Goal: Contribute content: Contribute content

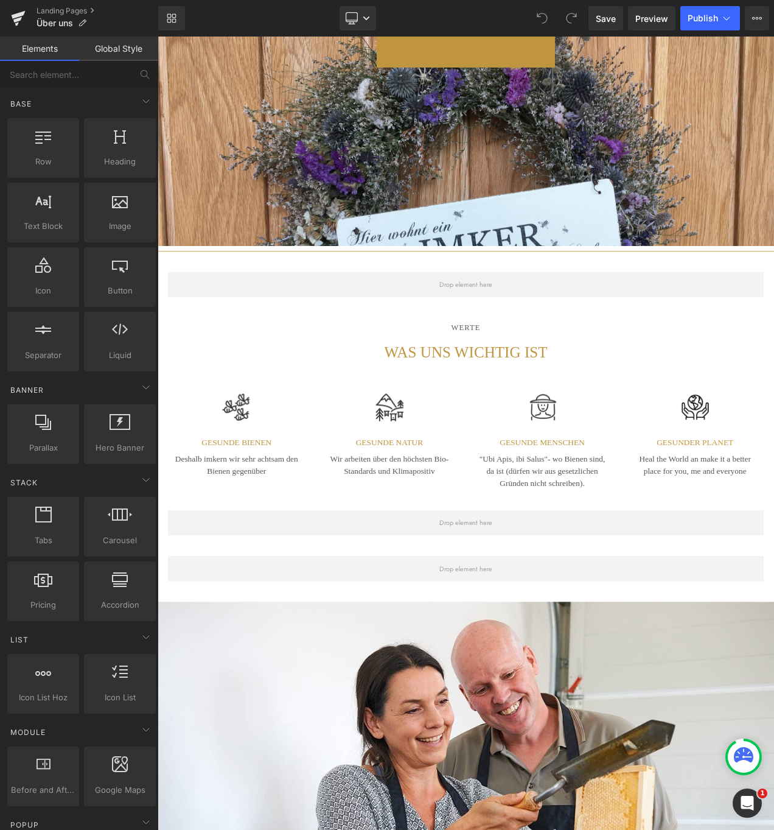
scroll to position [1408, 0]
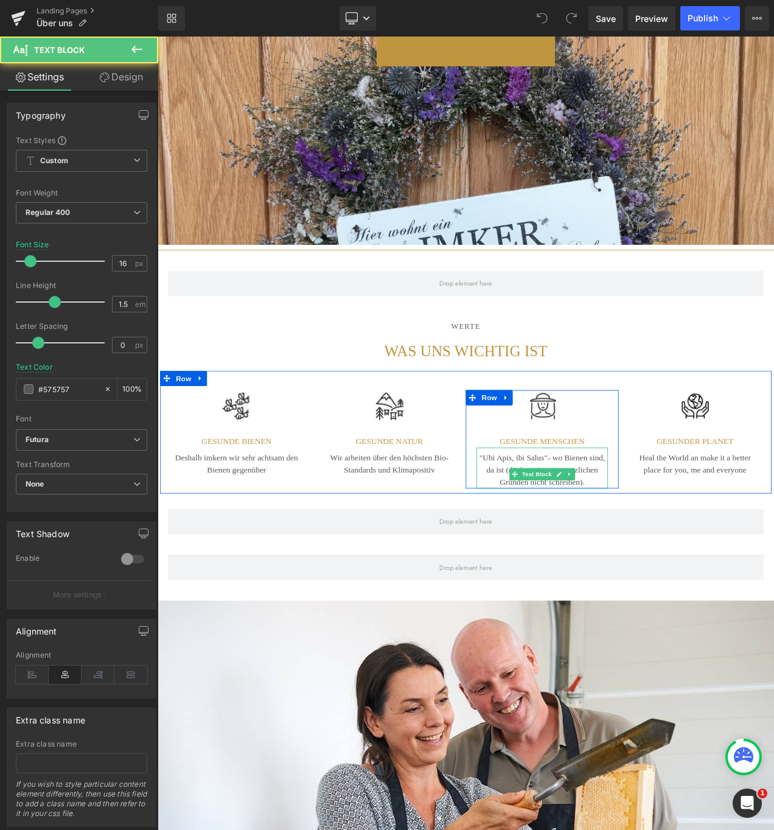
click at [642, 575] on p ""Ubi Apis, ibi Salus" - w o Bienen sind, da ist (dürfen wir aus gesetzlichen Gr…" at bounding box center [617, 555] width 157 height 44
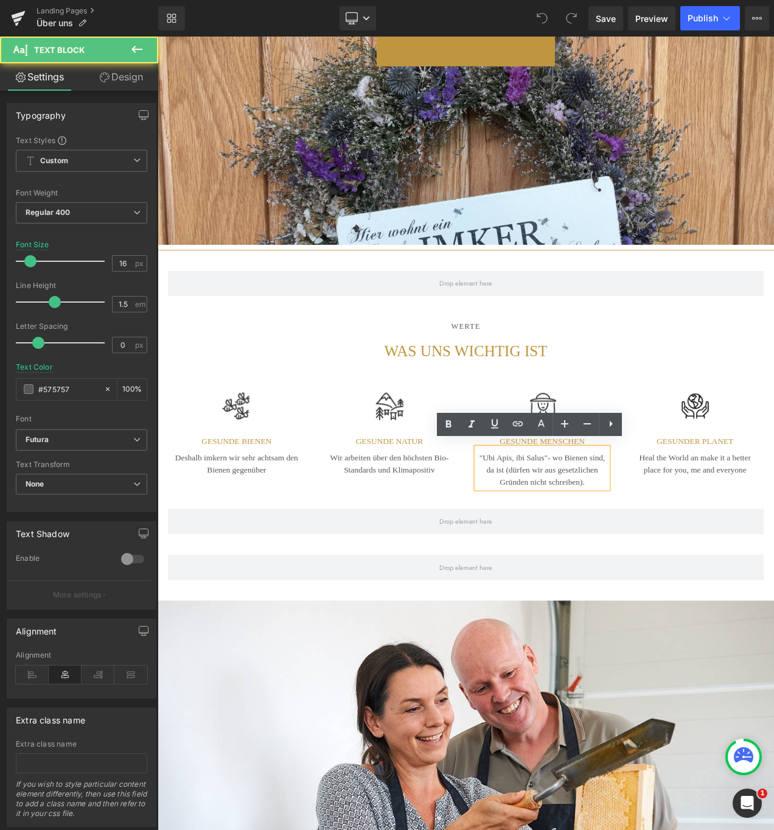
click at [605, 549] on span "o Bienen sind, da ist (dürfen wir aus gesetzlichen Gründen nicht schreiben)." at bounding box center [621, 555] width 142 height 40
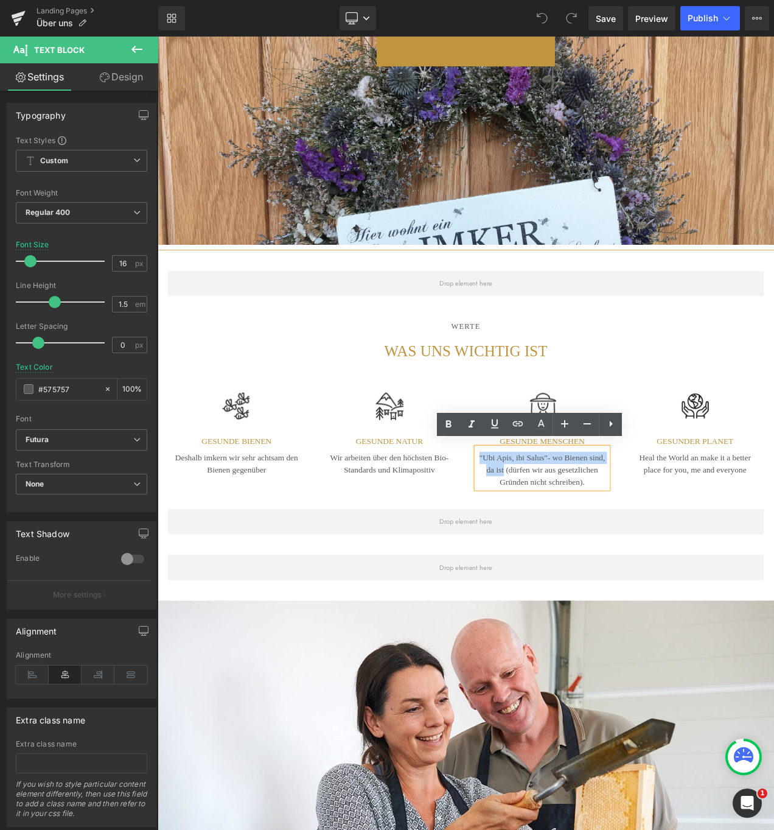
drag, startPoint x: 588, startPoint y: 546, endPoint x: 527, endPoint y: 534, distance: 62.1
click at [527, 534] on div "Image GESUNDE MENSCHEN Heading "Ubi Apis, ibi Salus" - w o Bienen sind, da ist …" at bounding box center [617, 518] width 183 height 118
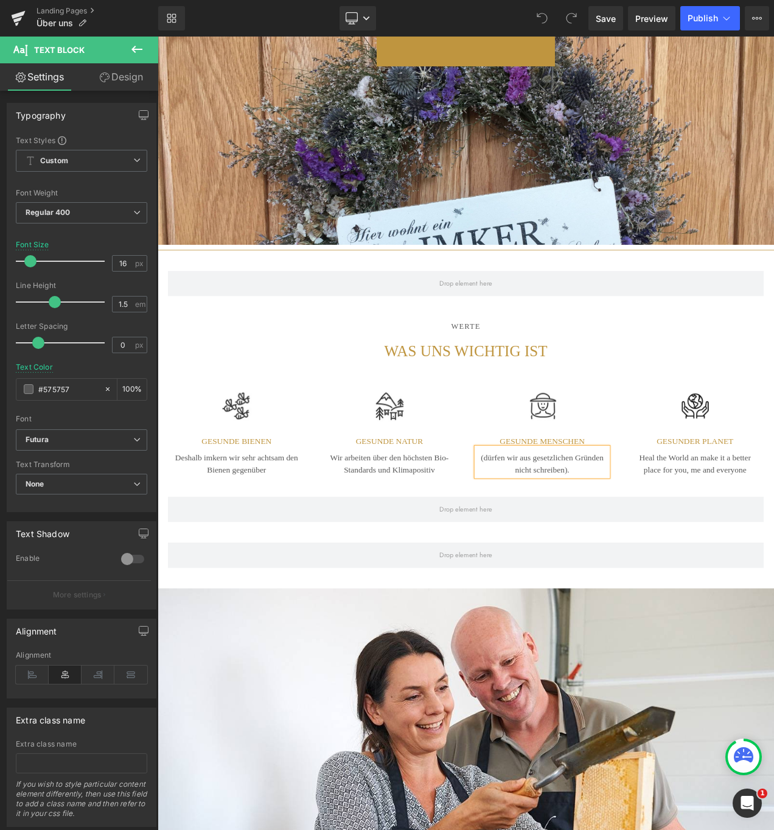
scroll to position [6040, 732]
click at [551, 535] on span "(dürfen wir aus gesetzlichen Gründen nicht schreiben)." at bounding box center [617, 547] width 147 height 25
click at [556, 535] on span "(dürfen wir aus gesetzlichen Gründen nicht schreiben)." at bounding box center [617, 547] width 147 height 25
click at [619, 549] on span "(hier dürfen wir aus gesetzlichen Gründen nicht schreiben)." at bounding box center [617, 547] width 128 height 25
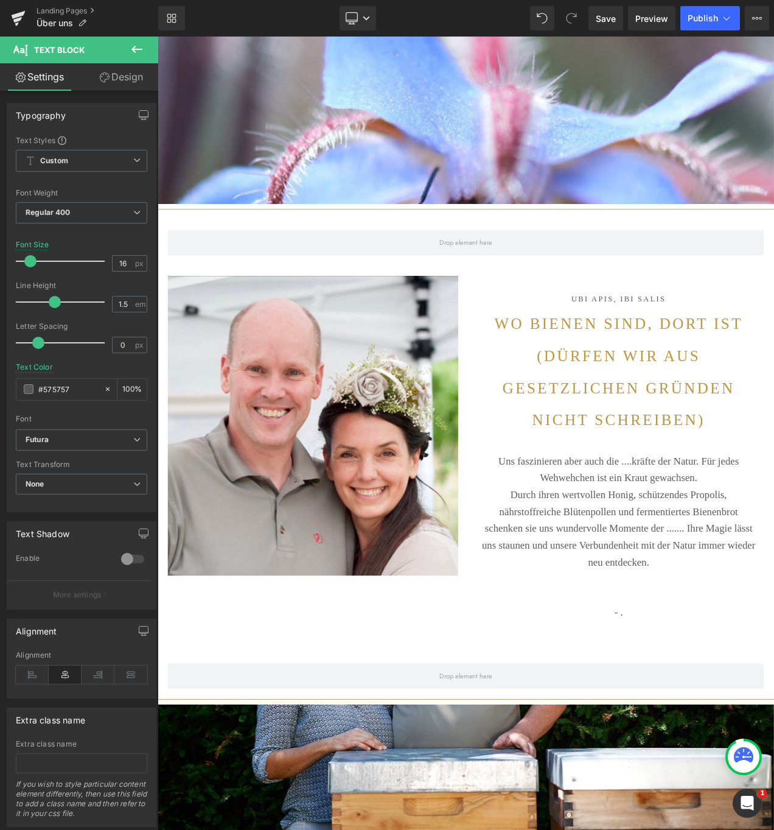
scroll to position [3694, 0]
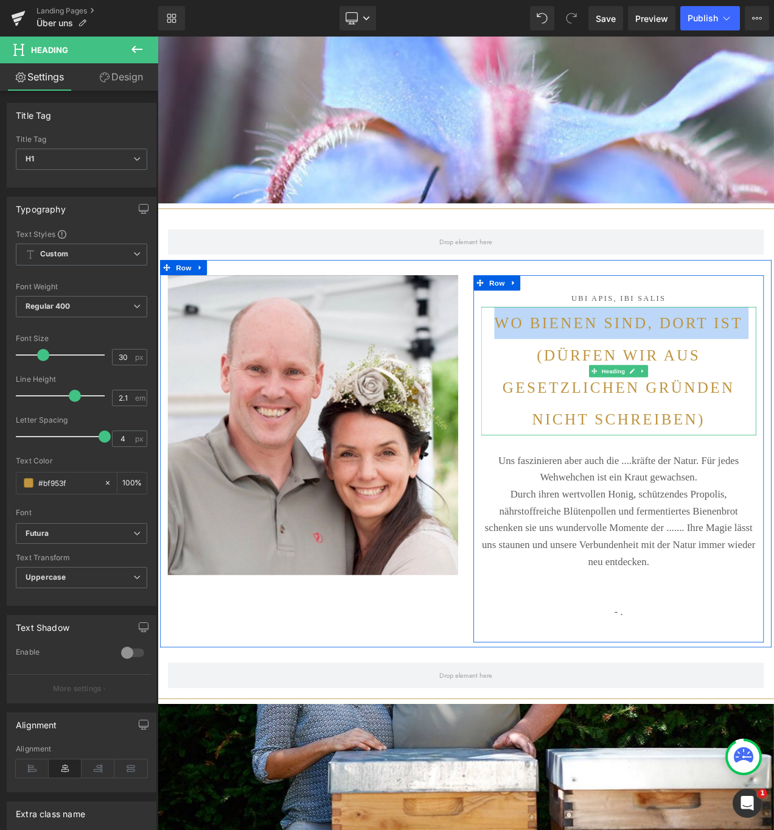
drag, startPoint x: 606, startPoint y: 444, endPoint x: 555, endPoint y: 408, distance: 62.0
click at [555, 408] on h1 "wo Bienen sind, dort ist (dürfen wir aus gesetzlichen Gründen nicht schreiben)" at bounding box center [708, 435] width 329 height 153
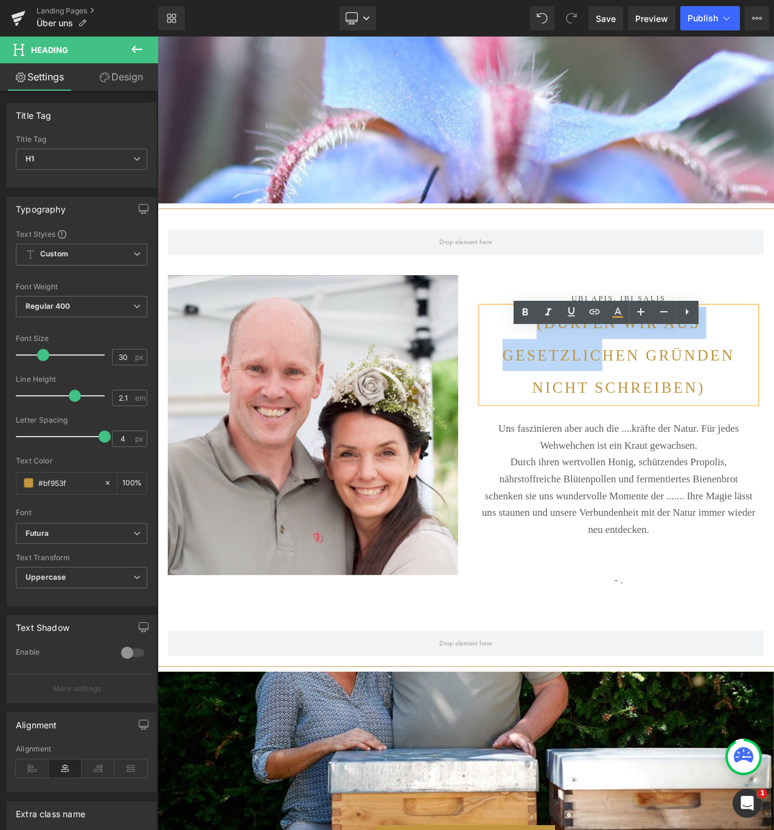
scroll to position [6002, 732]
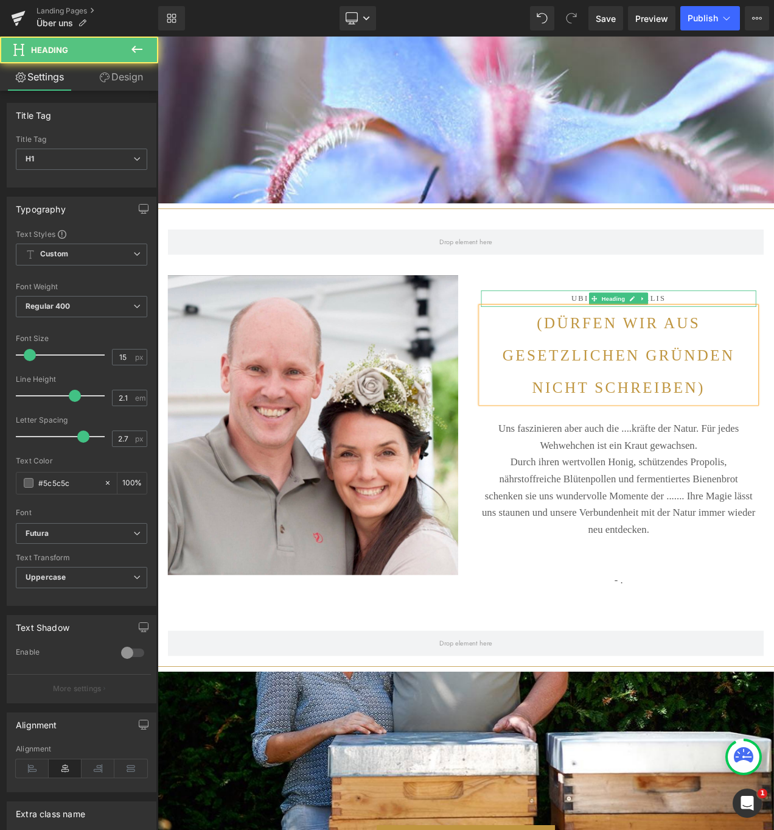
click at [763, 359] on h1 "ubi apis, ibi salis" at bounding box center [708, 349] width 329 height 19
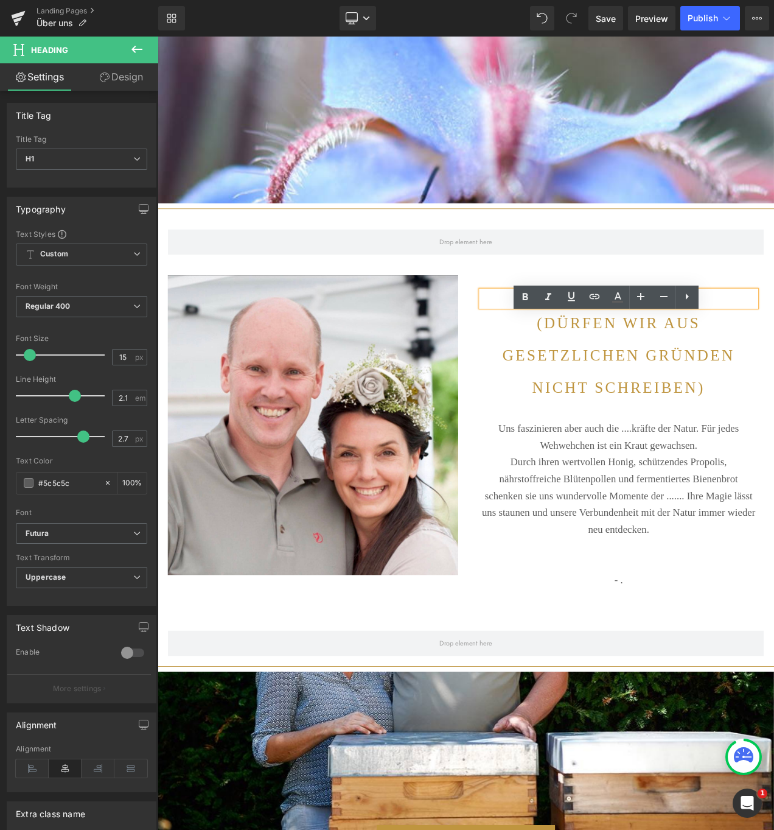
drag, startPoint x: 766, startPoint y: 374, endPoint x: 639, endPoint y: 377, distance: 127.3
click at [639, 359] on h1 "ubi apis, ibi salis" at bounding box center [708, 349] width 329 height 19
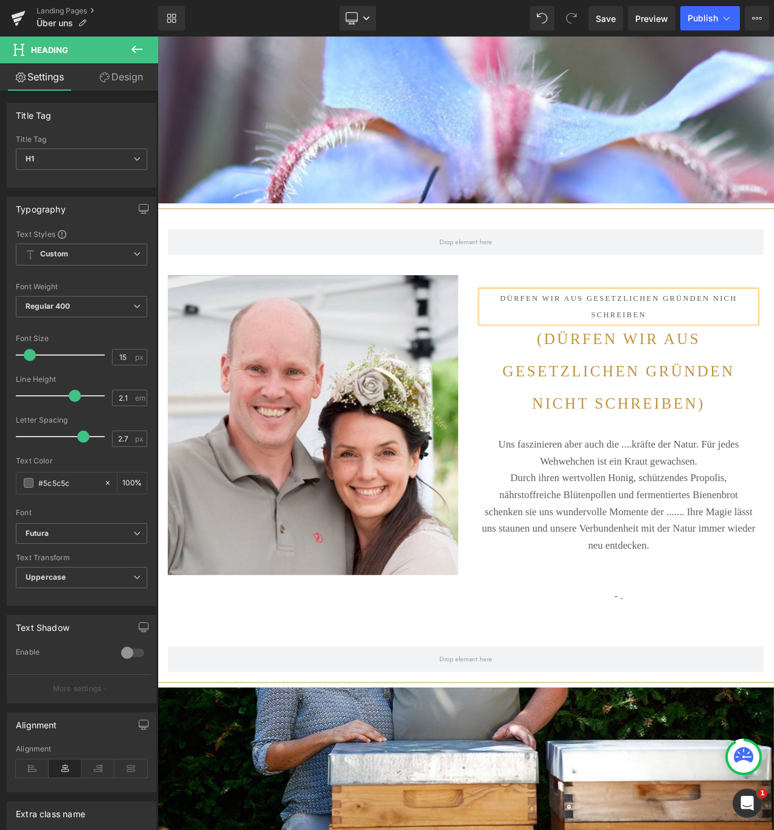
click at [774, 377] on h1 "Dürfen wir aus gesetzlichen Gründen nich schreiben" at bounding box center [708, 359] width 329 height 38
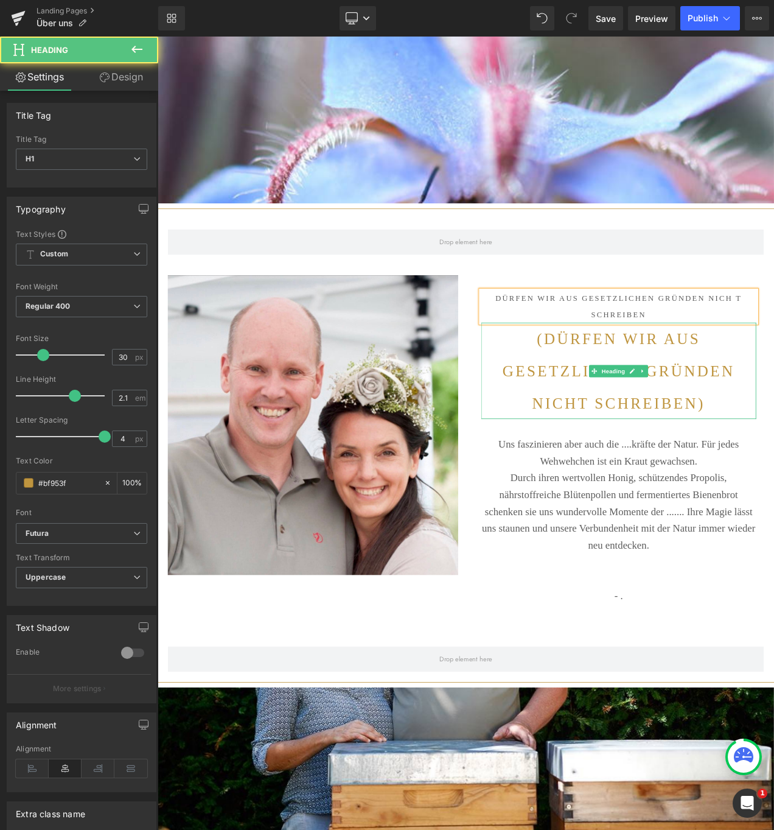
click at [774, 493] on h1 "(dürfen wir aus gesetzlichen Gründen nicht schreiben)" at bounding box center [708, 435] width 329 height 115
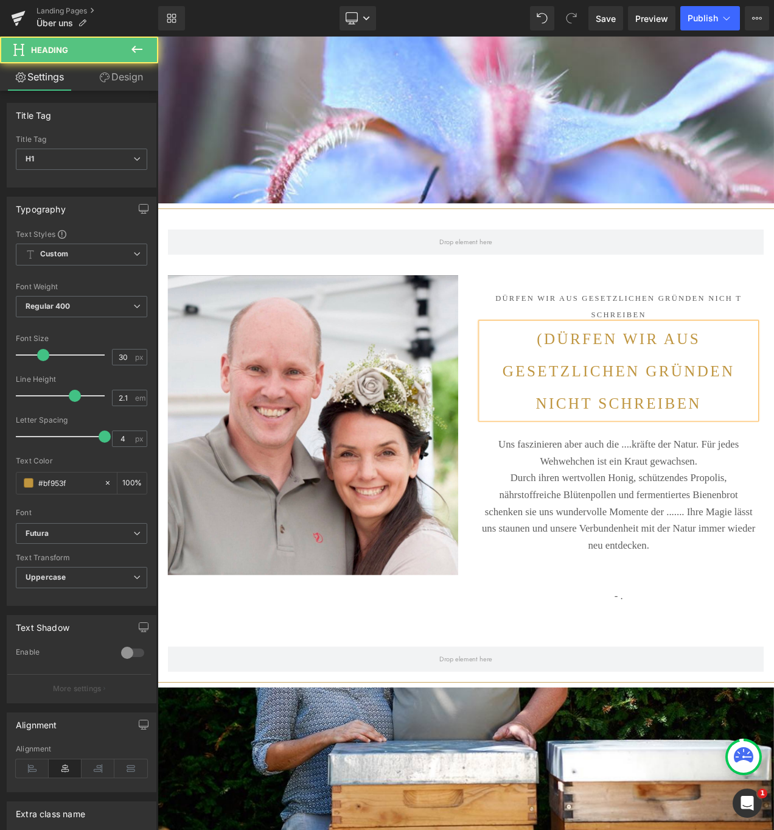
click at [610, 425] on h1 "(dürfen wir aus gesetzlichen Gründen nicht schreiben" at bounding box center [708, 435] width 329 height 115
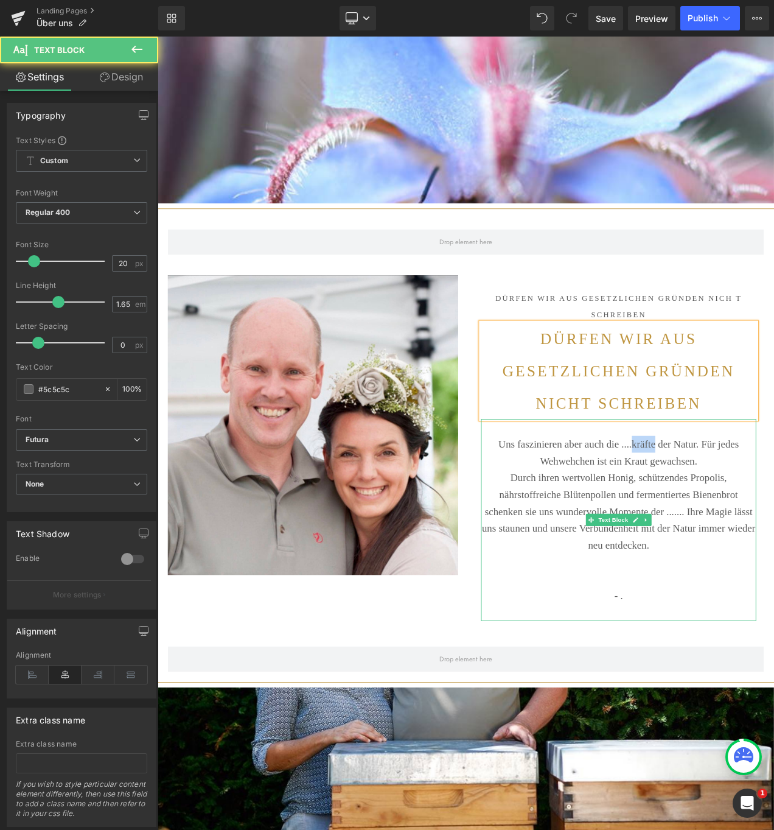
drag, startPoint x: 772, startPoint y: 552, endPoint x: 743, endPoint y: 552, distance: 28.6
click at [743, 552] on p "Uns faszinieren aber auch die ....kräfte der Natur. Für jedes Wehwehchen ist ei…" at bounding box center [708, 533] width 329 height 40
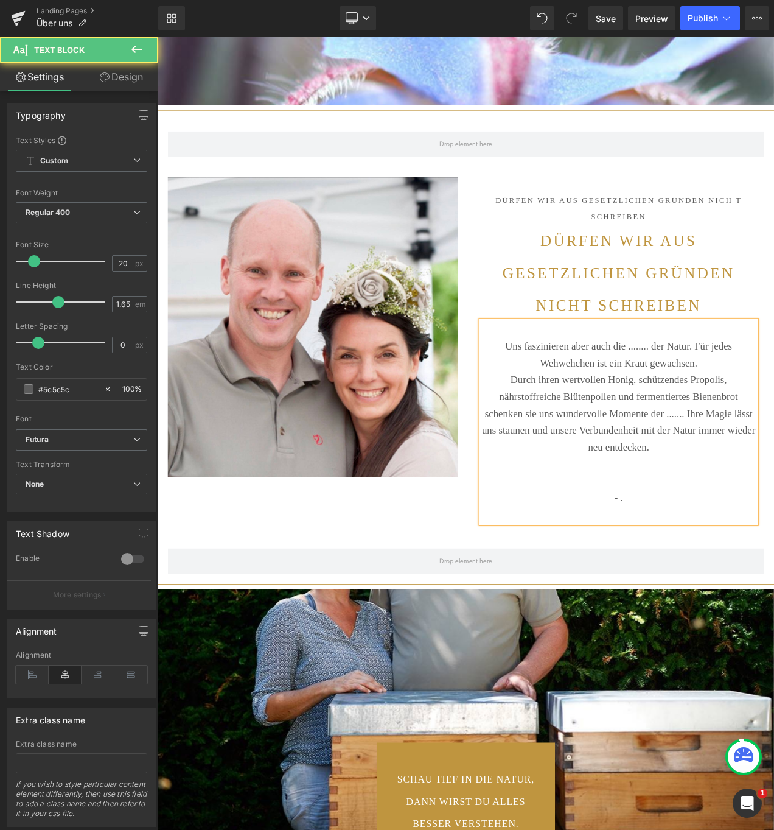
scroll to position [3813, 0]
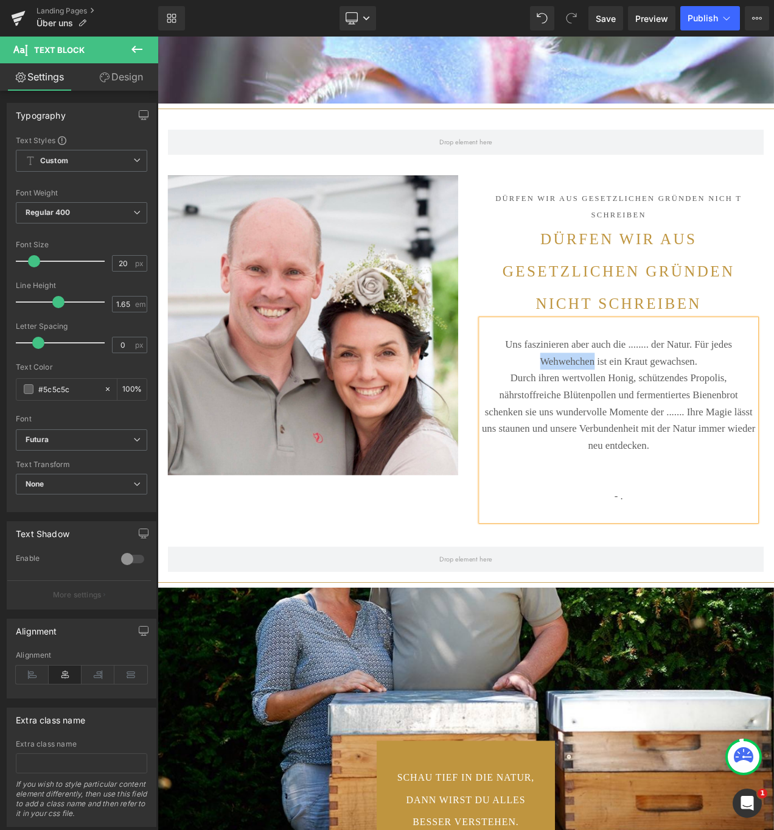
drag, startPoint x: 672, startPoint y: 456, endPoint x: 600, endPoint y: 455, distance: 71.8
click at [600, 434] on p "Uns faszinieren aber auch die ........ der Natur. Für jedes Wehwehchen ist ein …" at bounding box center [708, 414] width 329 height 40
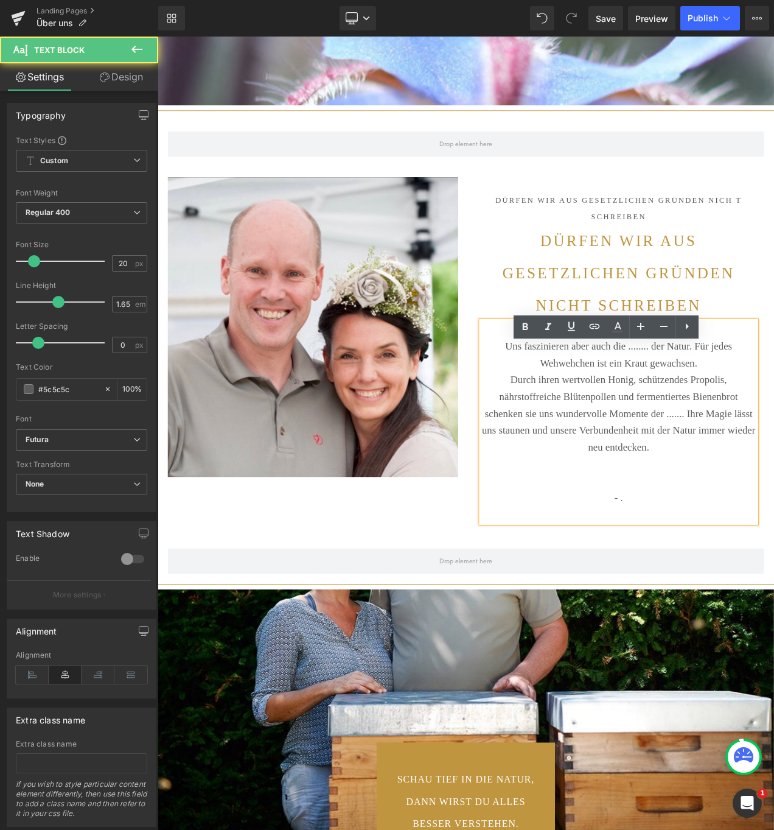
click at [774, 433] on p "Uns faszinieren aber auch die ........ der Natur. Für jedes Wehwehchen ist ein …" at bounding box center [708, 416] width 329 height 40
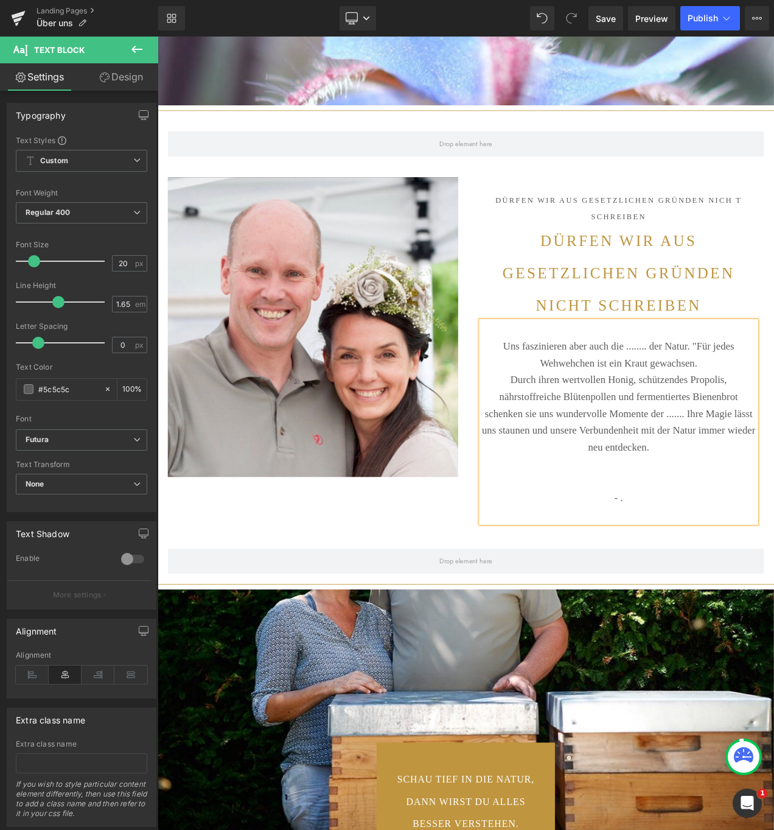
click at [774, 437] on p "Uns faszinieren aber auch die ........ der Natur. "Für jedes Wehwehchen ist ein…" at bounding box center [708, 416] width 329 height 40
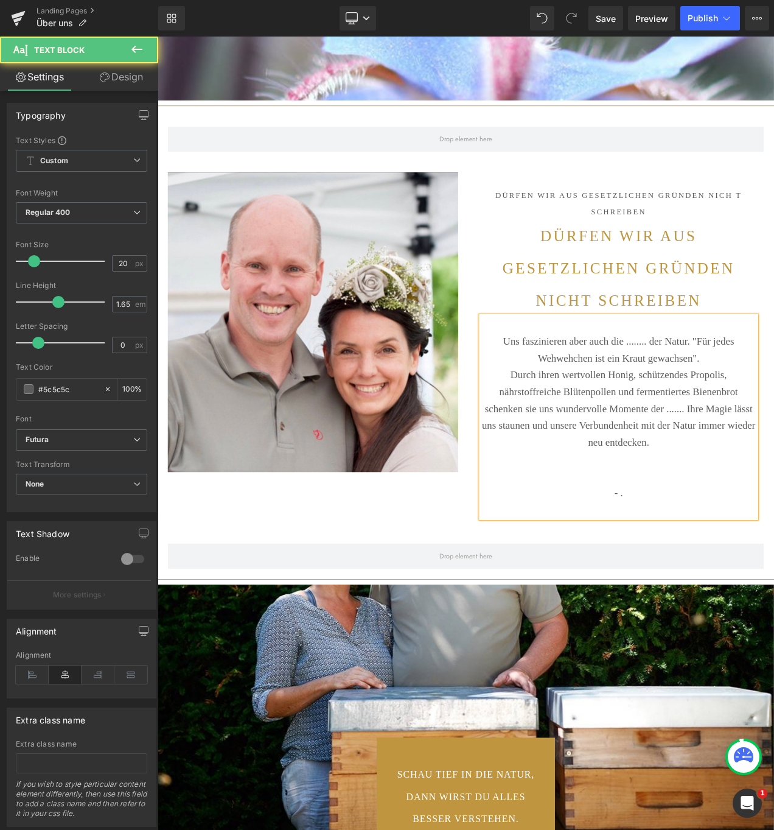
scroll to position [3823, 0]
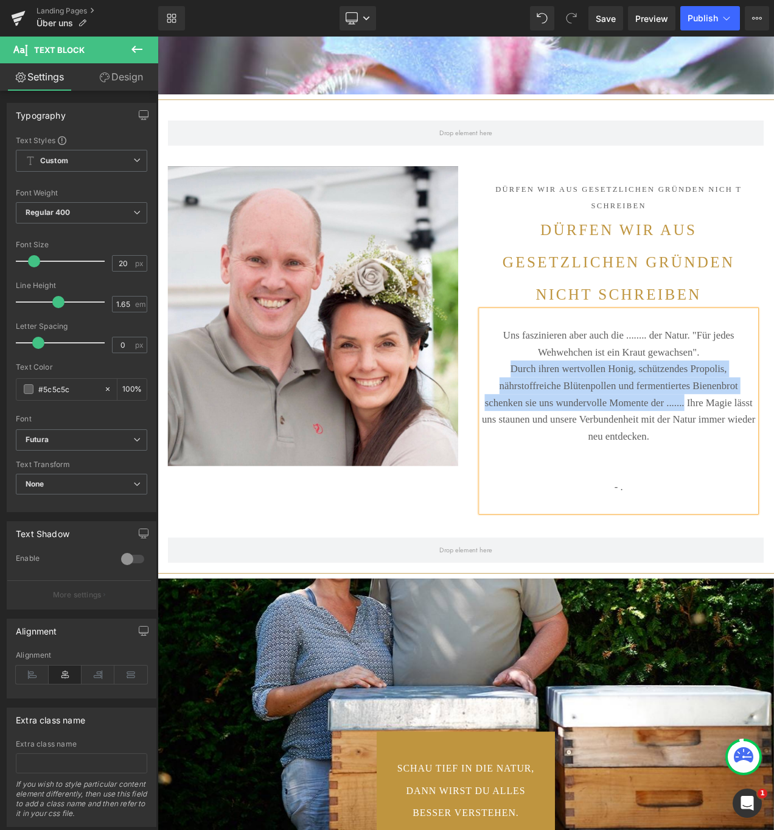
drag, startPoint x: 561, startPoint y: 471, endPoint x: 827, endPoint y: 496, distance: 267.3
click at [774, 496] on p "Durch ihren wertvollen Honig, schützendes Propolis, nährstoffreiche Blütenpolle…" at bounding box center [708, 474] width 329 height 100
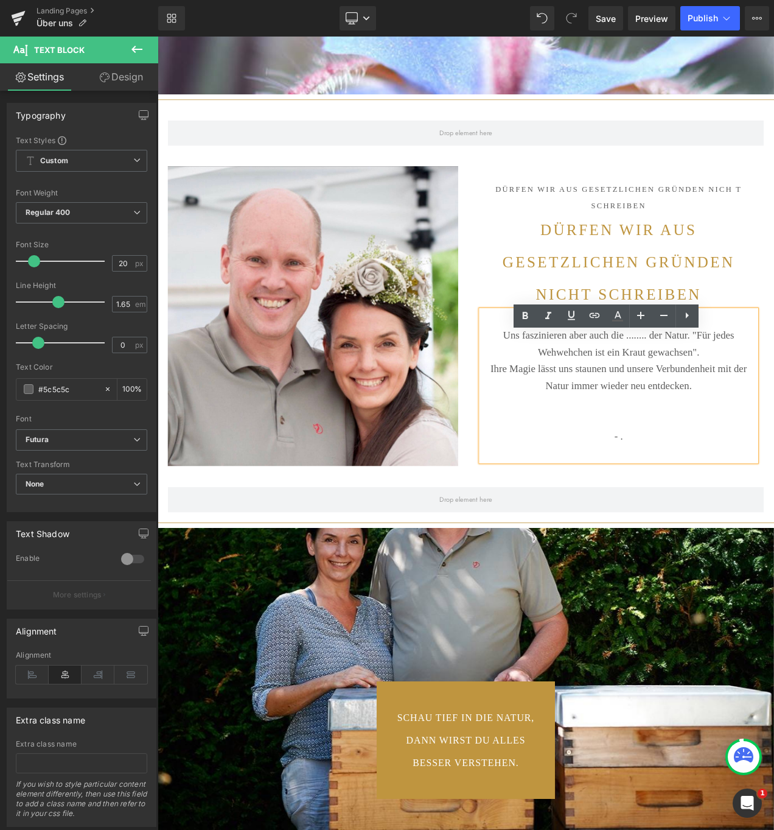
scroll to position [5960, 732]
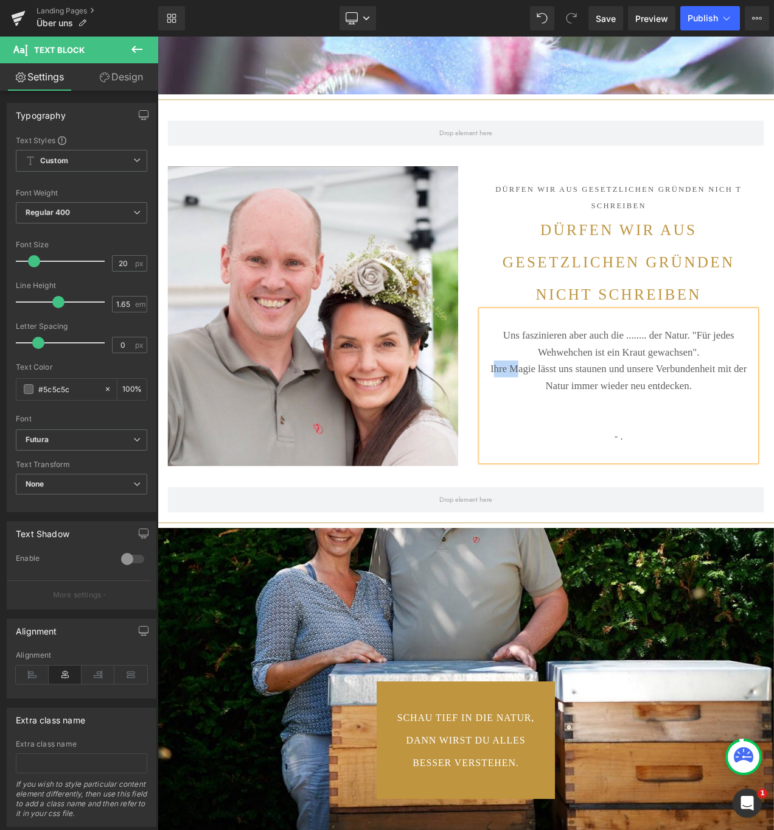
drag, startPoint x: 573, startPoint y: 463, endPoint x: 544, endPoint y: 464, distance: 28.6
click at [544, 464] on p "Ihre Magie lässt uns staunen und unsere Verbundenheit mit der Natur immer wiede…" at bounding box center [708, 444] width 329 height 40
click at [609, 463] on p "Die Magie lässt uns staunen und unsere Verbundenheit mit der Natur immer wieder…" at bounding box center [708, 444] width 329 height 40
click at [774, 424] on p "Uns faszinieren aber auch die ........ der Natur. "Für jedes Wehwehchen ist ein…" at bounding box center [708, 404] width 329 height 40
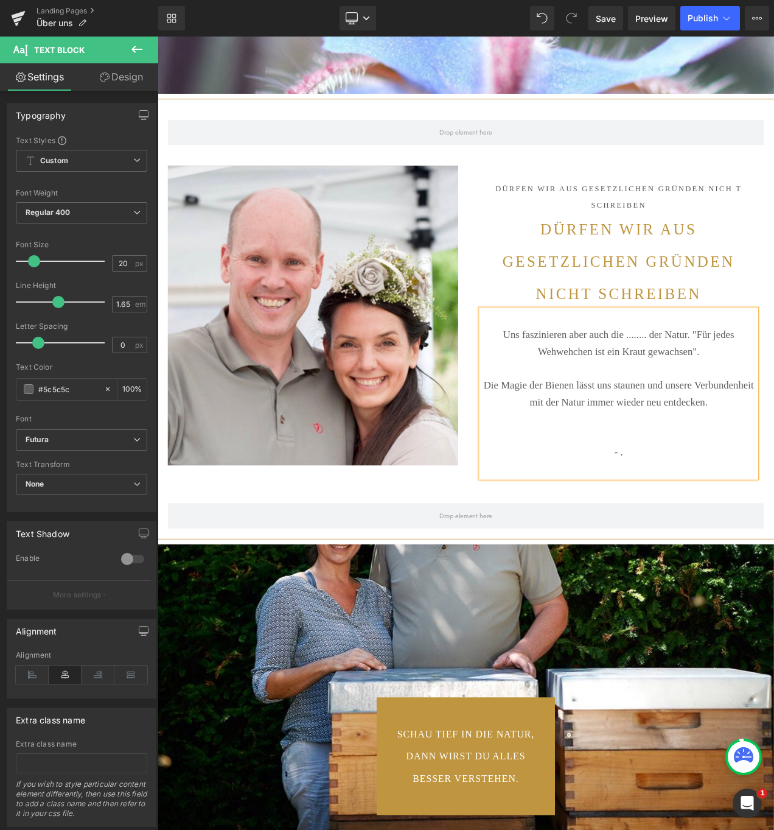
scroll to position [3825, 0]
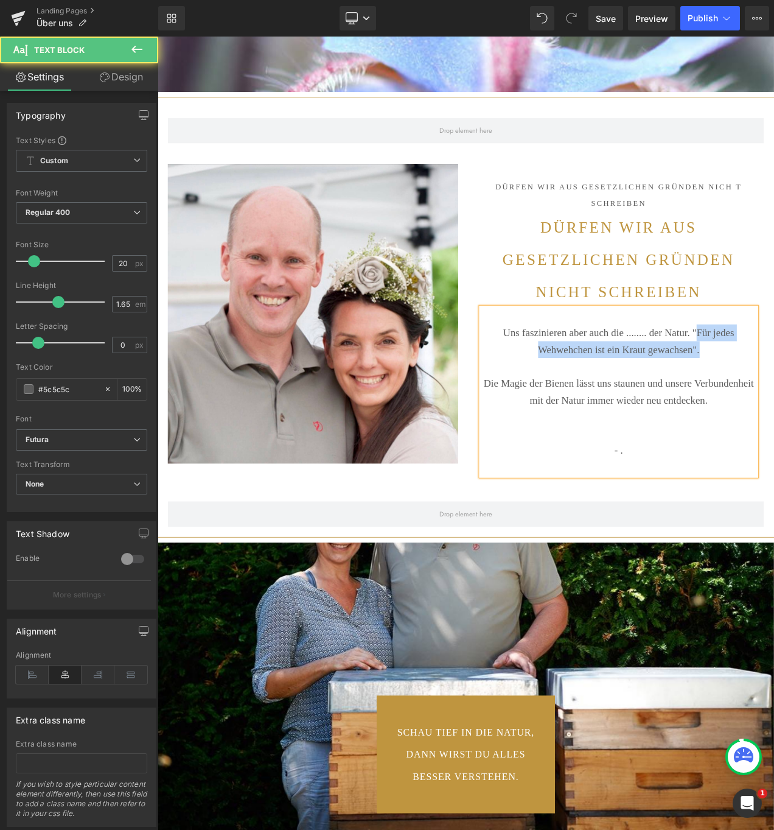
drag, startPoint x: 813, startPoint y: 436, endPoint x: 813, endPoint y: 416, distance: 19.5
click at [774, 416] on p "Uns faszinieren aber auch die ........ der Natur. "Für jedes Wehwehchen ist ein…" at bounding box center [708, 401] width 329 height 40
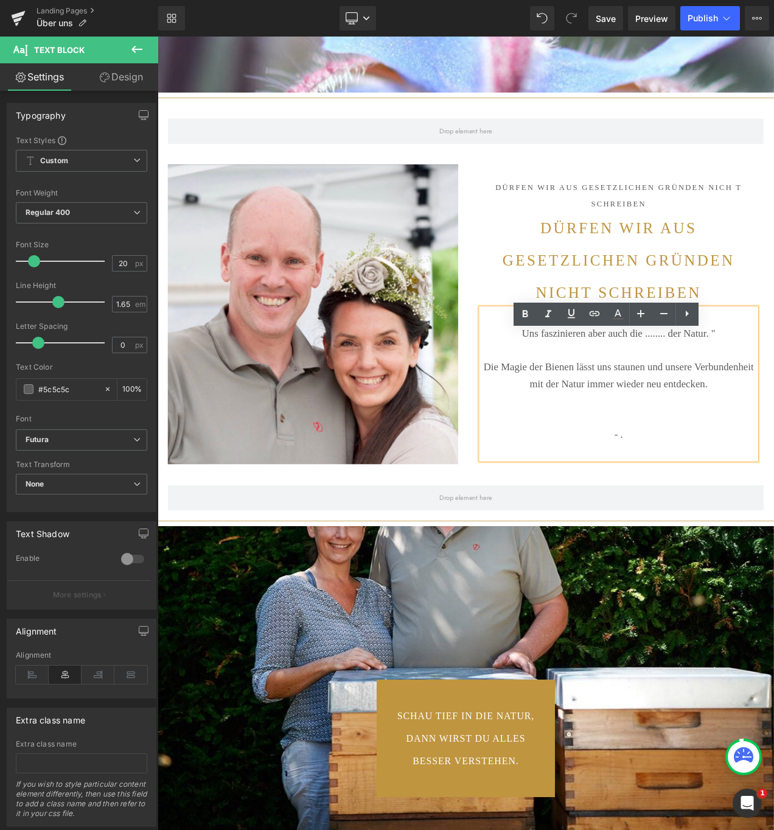
scroll to position [5960, 732]
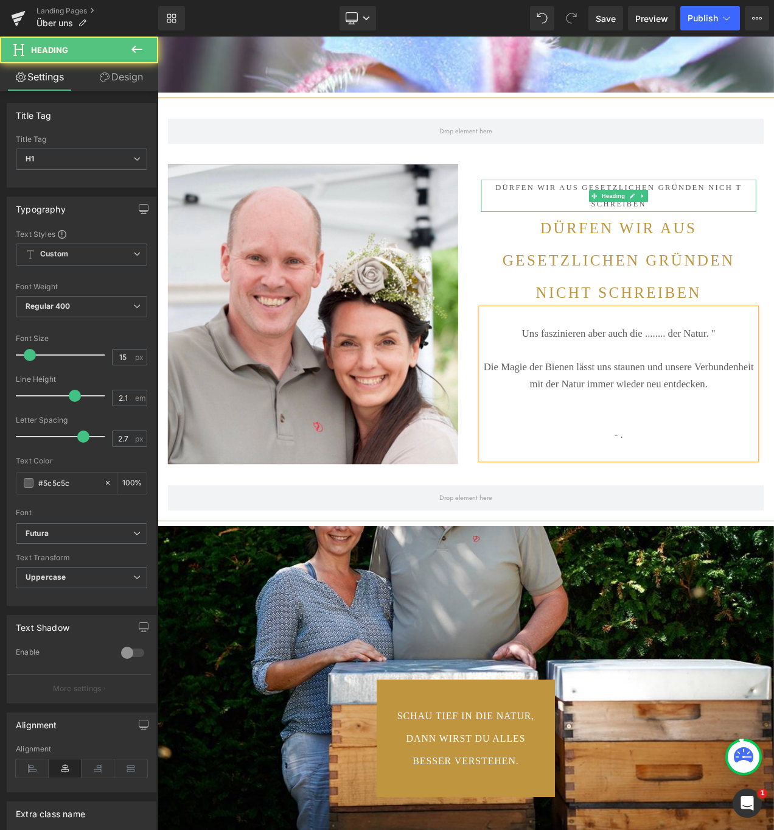
click at [774, 245] on h1 "Dürfen wir aus gesetzlichen Gründen nich t schreiben" at bounding box center [708, 227] width 329 height 38
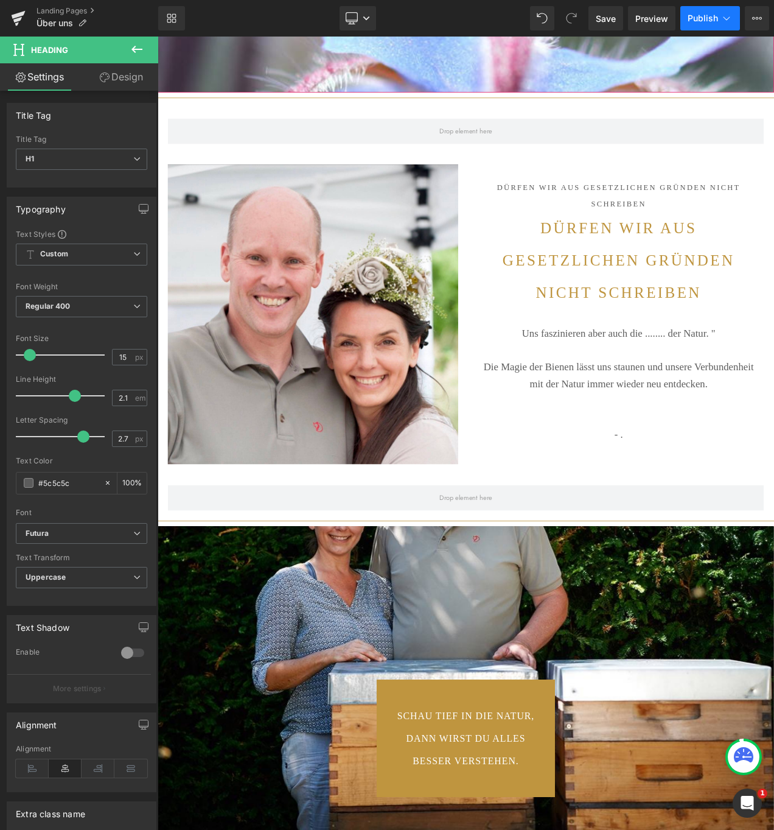
click at [703, 15] on span "Publish" at bounding box center [703, 18] width 30 height 10
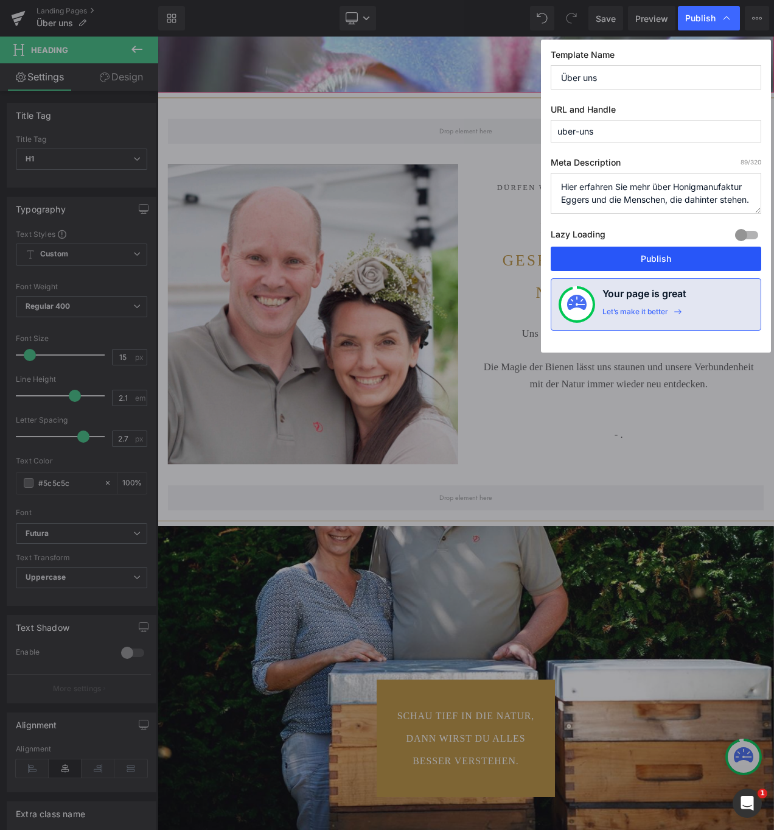
click at [654, 254] on button "Publish" at bounding box center [656, 259] width 211 height 24
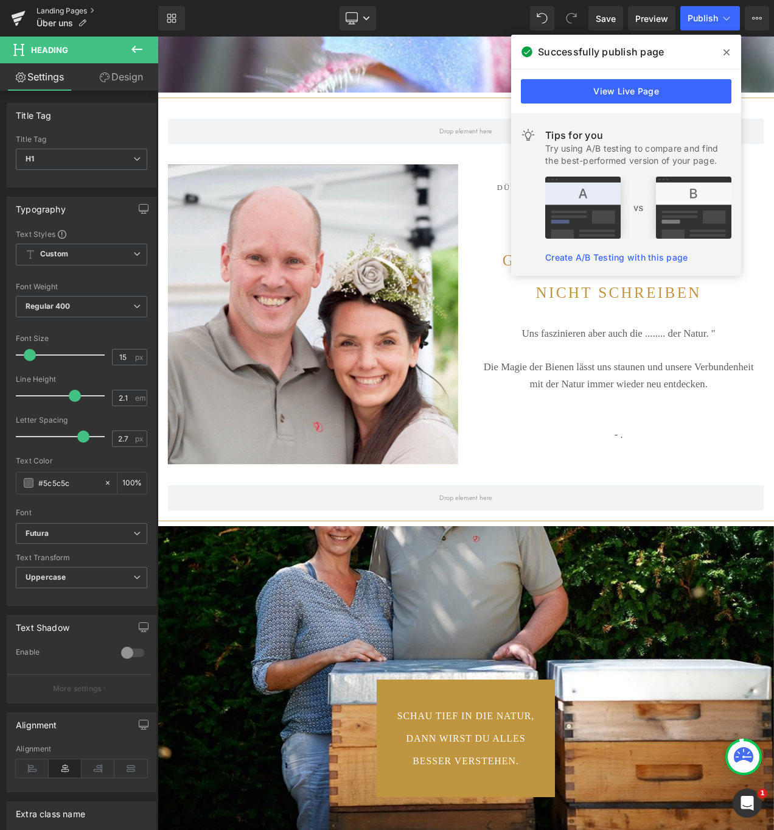
click at [64, 9] on link "Landing Pages" at bounding box center [98, 11] width 122 height 10
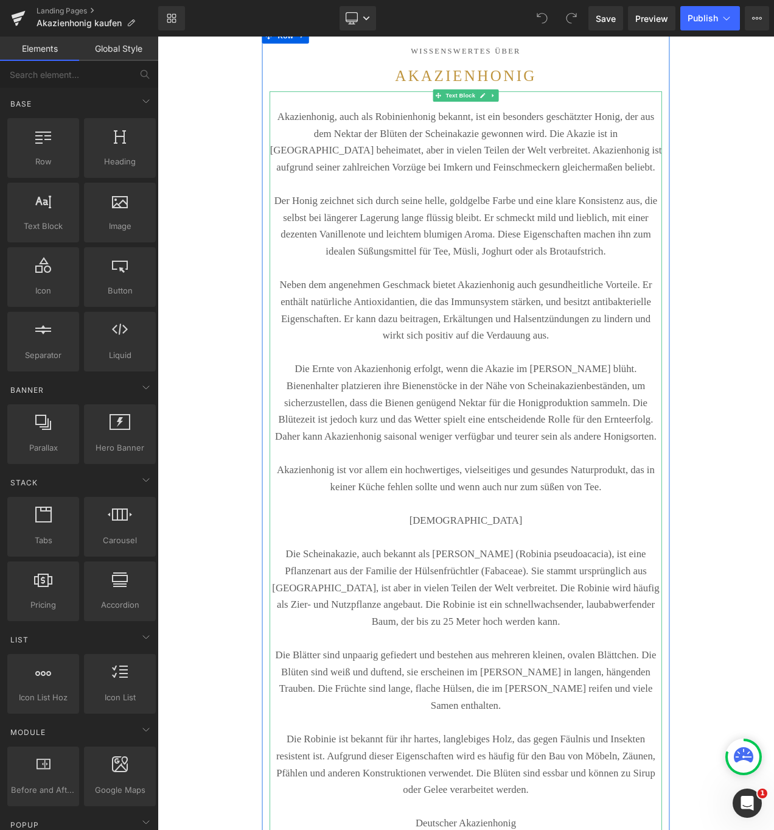
scroll to position [169, 0]
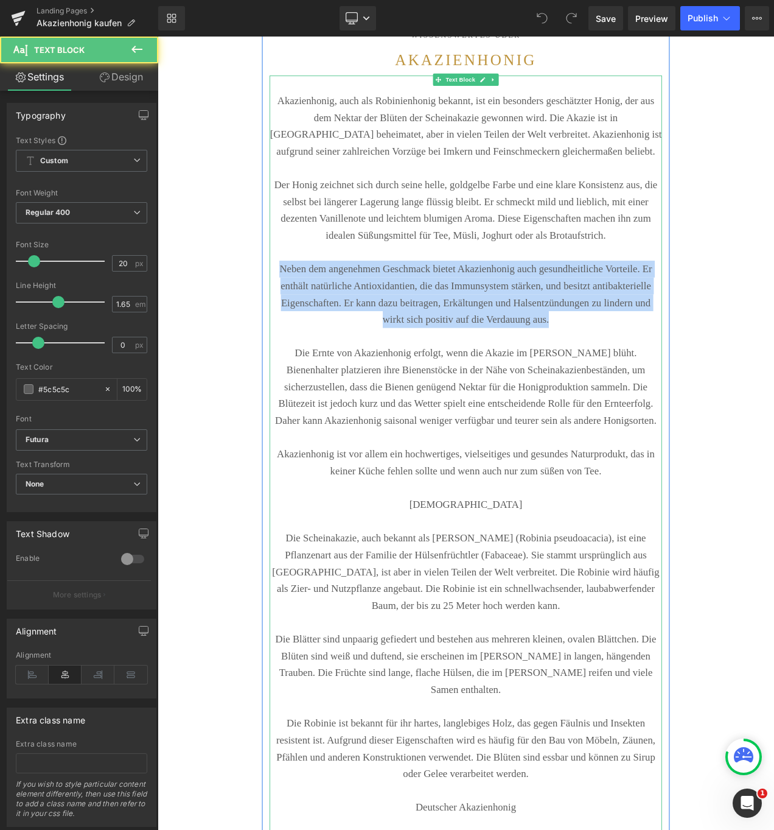
drag, startPoint x: 305, startPoint y: 350, endPoint x: 743, endPoint y: 404, distance: 441.7
click at [743, 385] on p "Neben dem angenehmen Geschmack bietet Akazienhonig auch gesundheitliche Vorteil…" at bounding box center [526, 344] width 469 height 80
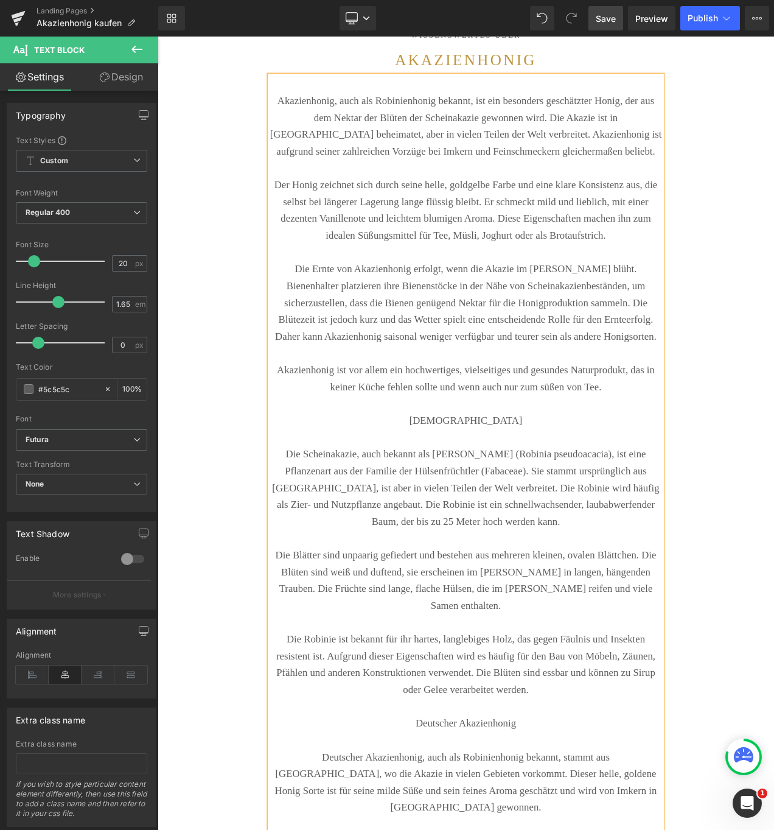
click at [607, 14] on span "Save" at bounding box center [606, 18] width 20 height 13
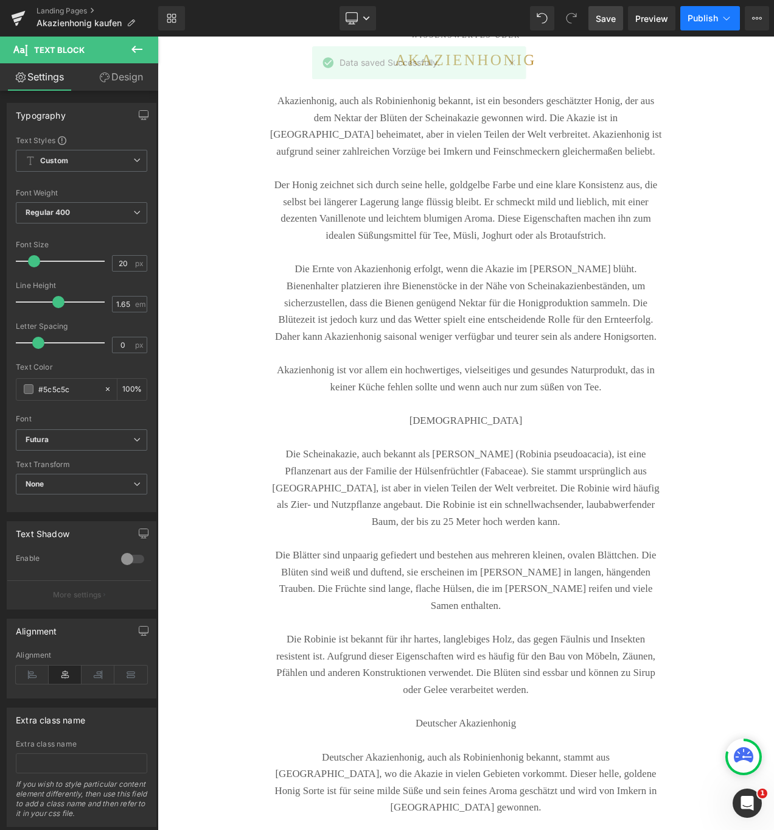
click at [713, 17] on span "Publish" at bounding box center [703, 18] width 30 height 10
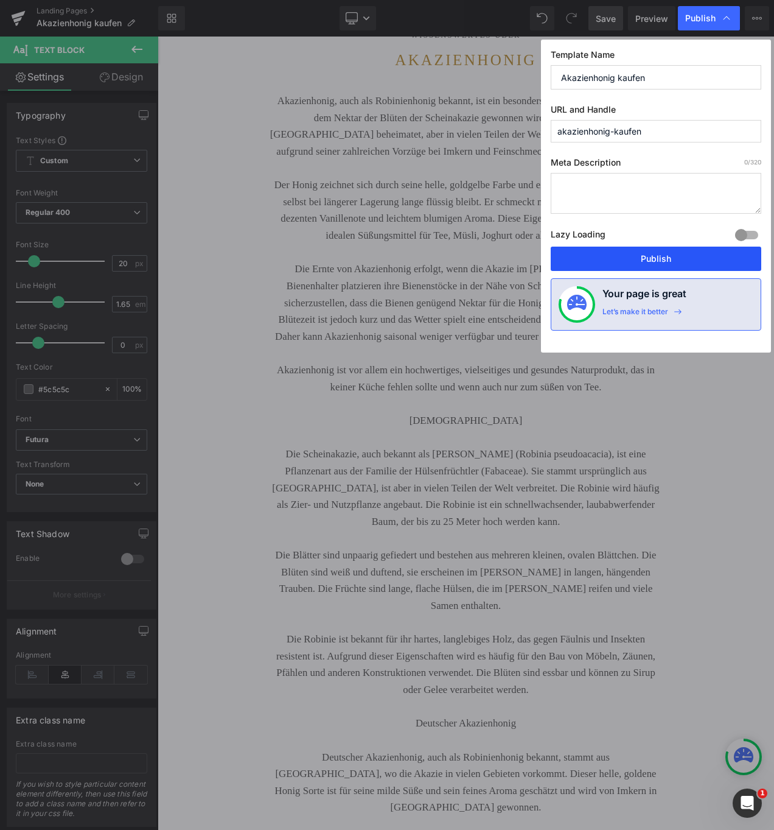
click at [654, 257] on button "Publish" at bounding box center [656, 259] width 211 height 24
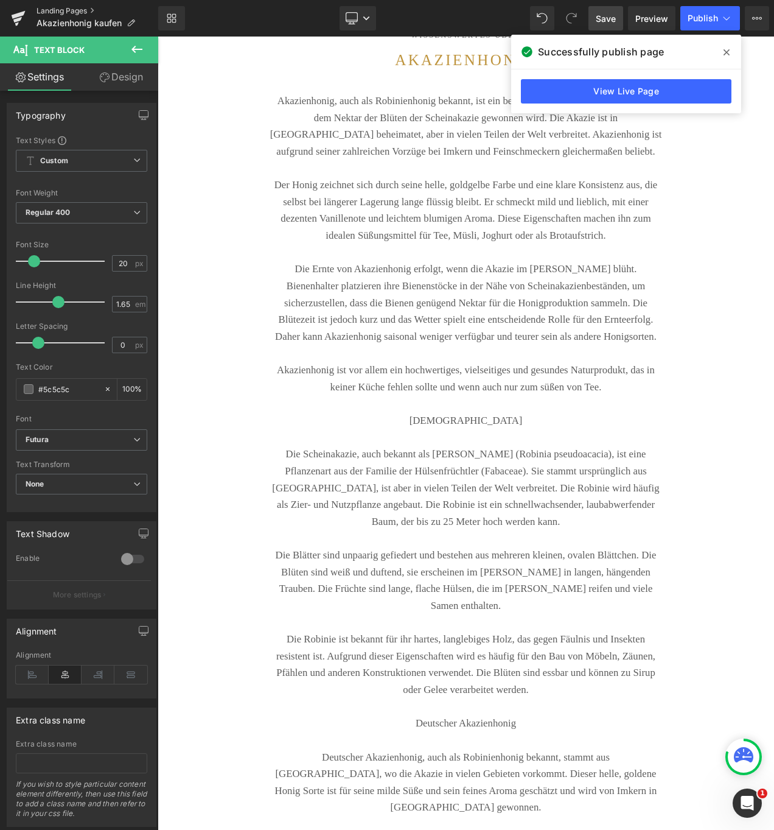
click at [77, 9] on link "Landing Pages" at bounding box center [98, 11] width 122 height 10
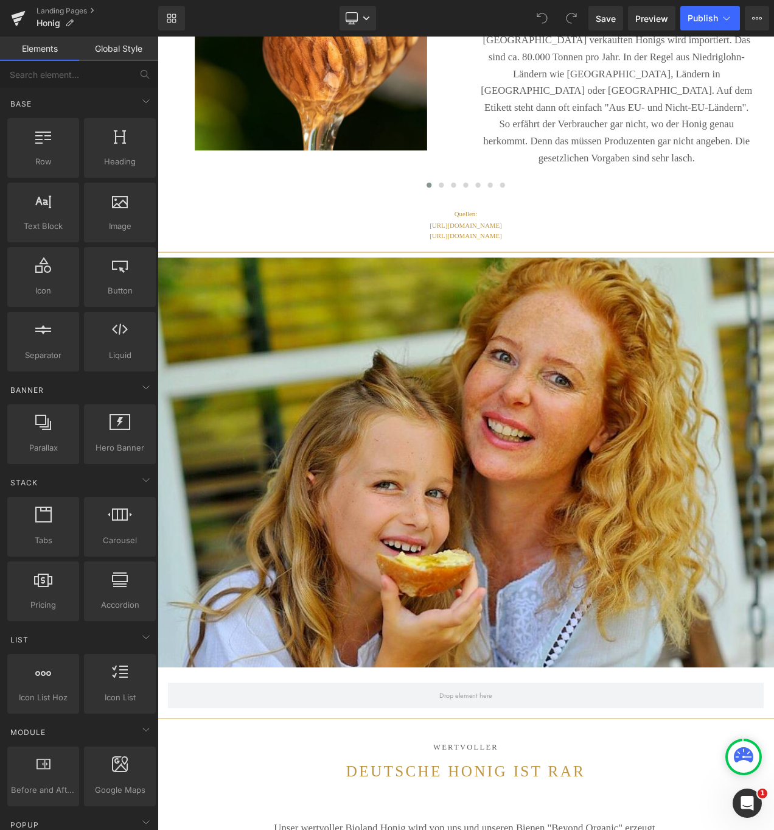
scroll to position [7563, 0]
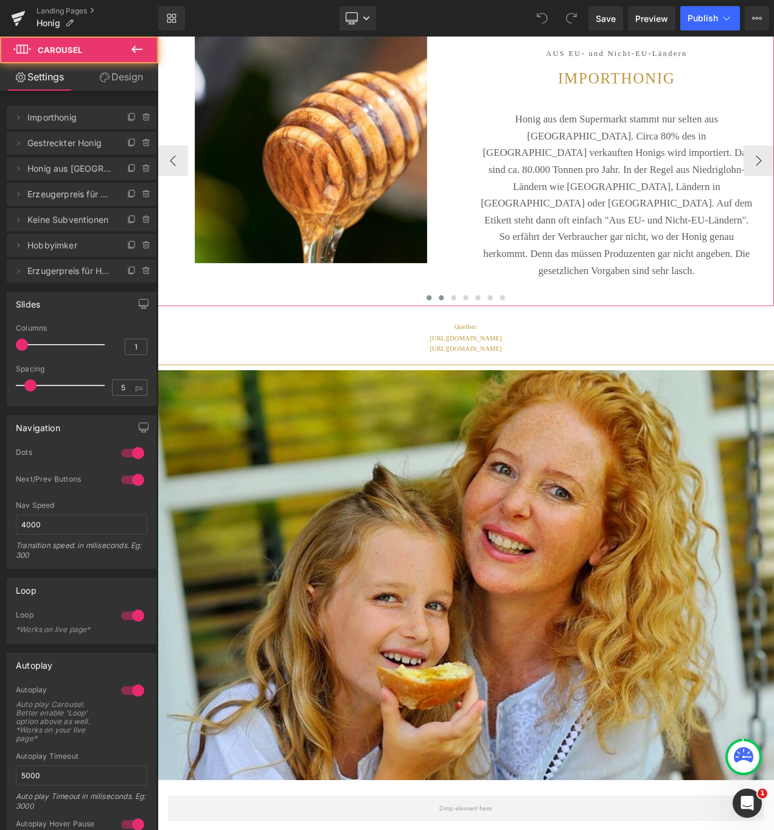
click at [496, 352] on span at bounding box center [497, 349] width 6 height 6
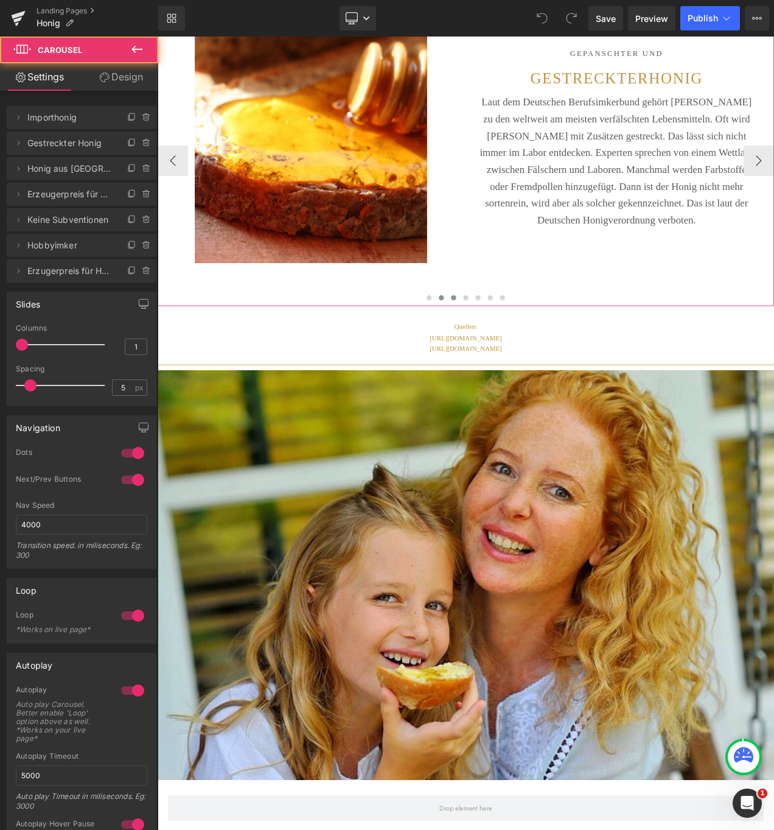
click at [510, 352] on span at bounding box center [511, 349] width 6 height 6
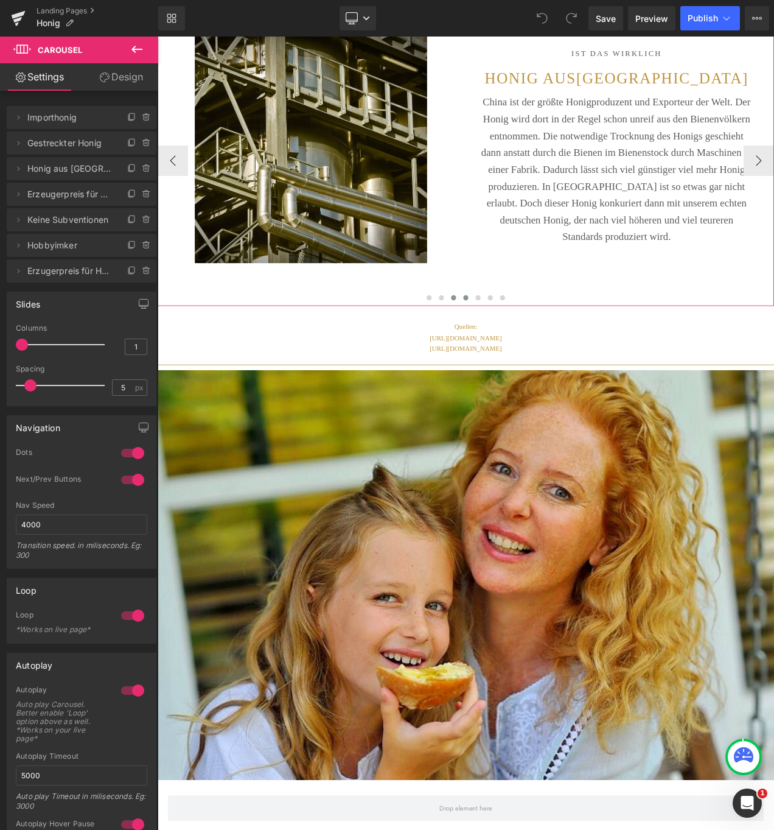
click at [524, 352] on span at bounding box center [526, 349] width 6 height 6
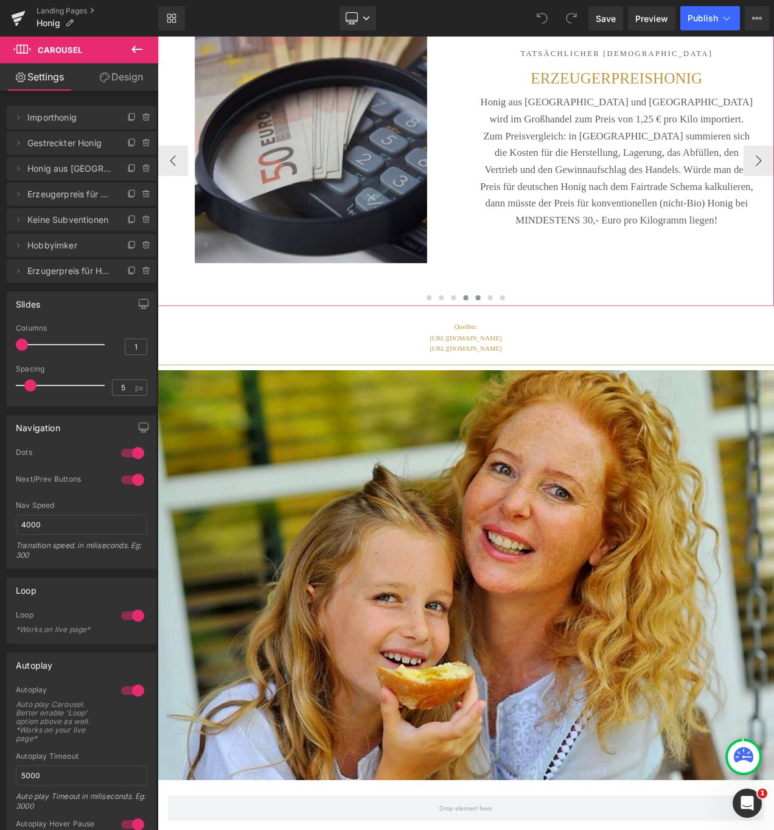
click at [538, 352] on span at bounding box center [541, 349] width 6 height 6
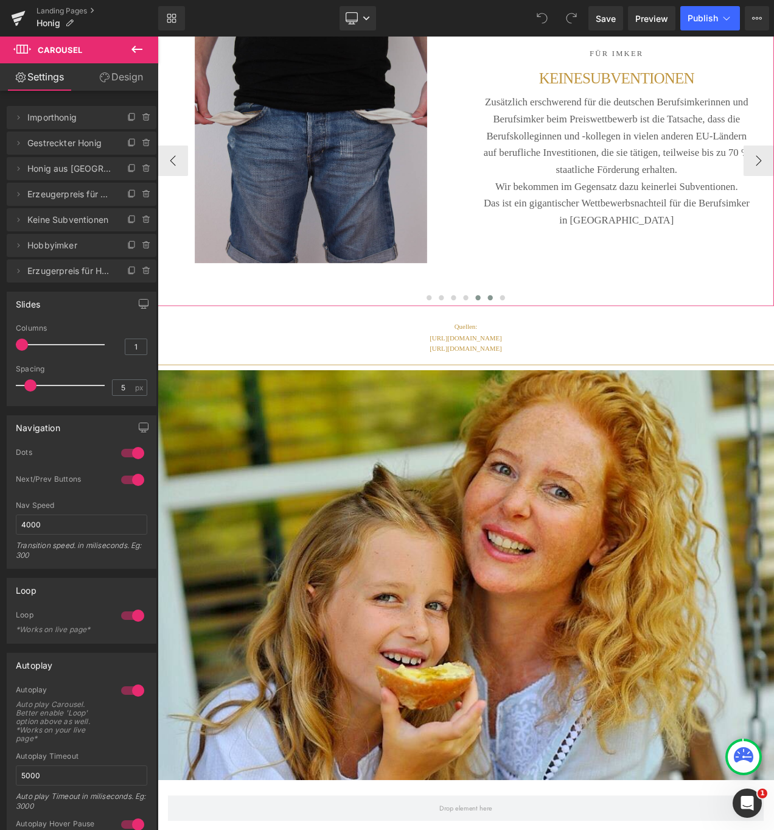
click at [552, 352] on span at bounding box center [555, 349] width 6 height 6
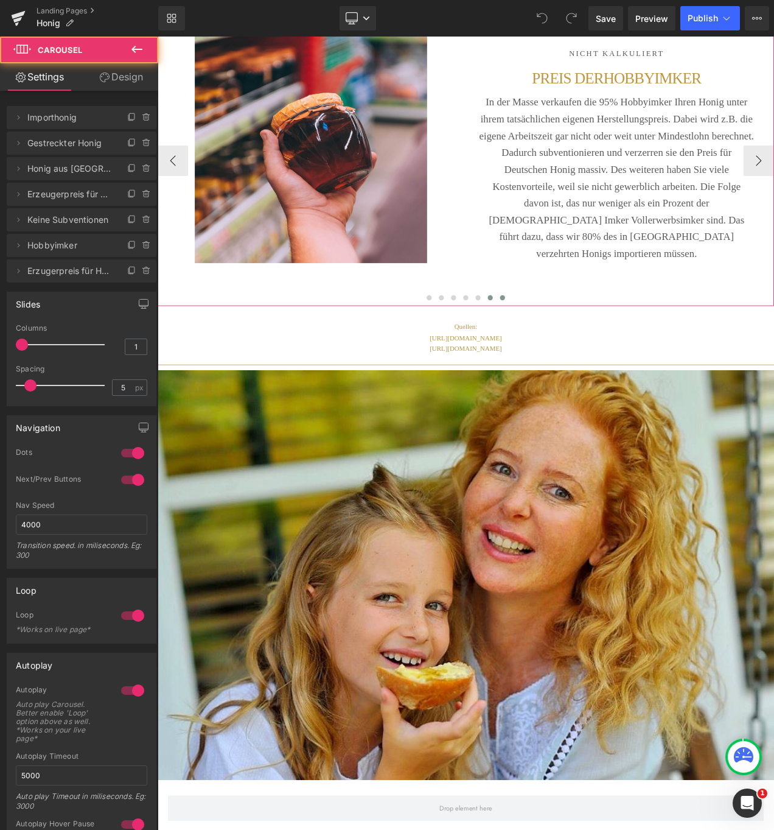
click at [567, 352] on span at bounding box center [570, 349] width 6 height 6
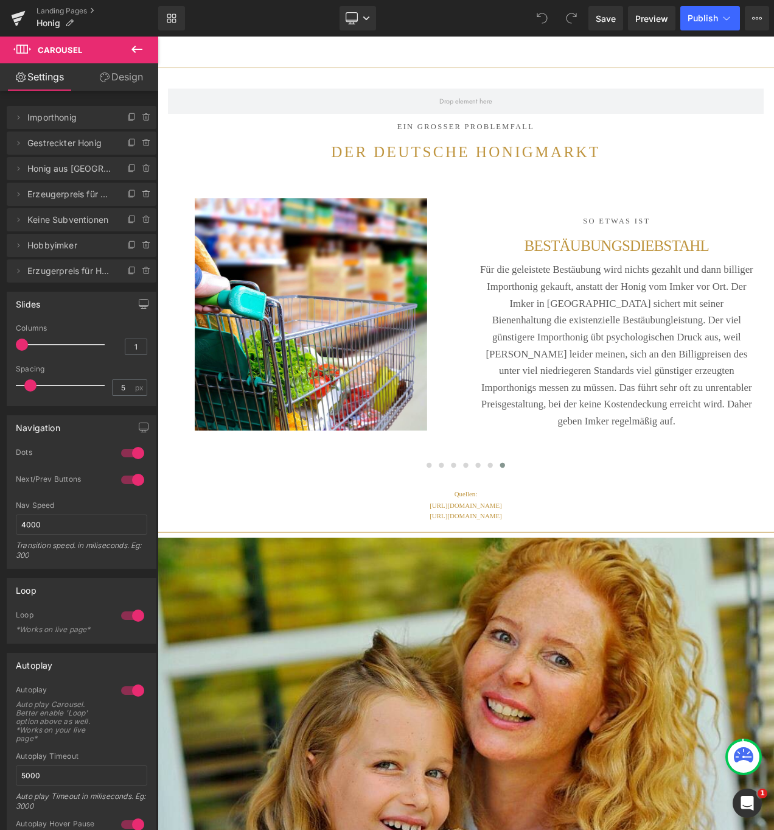
scroll to position [7330, 0]
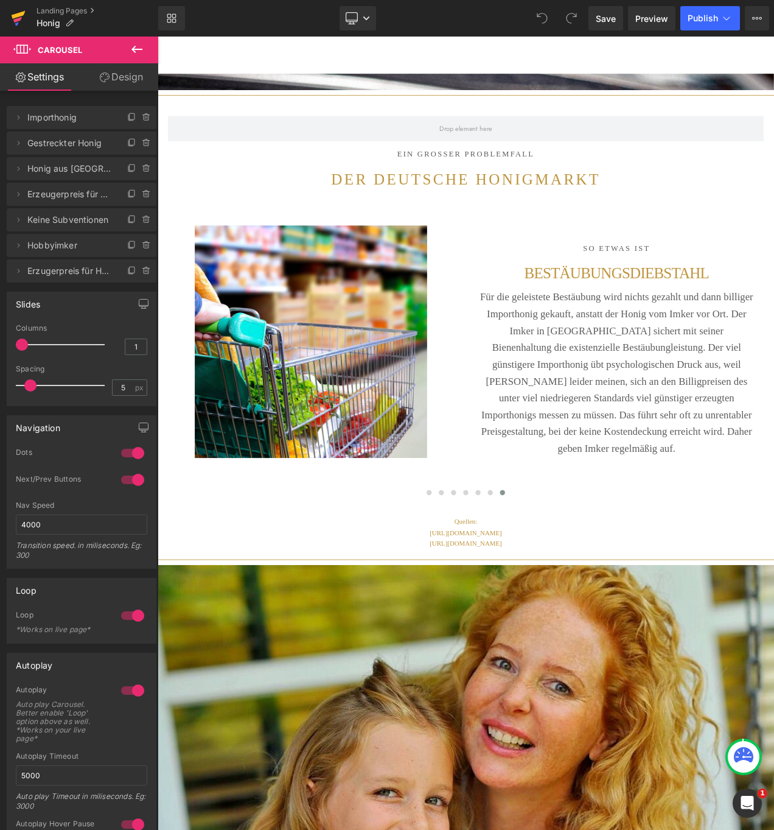
click at [16, 16] on icon at bounding box center [19, 15] width 14 height 8
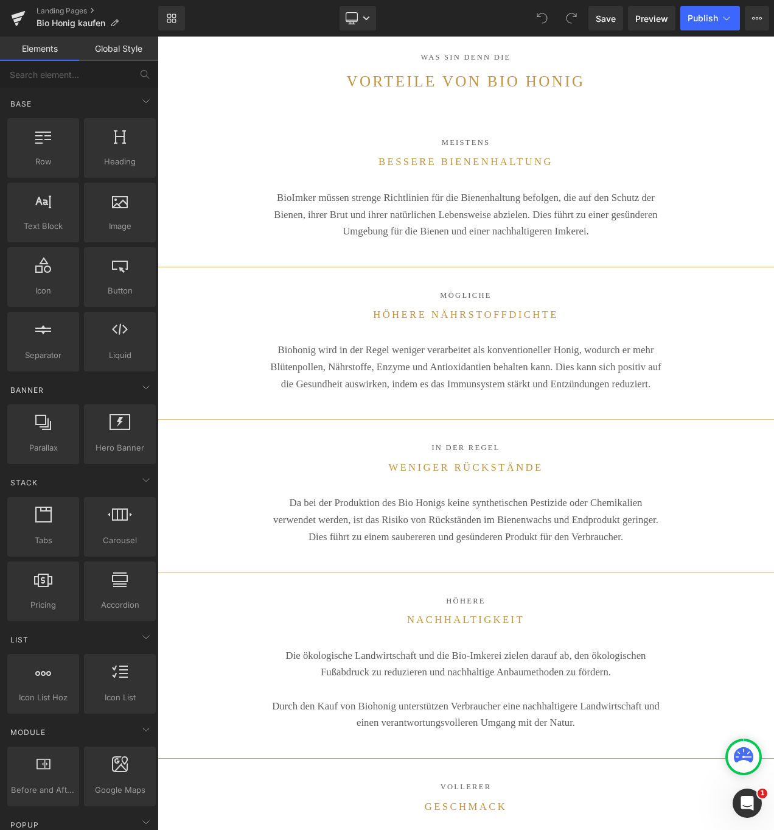
scroll to position [1537, 0]
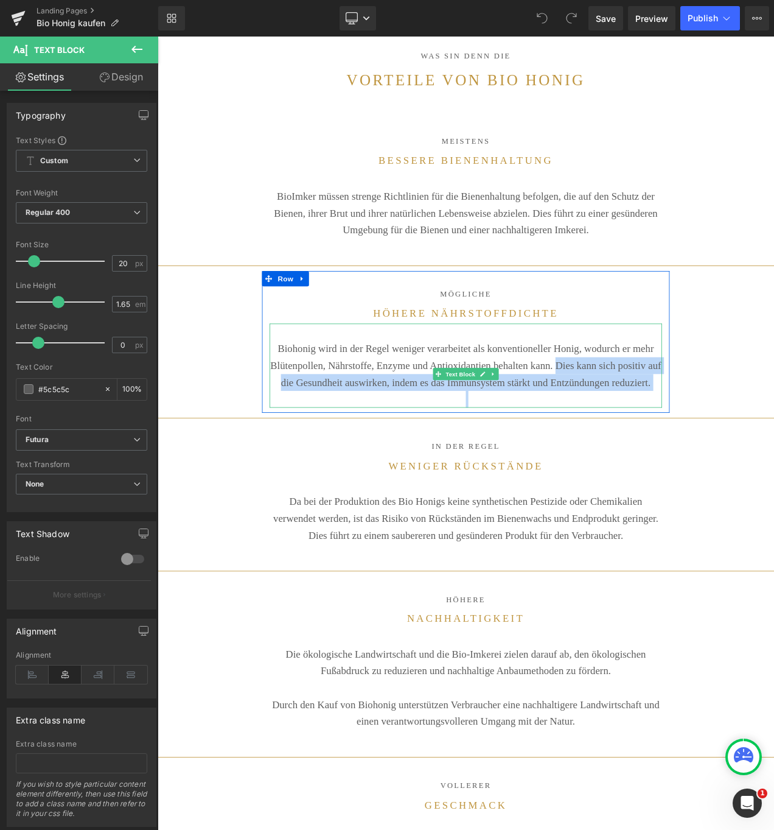
drag, startPoint x: 729, startPoint y: 421, endPoint x: 729, endPoint y: 478, distance: 56.6
click at [729, 478] on div "Biohonig wird in der Regel weniger verarbeitet als konventioneller Honig, wodur…" at bounding box center [526, 429] width 469 height 100
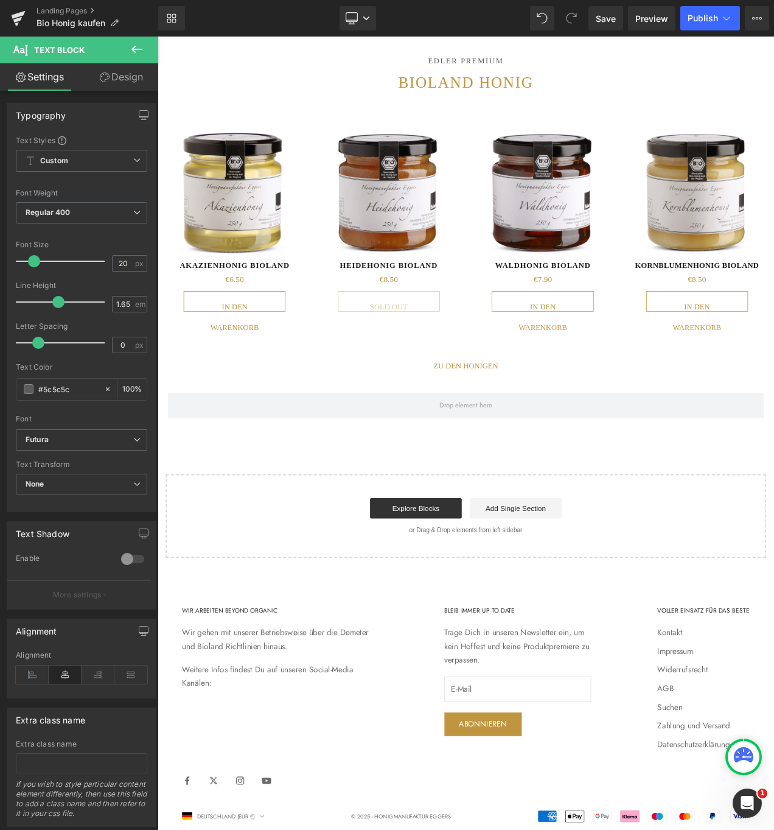
scroll to position [15148, 0]
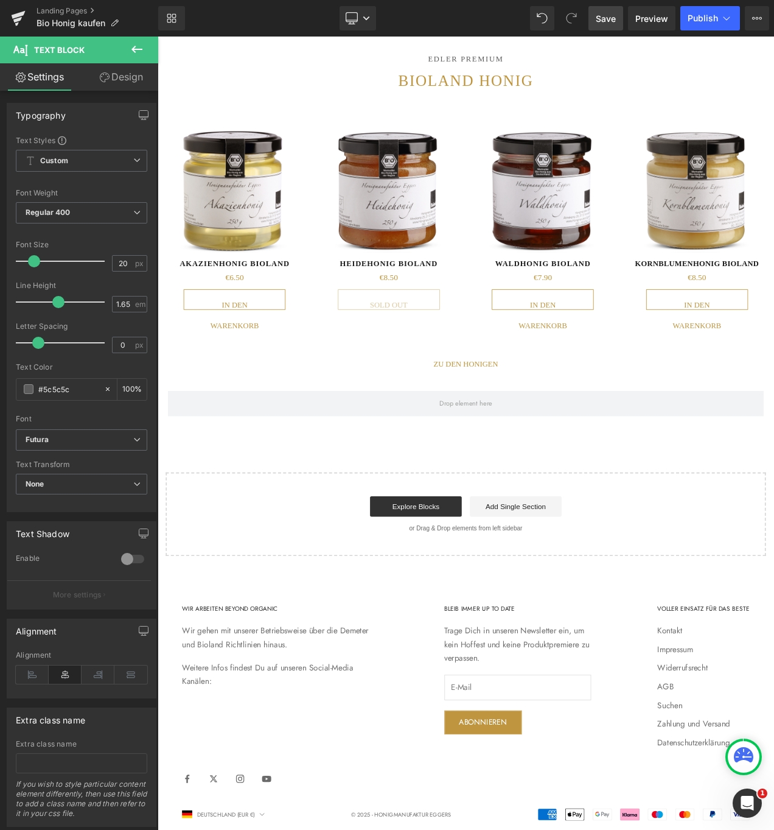
click at [611, 16] on span "Save" at bounding box center [606, 18] width 20 height 13
click at [709, 16] on span "Publish" at bounding box center [703, 18] width 30 height 10
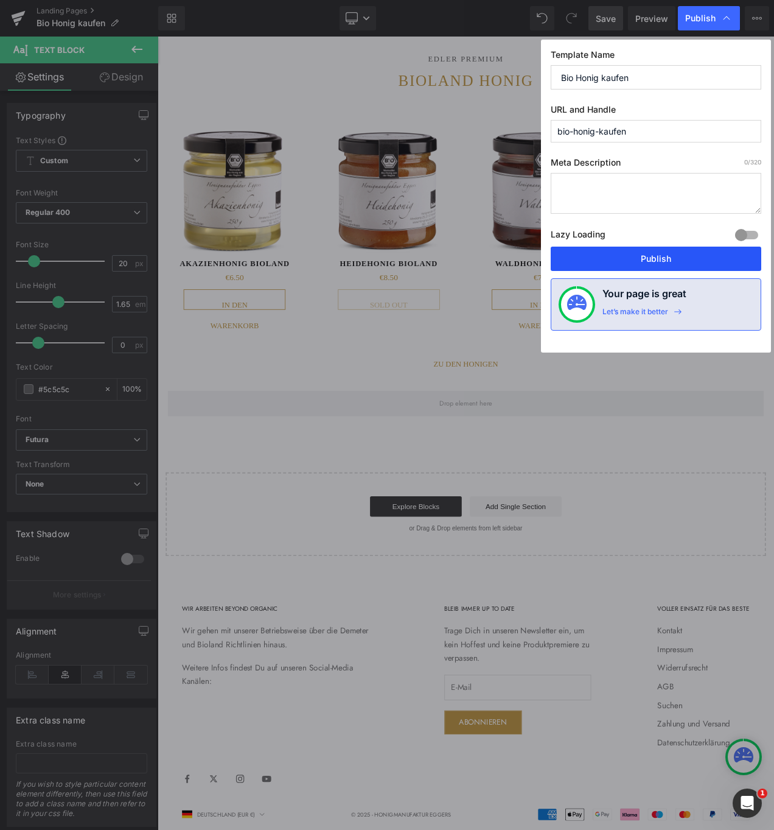
drag, startPoint x: 649, startPoint y: 256, endPoint x: 586, endPoint y: 262, distance: 63.0
click at [649, 256] on button "Publish" at bounding box center [656, 259] width 211 height 24
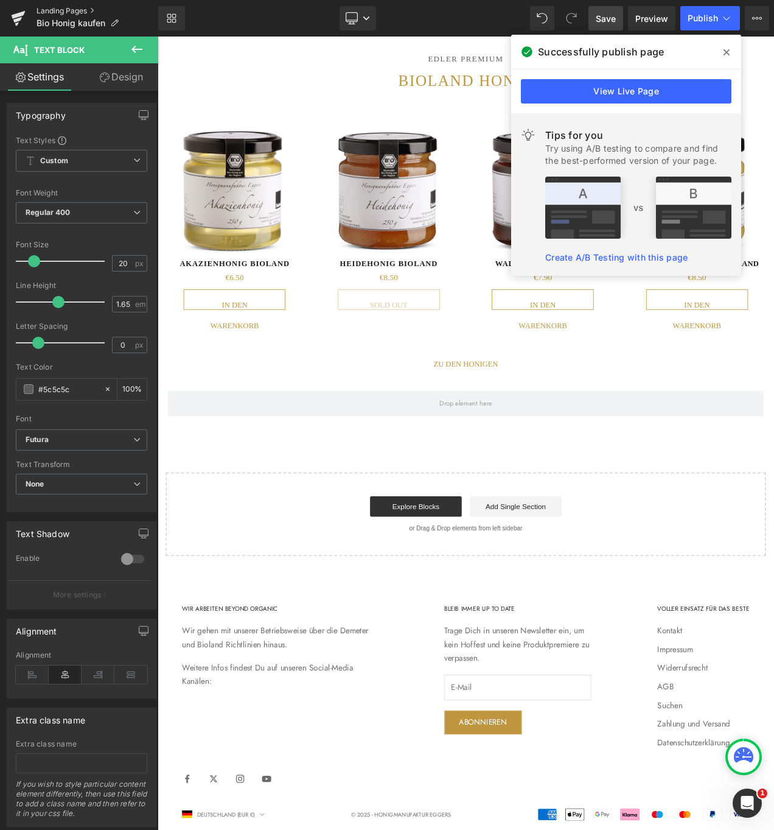
click at [80, 9] on link "Landing Pages" at bounding box center [98, 11] width 122 height 10
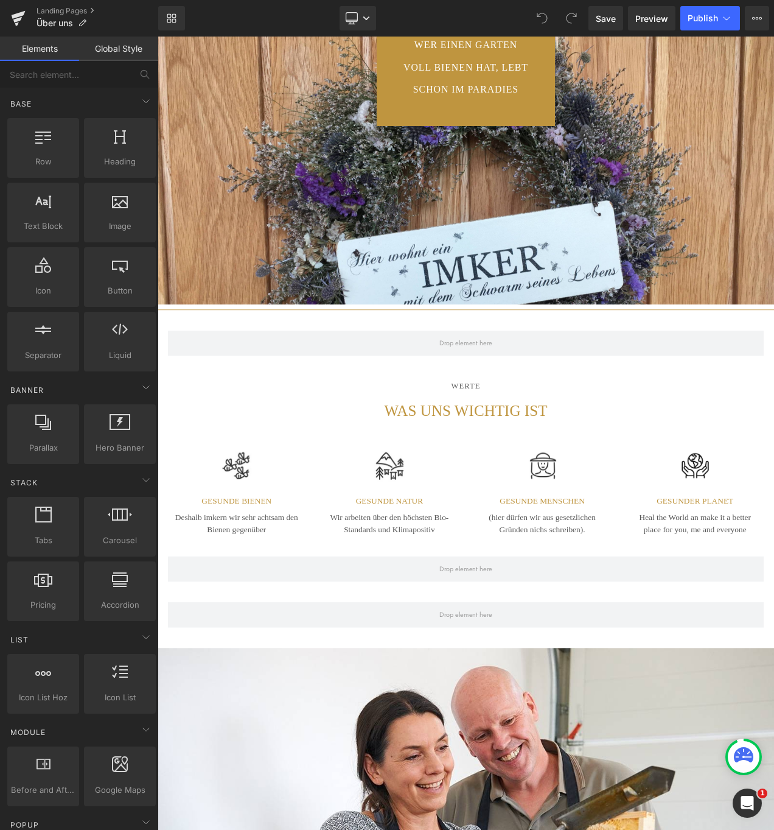
scroll to position [1354, 0]
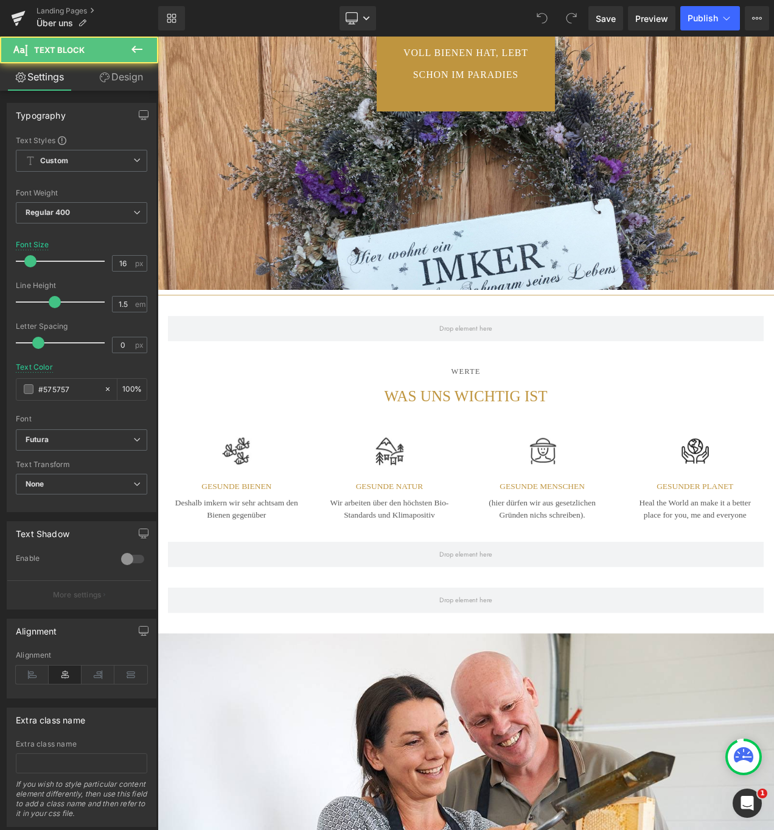
click at [590, 587] on div "(hier dürfen wir aus gesetzlichen Gründen nichs schreiben). Text Block" at bounding box center [617, 598] width 157 height 34
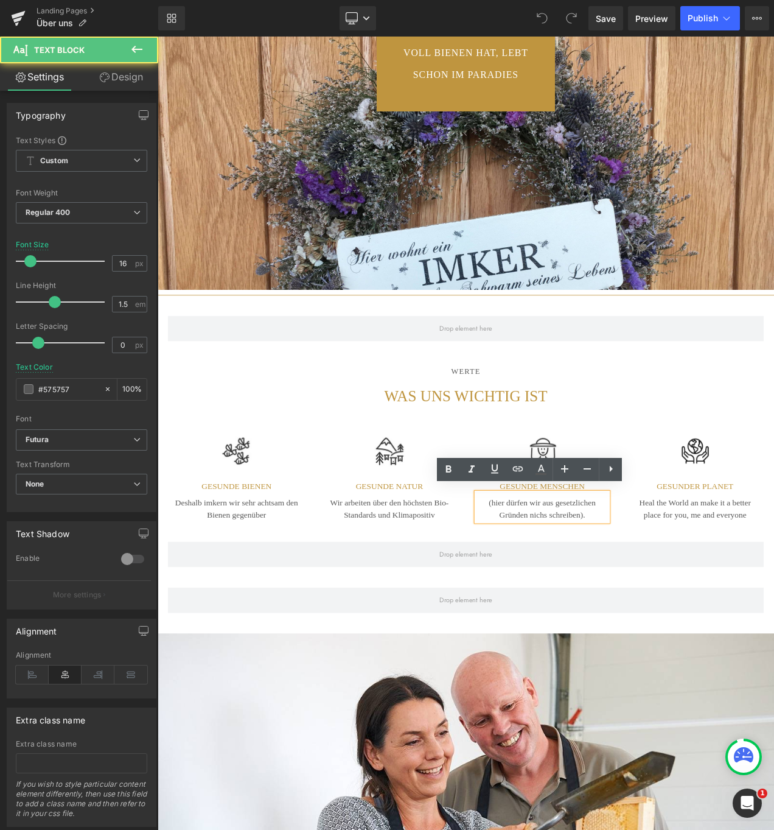
click at [617, 604] on span "(hier dürfen wir aus gesetzlichen Gründen nichs schreiben)." at bounding box center [617, 600] width 128 height 25
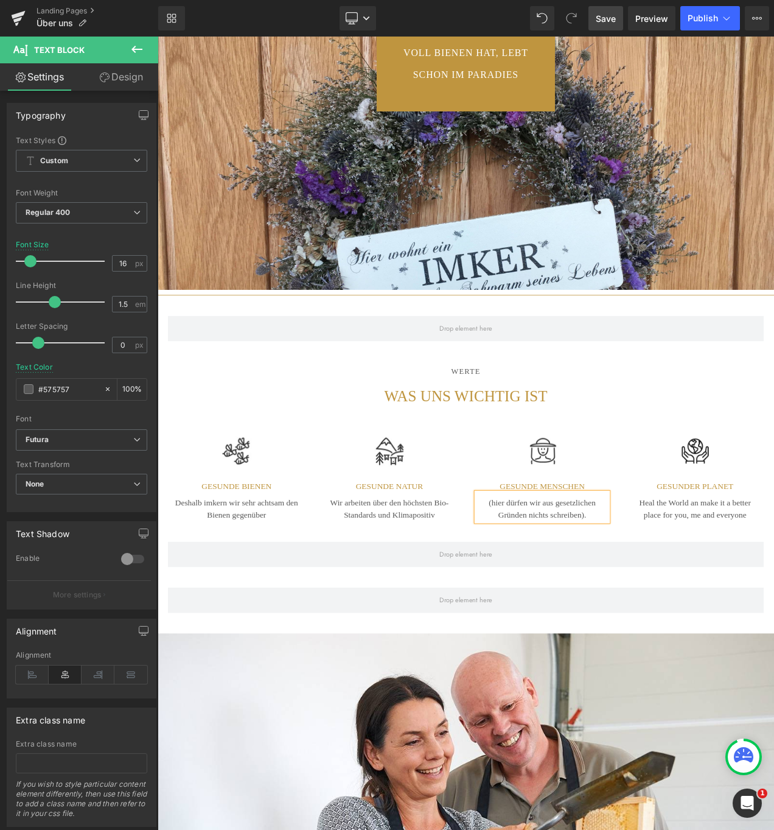
click at [604, 15] on span "Save" at bounding box center [606, 18] width 20 height 13
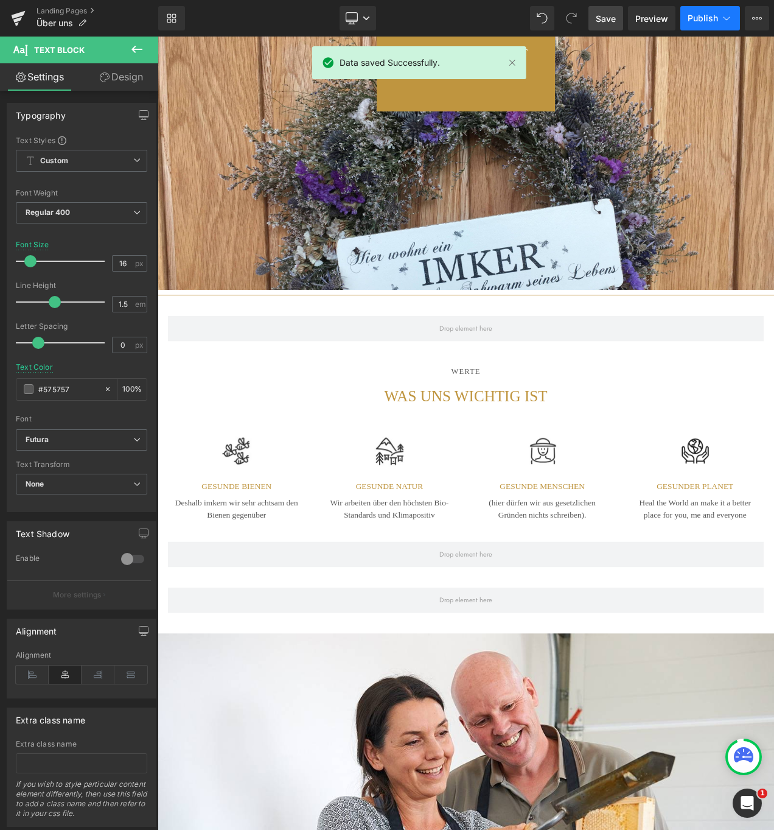
click at [700, 17] on span "Publish" at bounding box center [703, 18] width 30 height 10
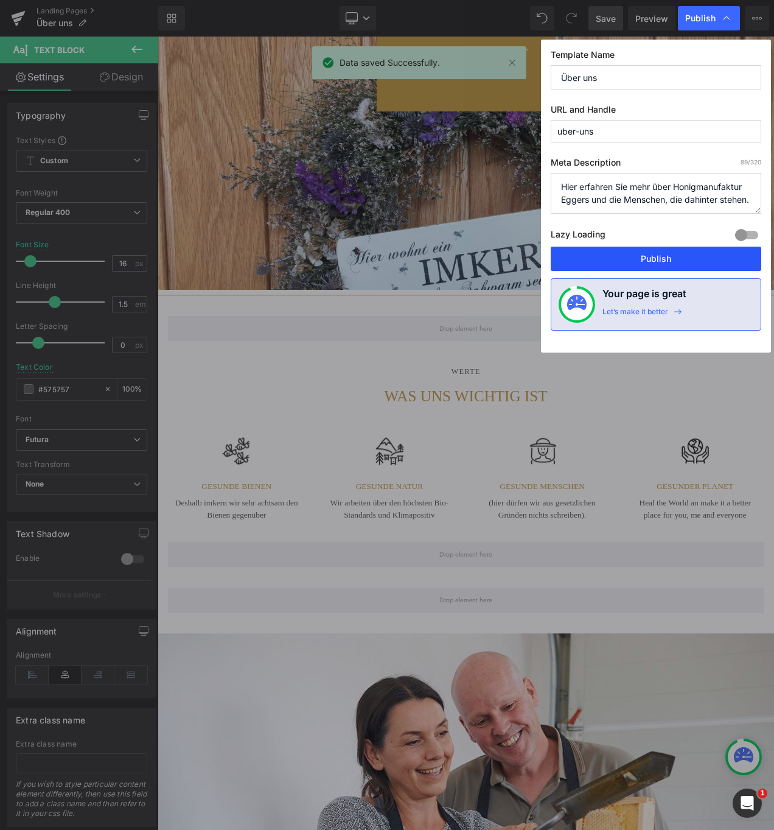
click at [651, 253] on button "Publish" at bounding box center [656, 259] width 211 height 24
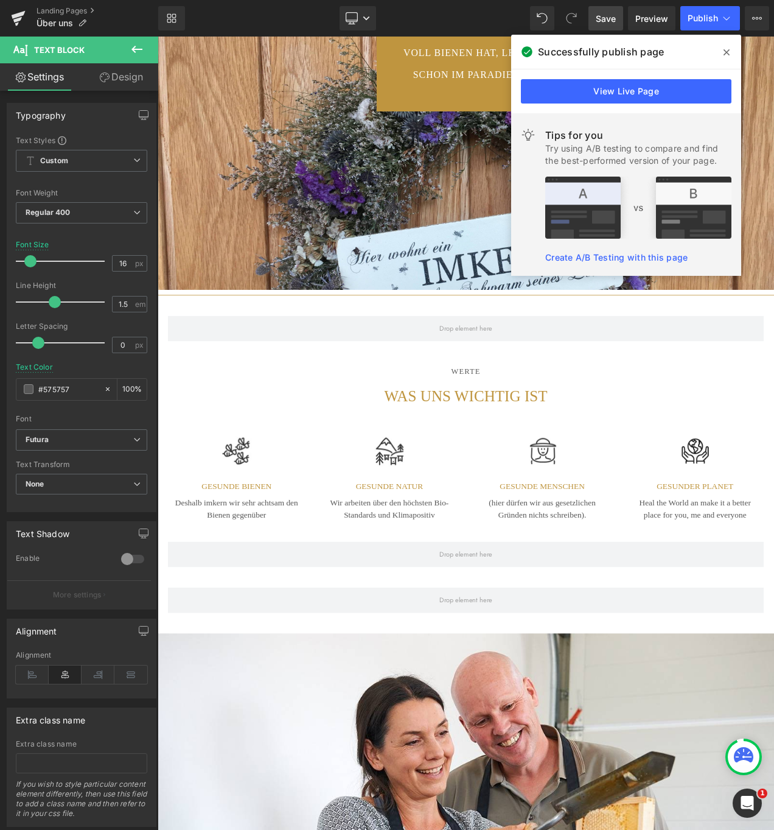
scroll to position [1353, 0]
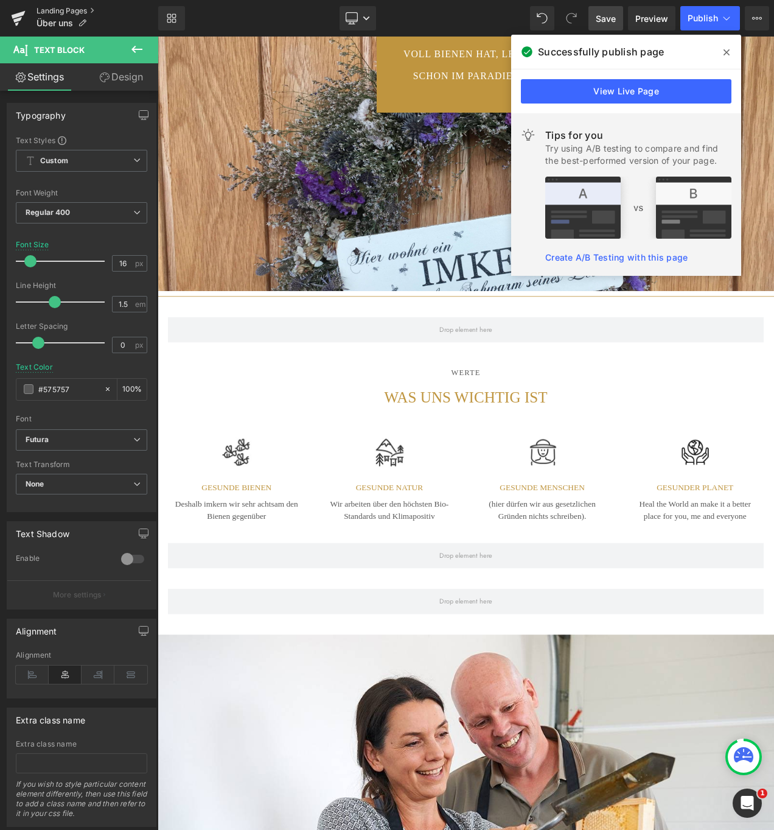
click at [56, 12] on link "Landing Pages" at bounding box center [98, 11] width 122 height 10
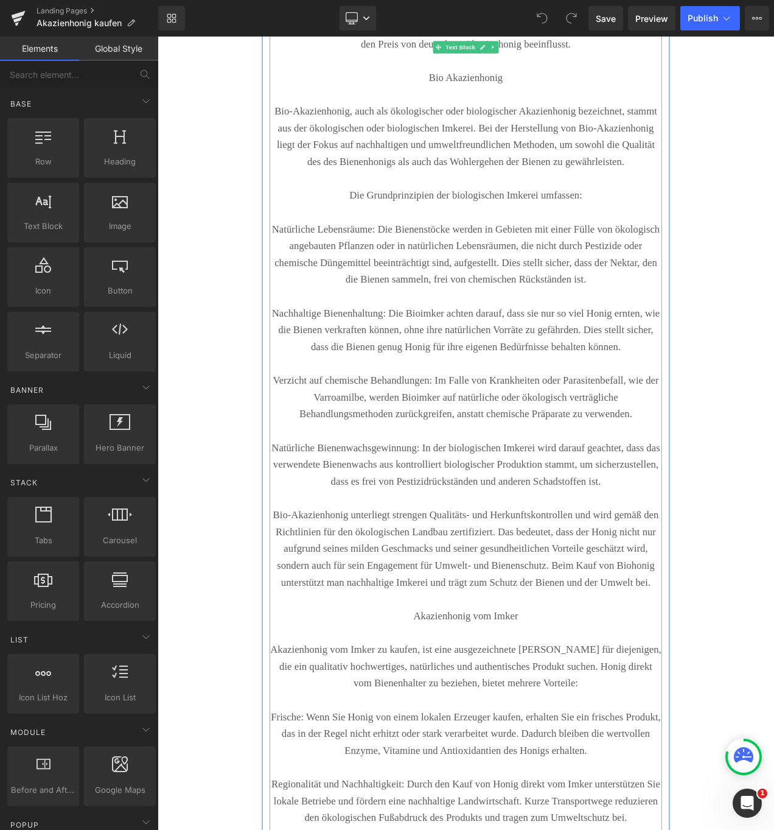
scroll to position [1502, 0]
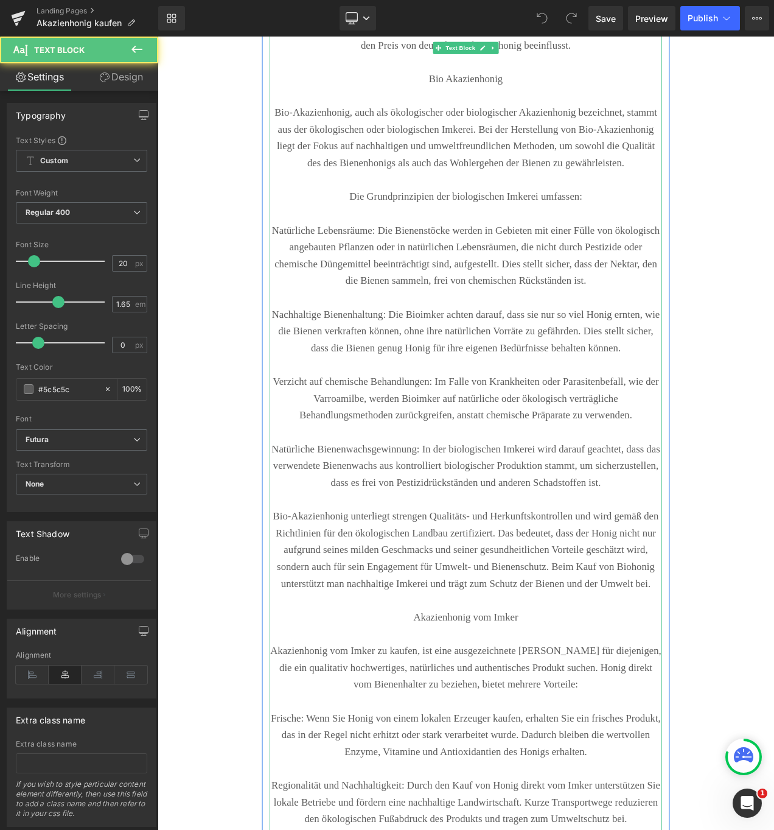
click at [532, 338] on p "Natürliche Lebensräume: Die Bienenstöcke werden in Gebieten mit einer Fülle von…" at bounding box center [526, 298] width 469 height 80
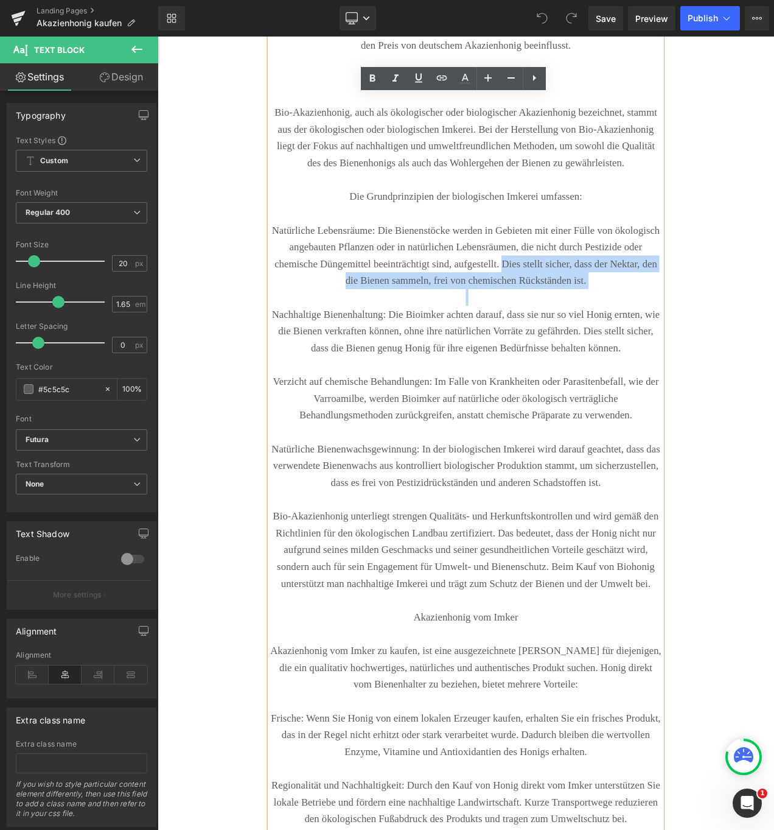
drag, startPoint x: 532, startPoint y: 486, endPoint x: 691, endPoint y: 451, distance: 162.9
click at [691, 338] on p "Natürliche Lebensräume: Die Bienenstöcke werden in Gebieten mit einer Fülle von…" at bounding box center [526, 298] width 469 height 80
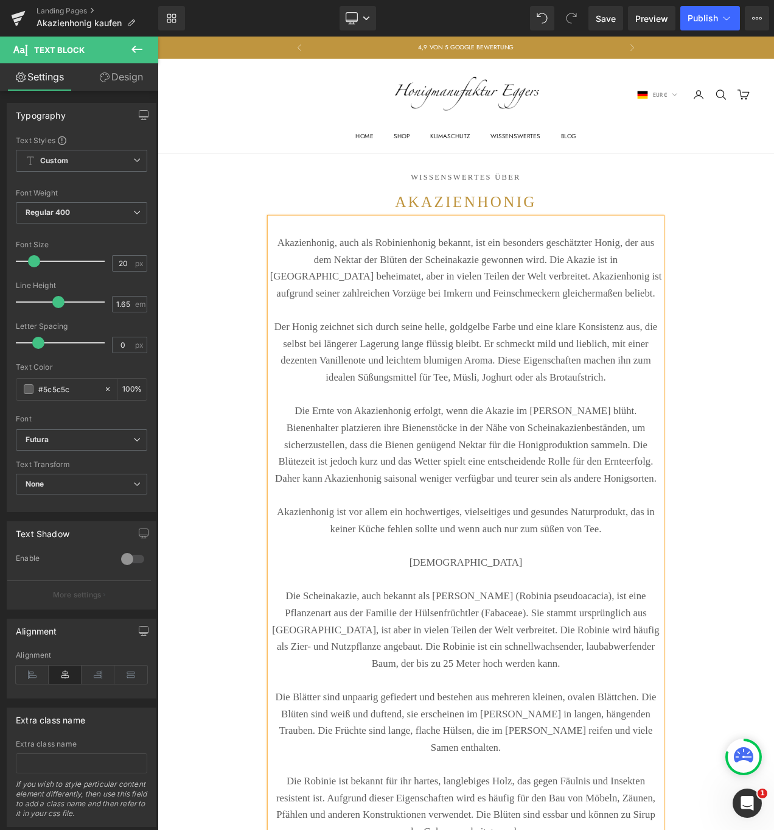
scroll to position [0, 0]
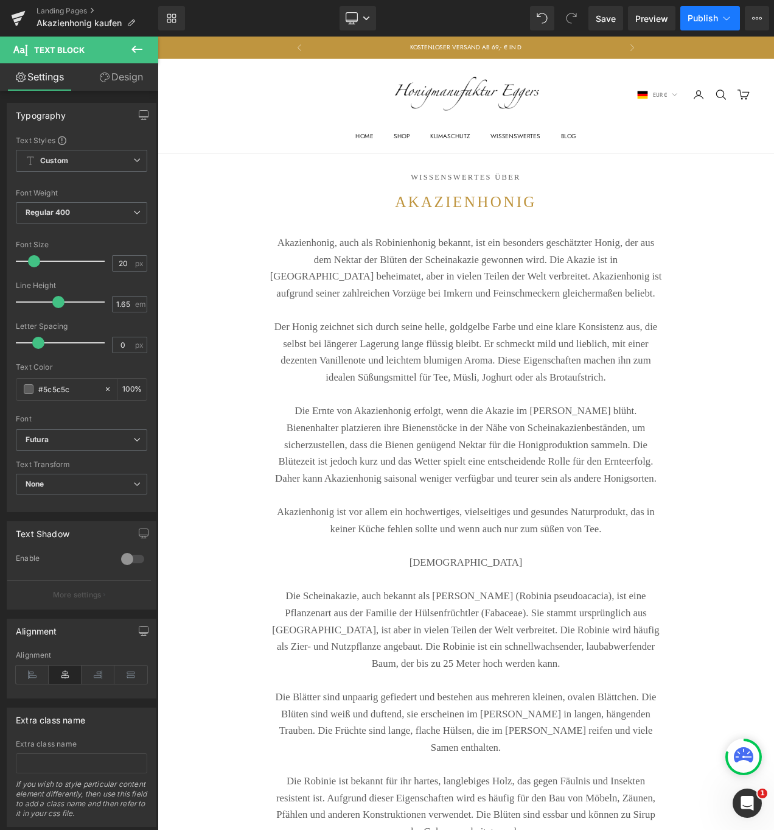
click at [703, 15] on span "Publish" at bounding box center [703, 18] width 30 height 10
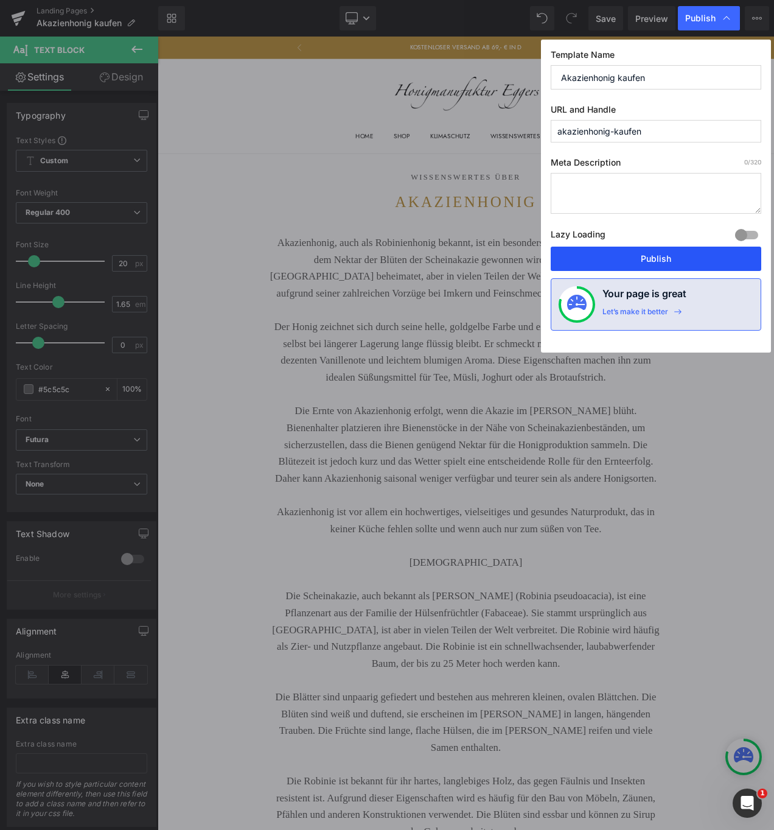
click at [644, 253] on button "Publish" at bounding box center [656, 259] width 211 height 24
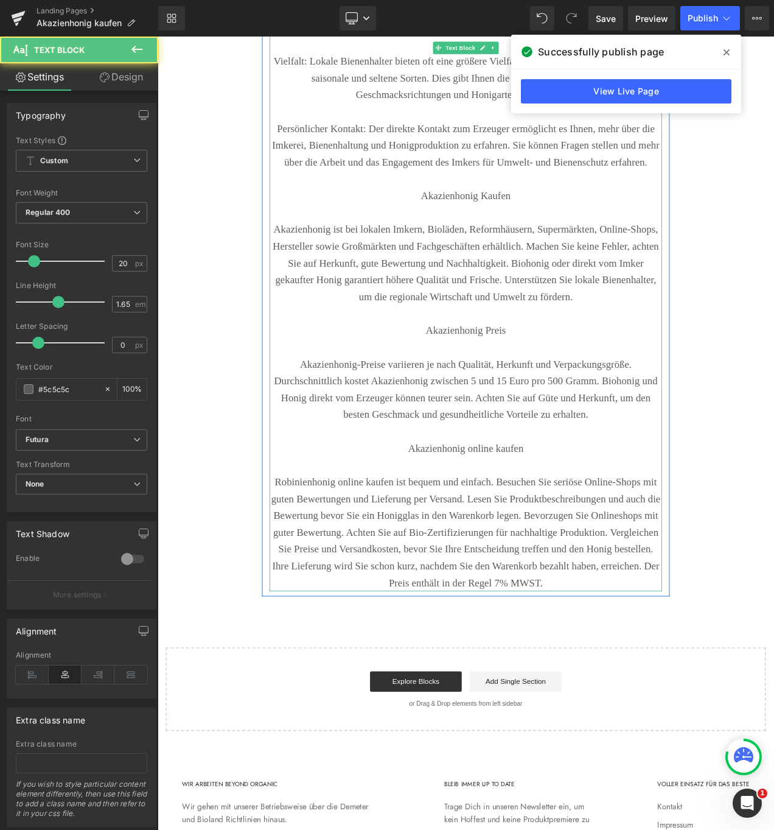
scroll to position [2532, 0]
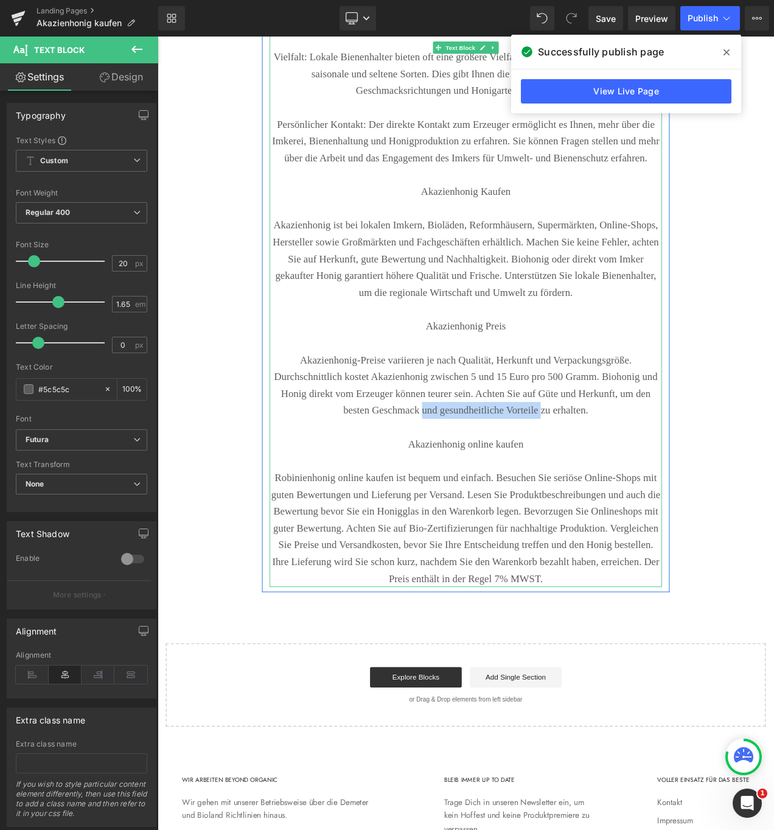
drag, startPoint x: 686, startPoint y: 770, endPoint x: 527, endPoint y: 766, distance: 158.3
click at [527, 493] on p "Akazienhonig-Preise variieren je nach Qualität, Herkunft und Verpackungsgröße. …" at bounding box center [526, 453] width 469 height 80
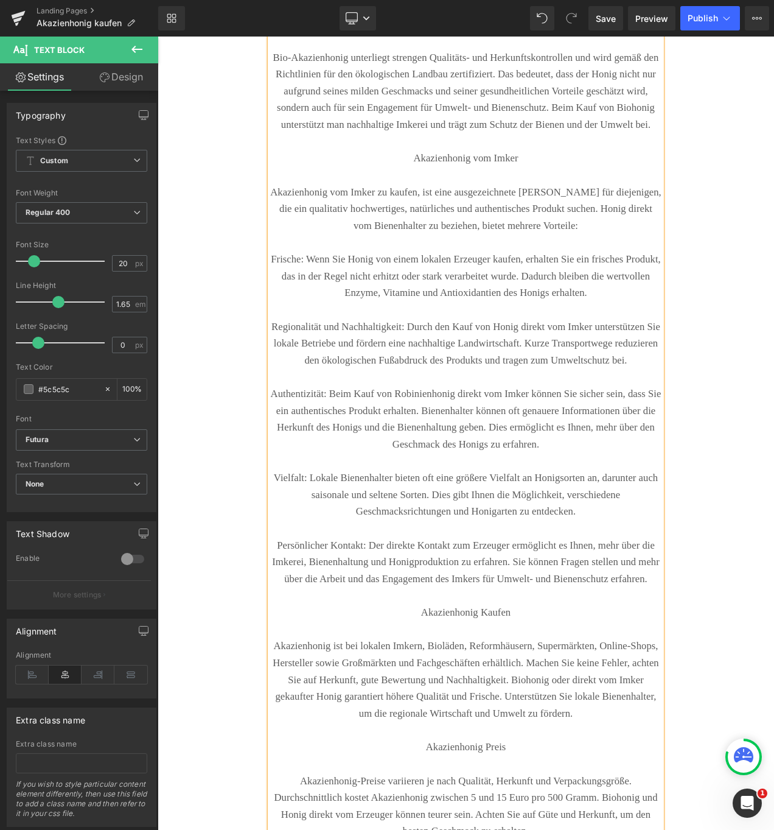
scroll to position [1945, 0]
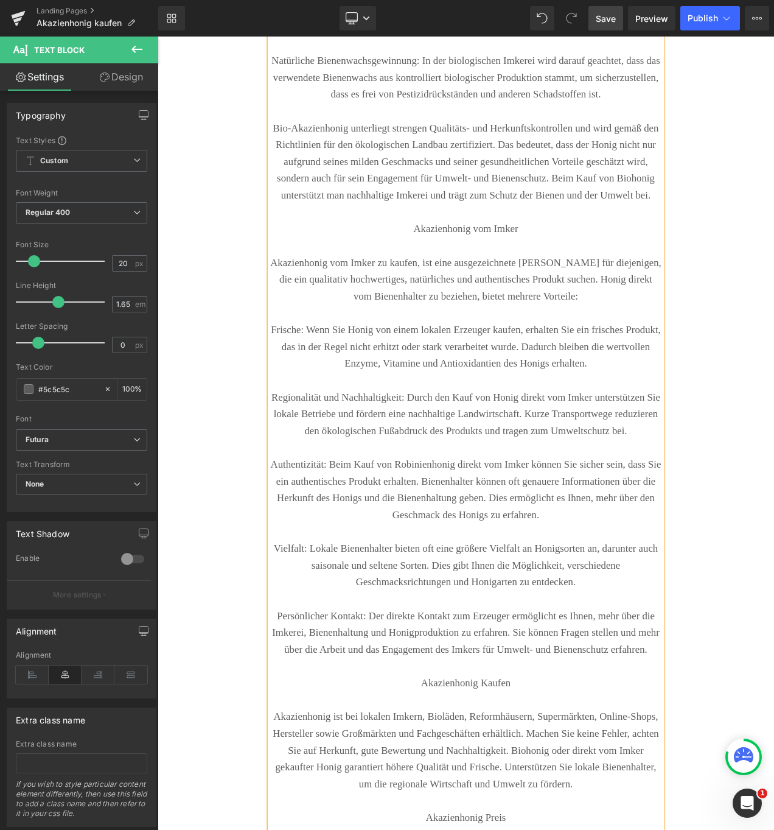
click at [600, 16] on span "Save" at bounding box center [606, 18] width 20 height 13
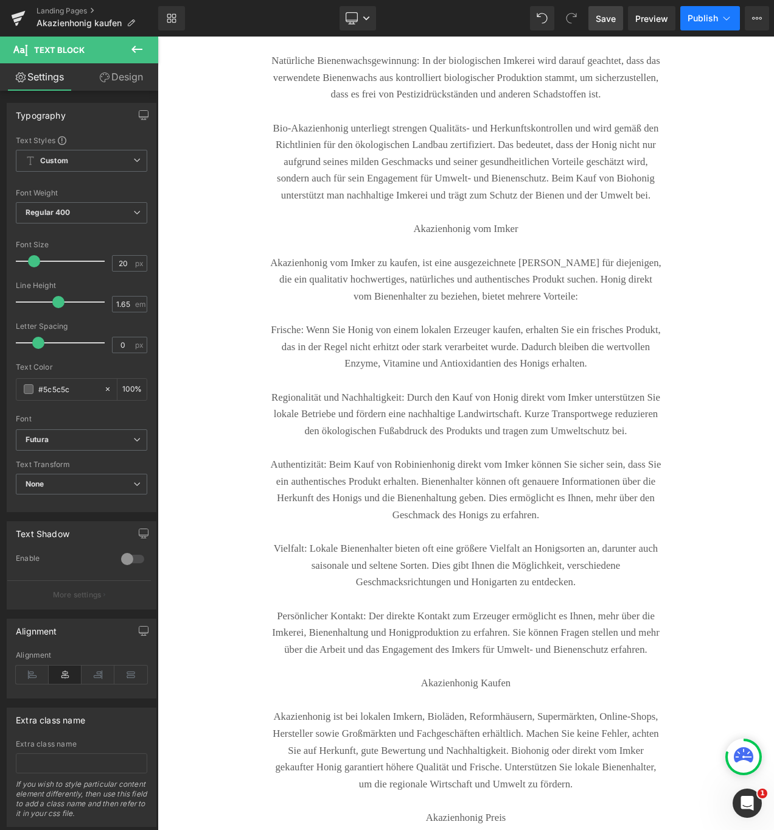
click at [709, 16] on span "Publish" at bounding box center [703, 18] width 30 height 10
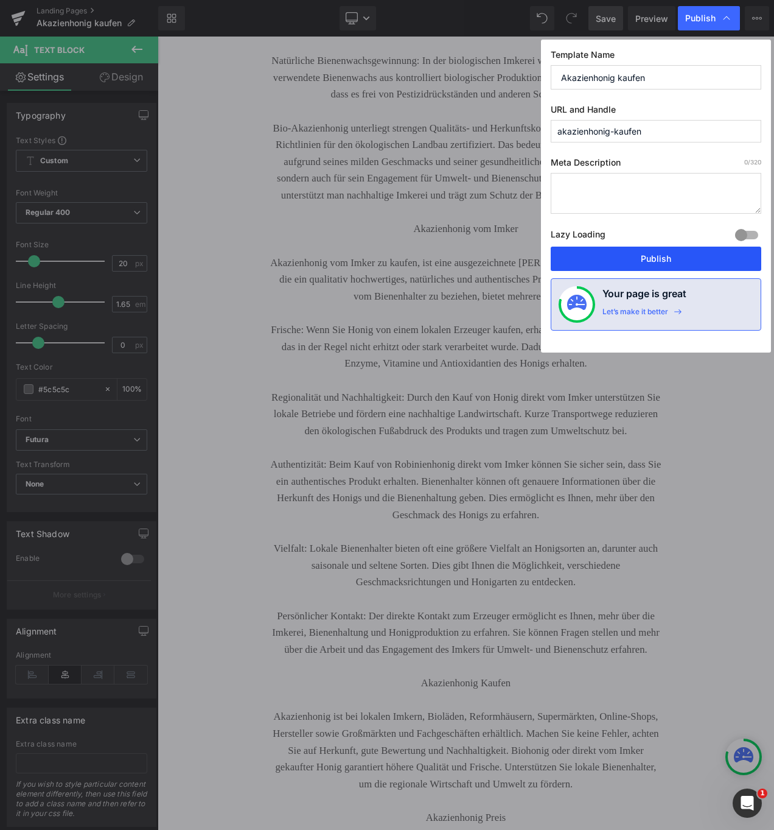
click at [651, 256] on button "Publish" at bounding box center [656, 259] width 211 height 24
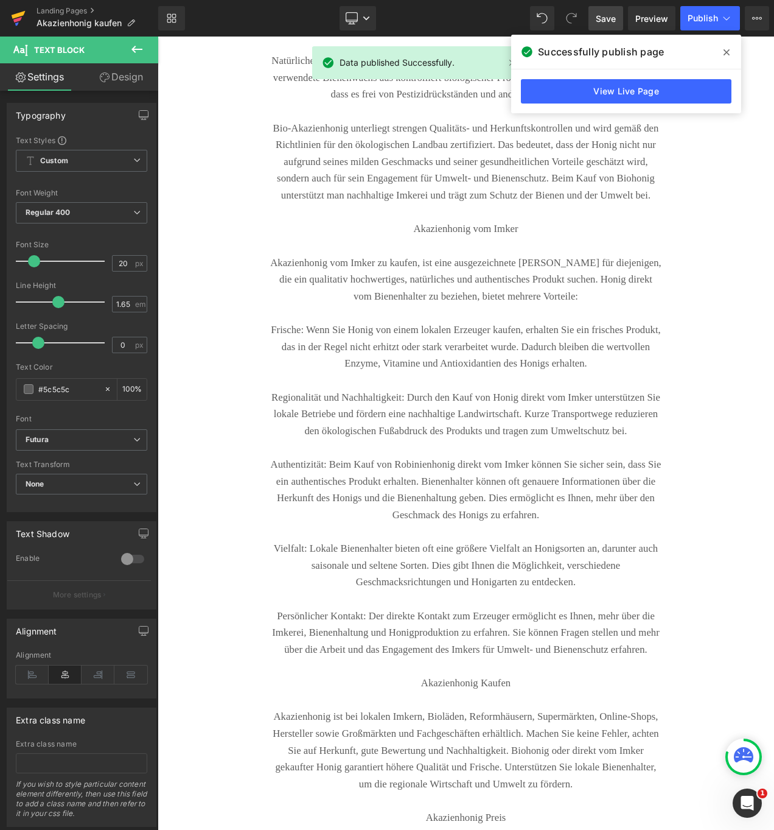
click at [18, 19] on icon at bounding box center [17, 19] width 9 height 5
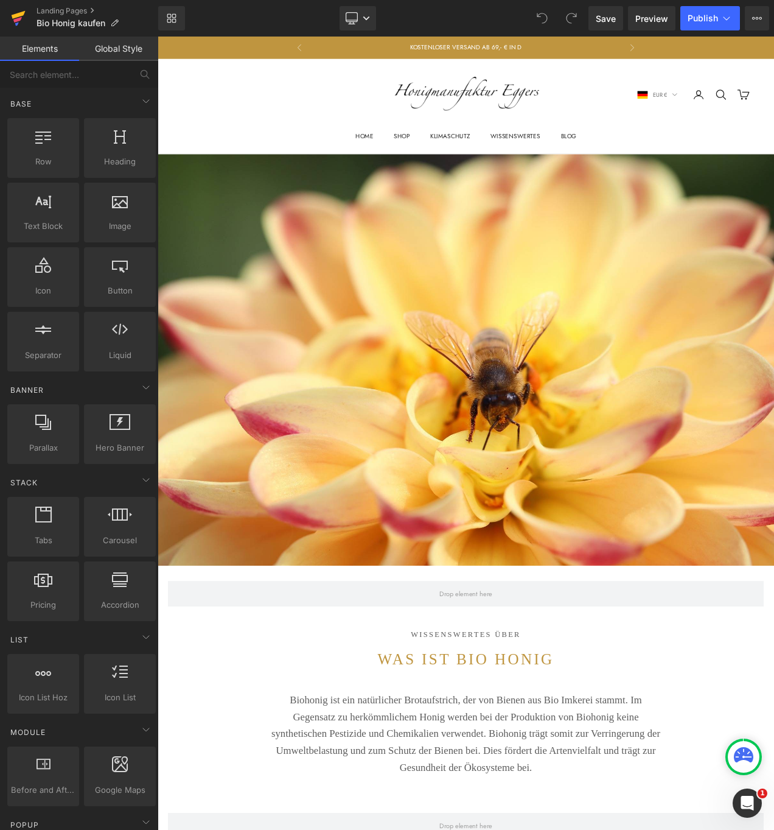
click at [13, 15] on icon at bounding box center [19, 15] width 14 height 8
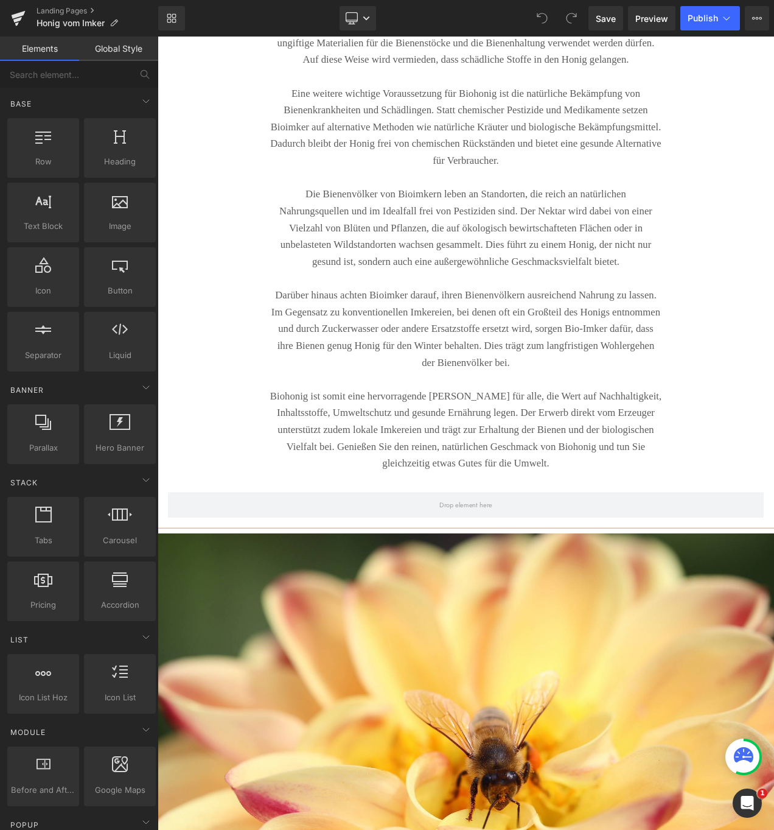
scroll to position [3562, 0]
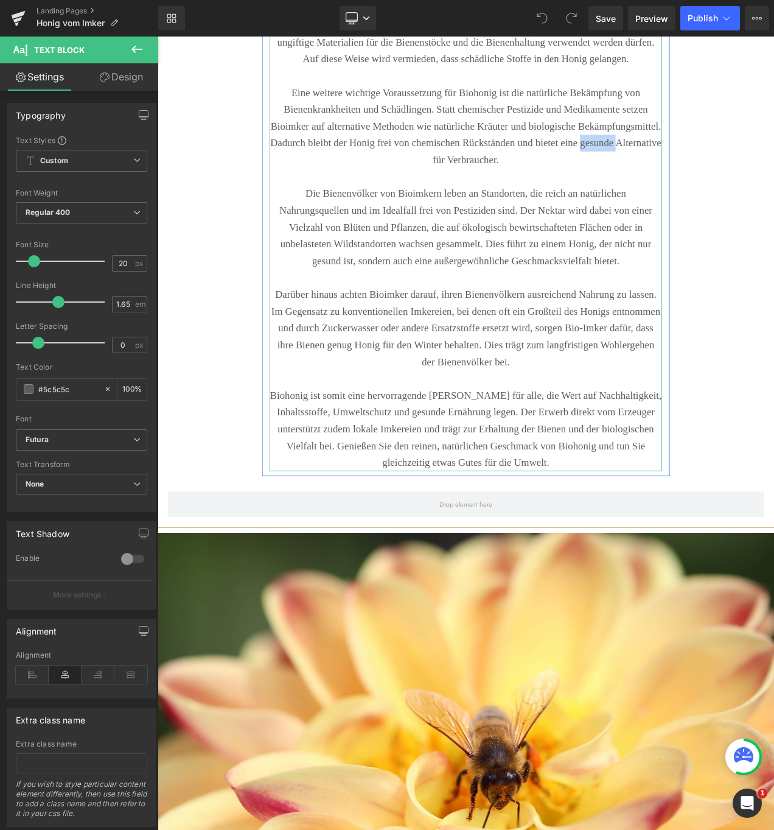
drag, startPoint x: 504, startPoint y: 333, endPoint x: 454, endPoint y: 335, distance: 50.0
click at [454, 194] on p "Eine weitere wichtige Voraussetzung für Biohonig ist die natürliche Bekämpfung …" at bounding box center [526, 143] width 469 height 100
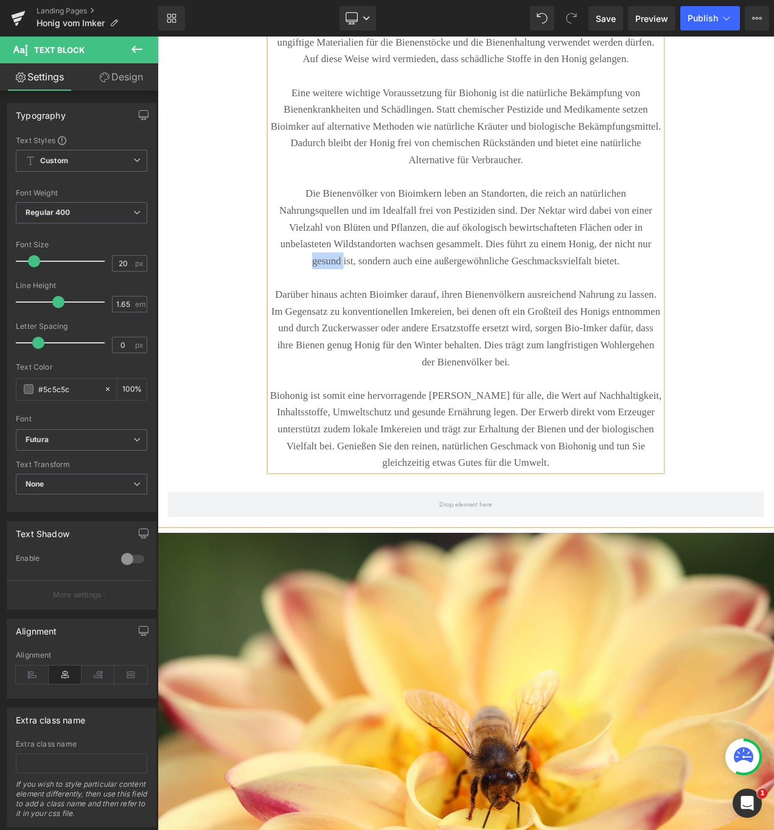
drag, startPoint x: 505, startPoint y: 455, endPoint x: 463, endPoint y: 455, distance: 41.4
click at [463, 314] on p "Die Bienenvölker von Bioimkern leben an Standorten, die reich an natürlichen Na…" at bounding box center [526, 264] width 469 height 100
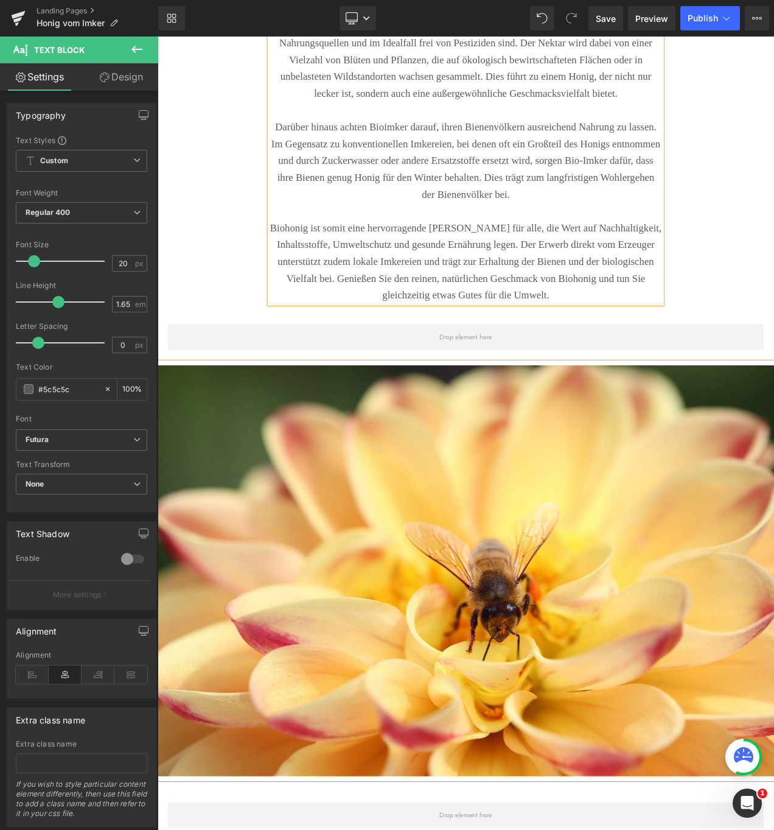
scroll to position [3763, 0]
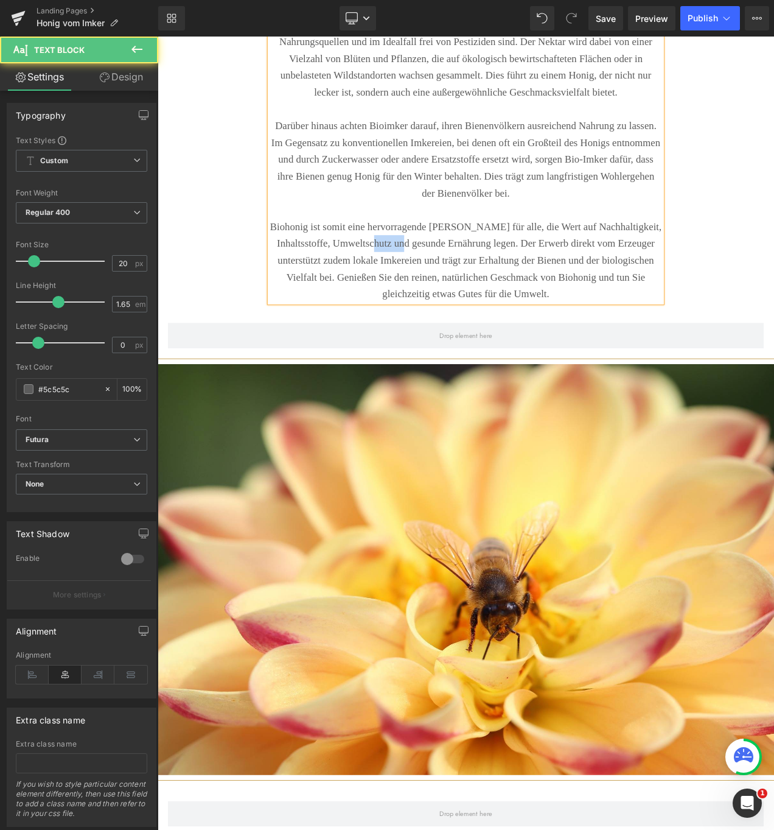
drag, startPoint x: 519, startPoint y: 454, endPoint x: 474, endPoint y: 452, distance: 45.1
click at [474, 354] on p "Biohonig ist somit eine hervorragende Wahl für alle, die Wert auf Nachhaltigkei…" at bounding box center [526, 304] width 469 height 100
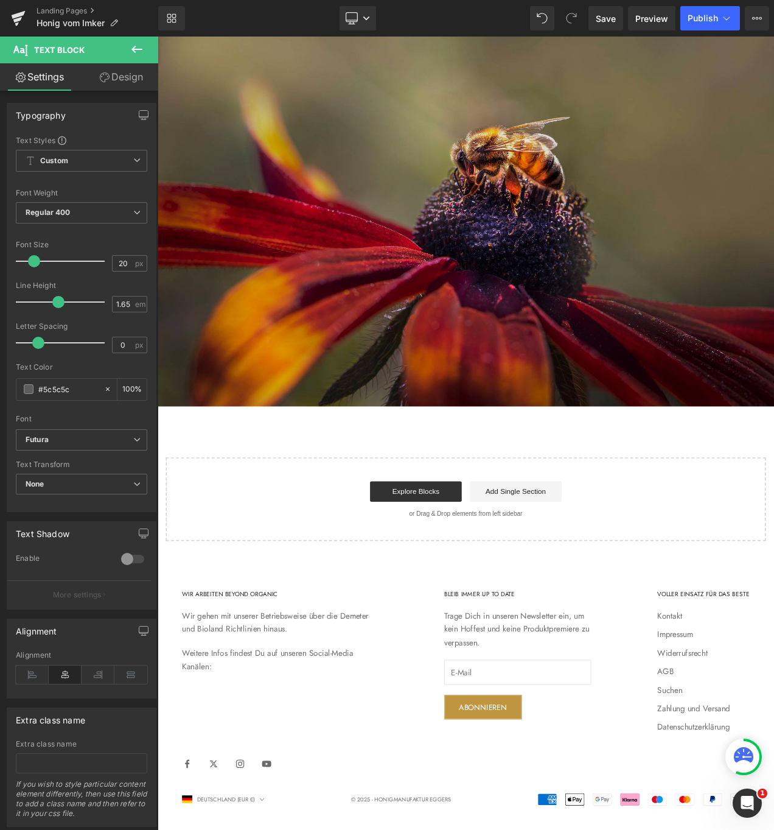
scroll to position [11088, 0]
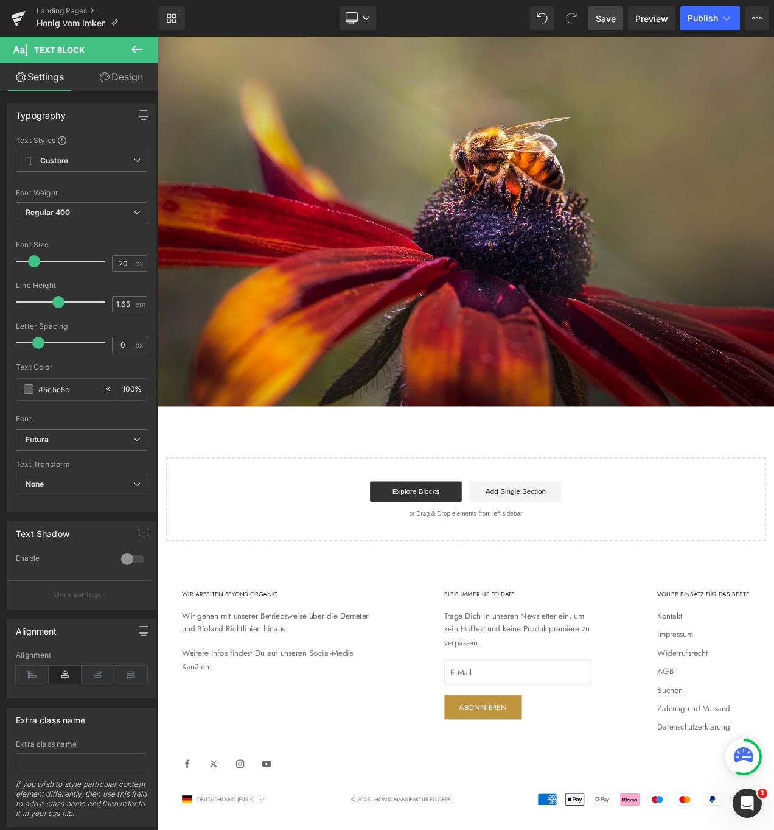
click at [608, 14] on span "Save" at bounding box center [606, 18] width 20 height 13
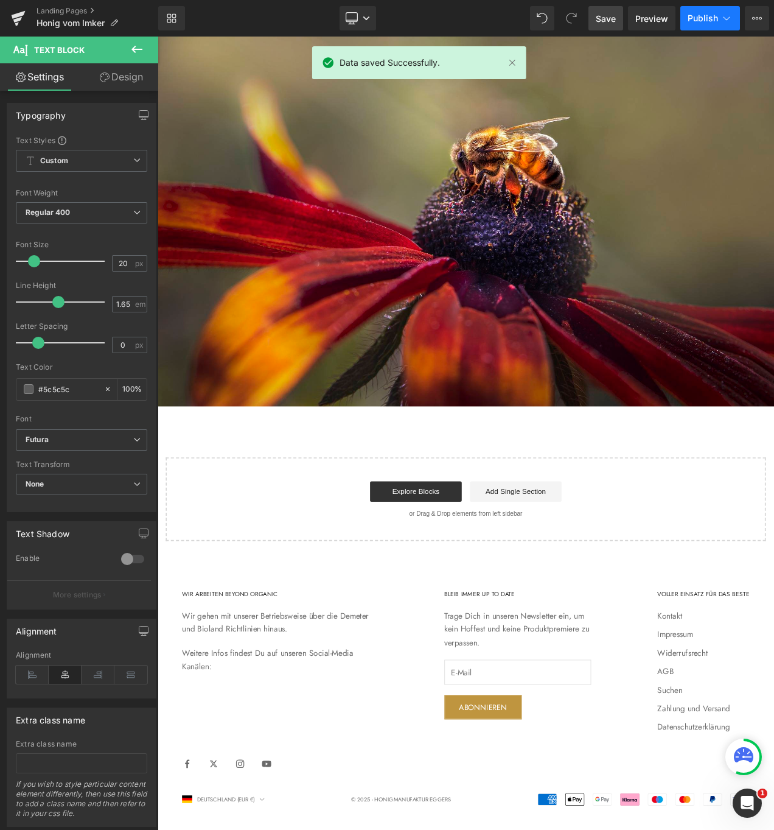
click at [707, 15] on span "Publish" at bounding box center [703, 18] width 30 height 10
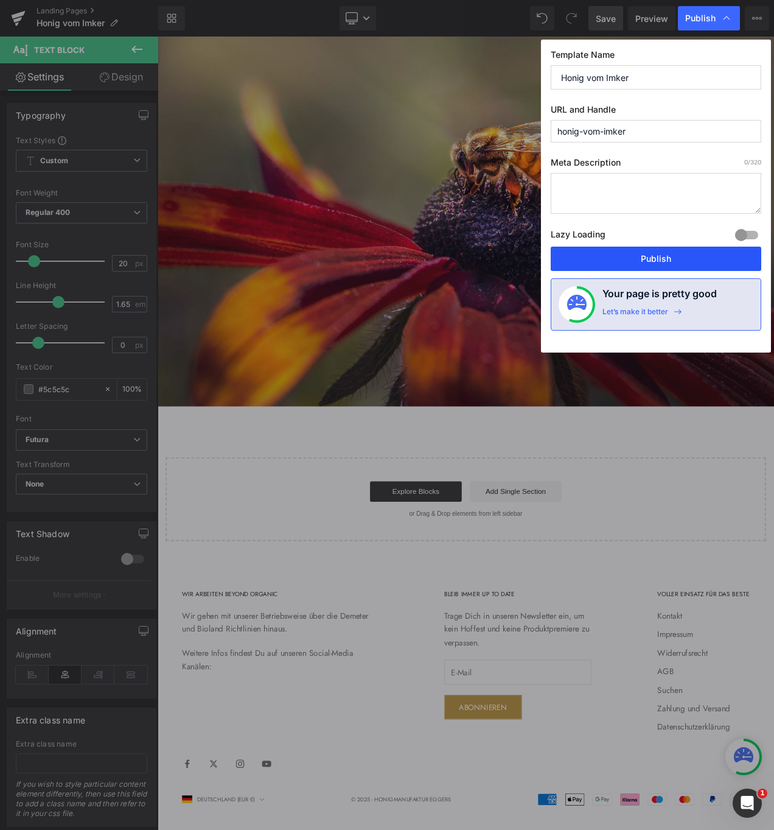
click at [647, 256] on button "Publish" at bounding box center [656, 259] width 211 height 24
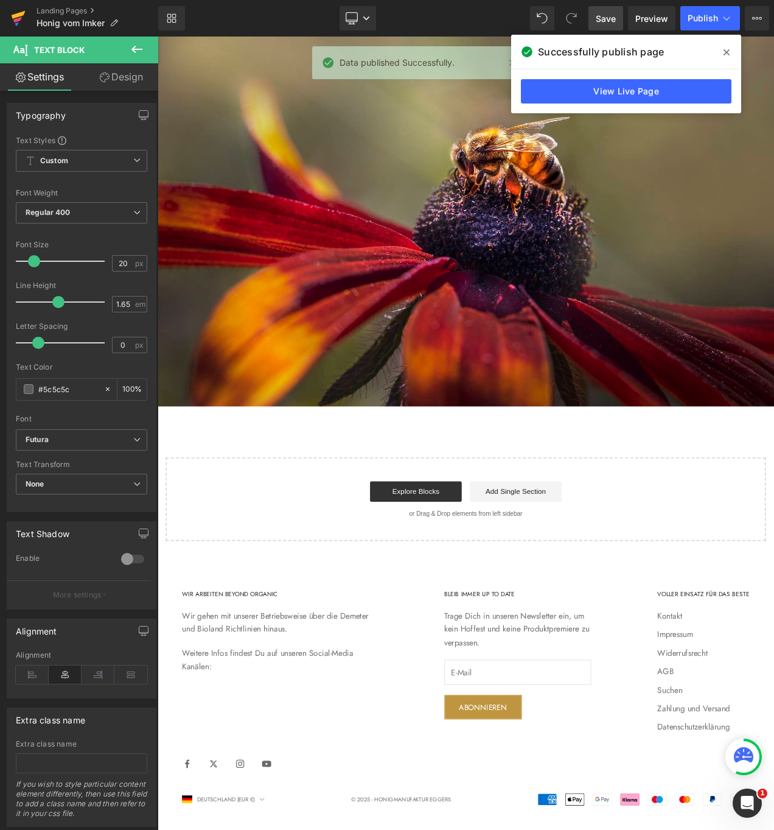
click at [15, 15] on icon at bounding box center [19, 15] width 14 height 8
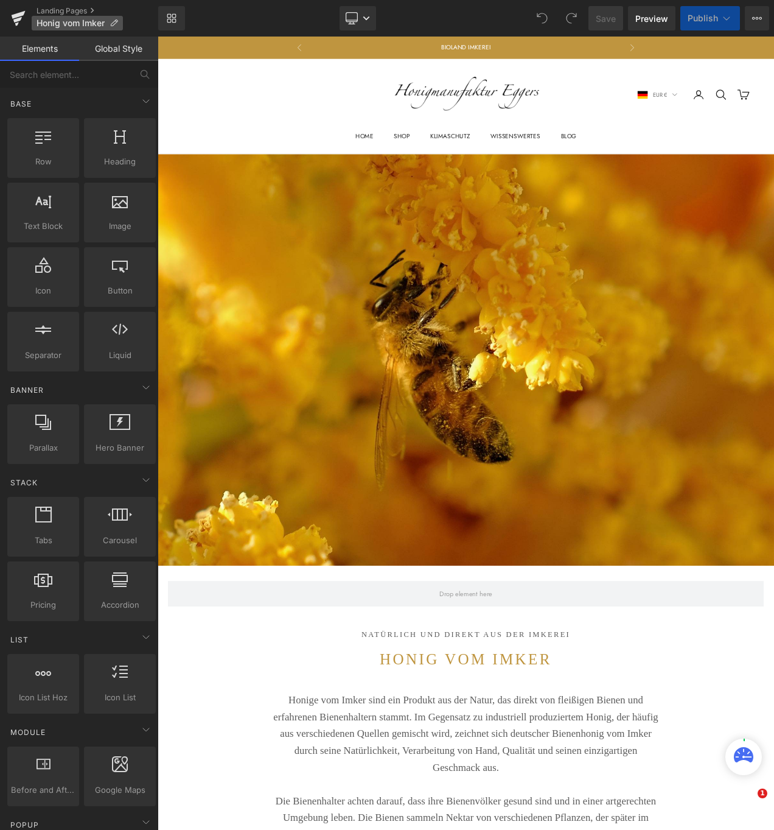
scroll to position [12035, 732]
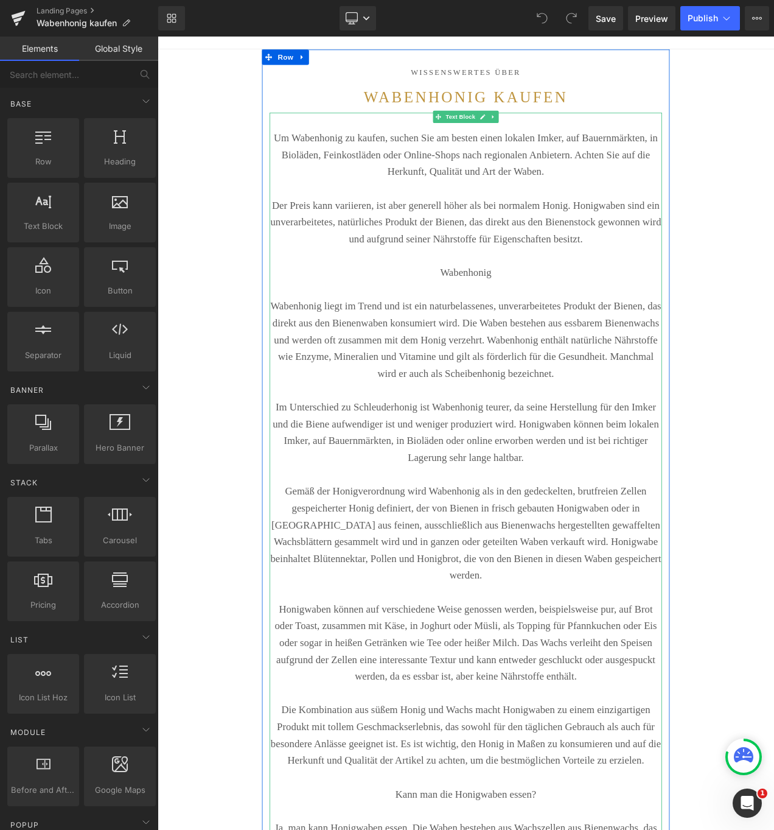
scroll to position [126, 0]
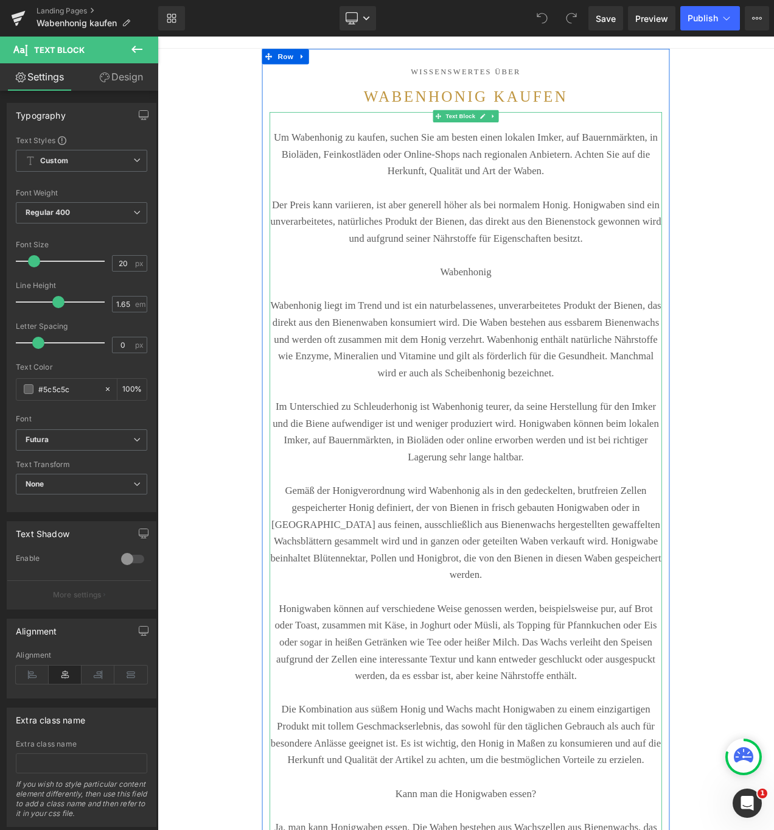
click at [433, 448] on p "Wabenhonig liegt im Trend und ist ein naturbelassenes, unverarbeitetes Produkt …" at bounding box center [526, 398] width 469 height 100
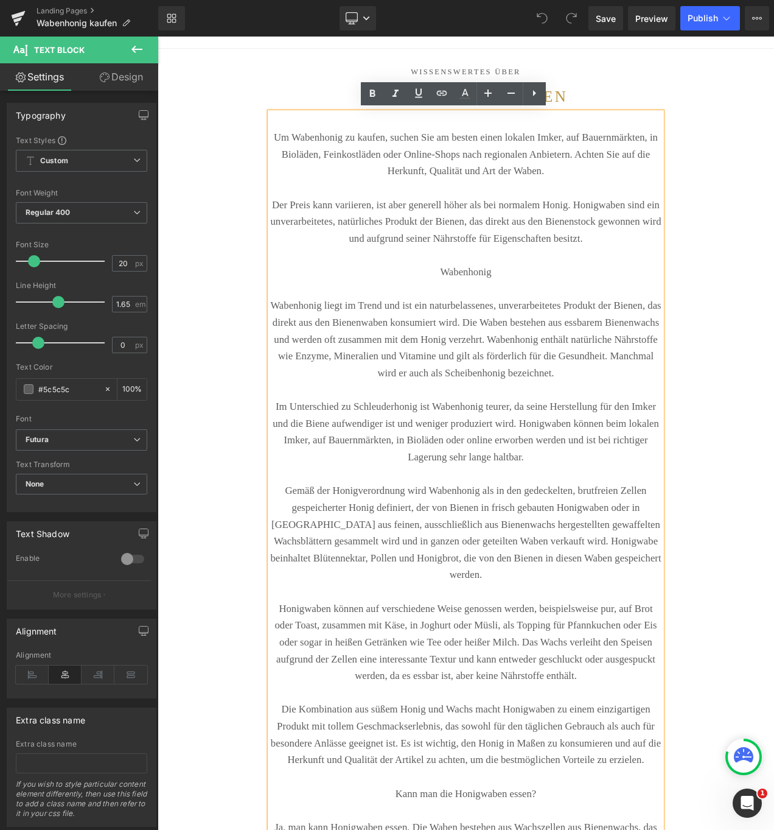
click at [512, 448] on p "Wabenhonig liegt im Trend und ist ein naturbelassenes, unverarbeitetes Produkt …" at bounding box center [526, 398] width 469 height 100
drag, startPoint x: 468, startPoint y: 458, endPoint x: 288, endPoint y: 457, distance: 179.6
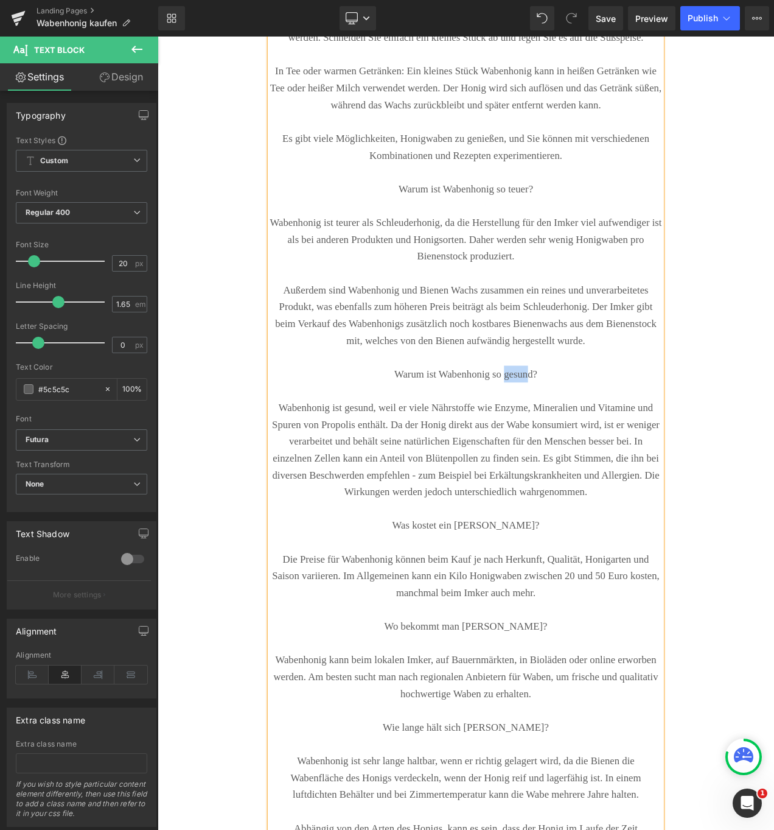
scroll to position [1529, 0]
drag, startPoint x: 577, startPoint y: 602, endPoint x: 616, endPoint y: 603, distance: 39.6
click at [616, 451] on p "Warum ist Wabenhonig so gesund?" at bounding box center [526, 441] width 469 height 20
drag, startPoint x: 437, startPoint y: 644, endPoint x: 401, endPoint y: 642, distance: 36.5
click at [401, 592] on p "Wabenhonig ist gesund, weil er viele Nährstoffe wie Enzyme, Mineralien und Vita…" at bounding box center [526, 531] width 469 height 121
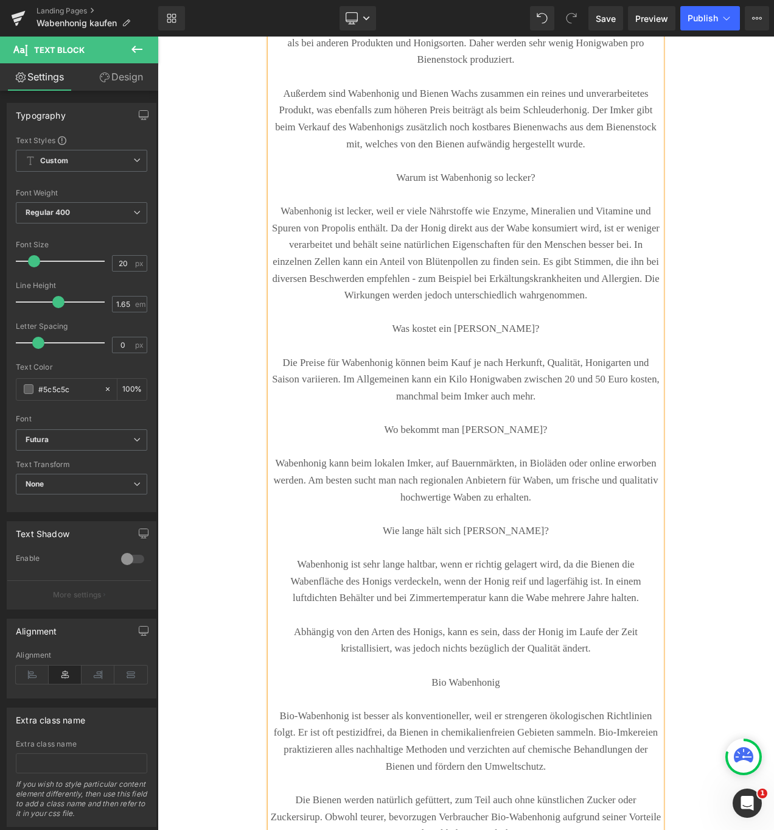
scroll to position [1769, 0]
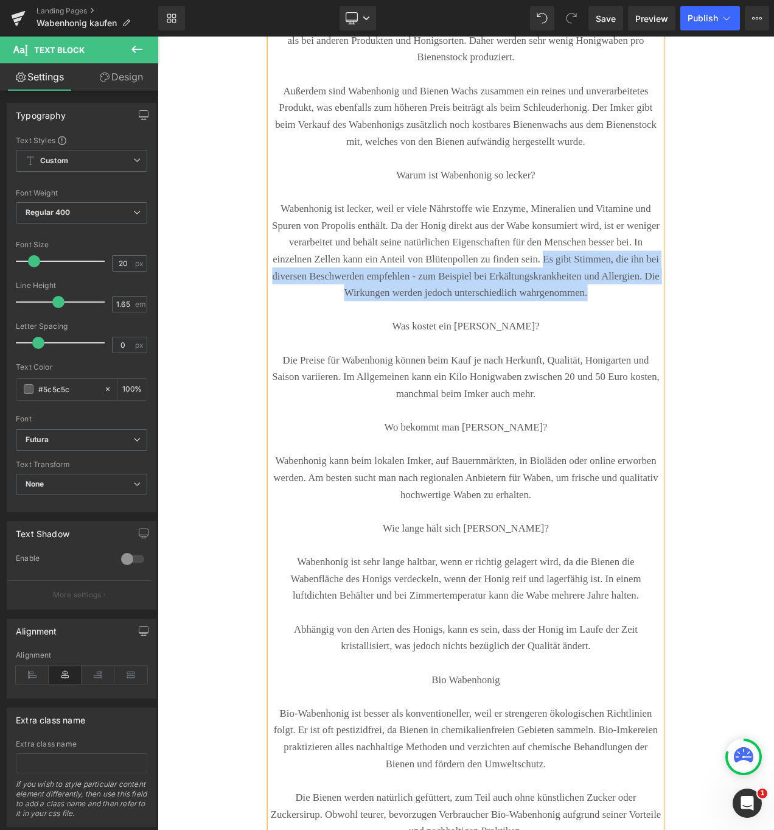
drag, startPoint x: 460, startPoint y: 482, endPoint x: 661, endPoint y: 521, distance: 205.4
click at [661, 353] on p "Wabenhonig ist lecker, weil er viele Nährstoffe wie Enzyme, Mineralien und Vita…" at bounding box center [526, 292] width 469 height 121
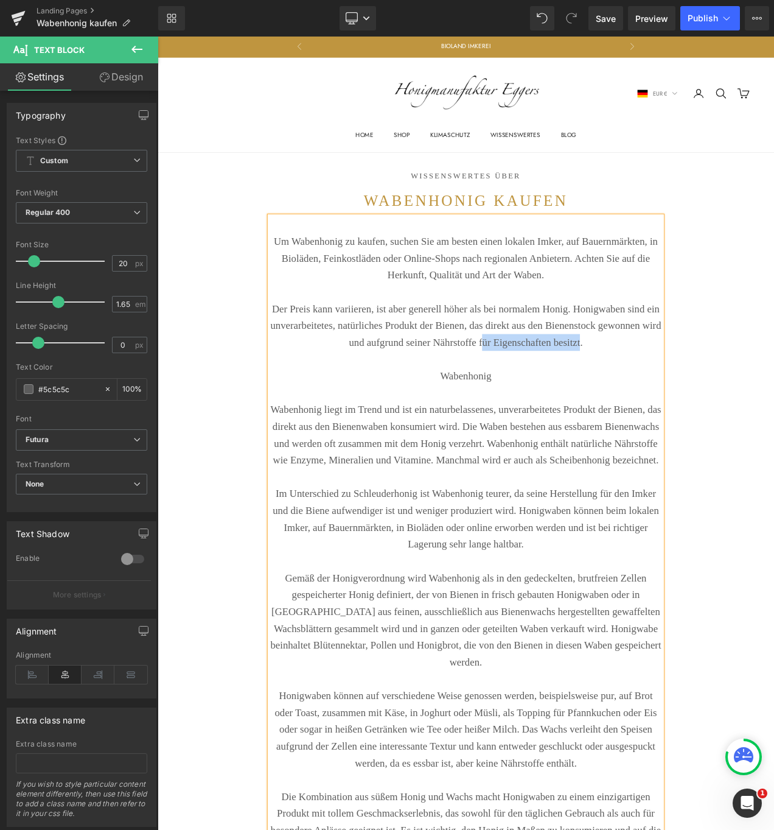
scroll to position [0, 0]
drag, startPoint x: 540, startPoint y: 423, endPoint x: 654, endPoint y: 407, distance: 115.6
click at [654, 407] on p "Der Preis kann variieren, ist aber generell höher als bei normalem Honig. Honig…" at bounding box center [526, 383] width 469 height 60
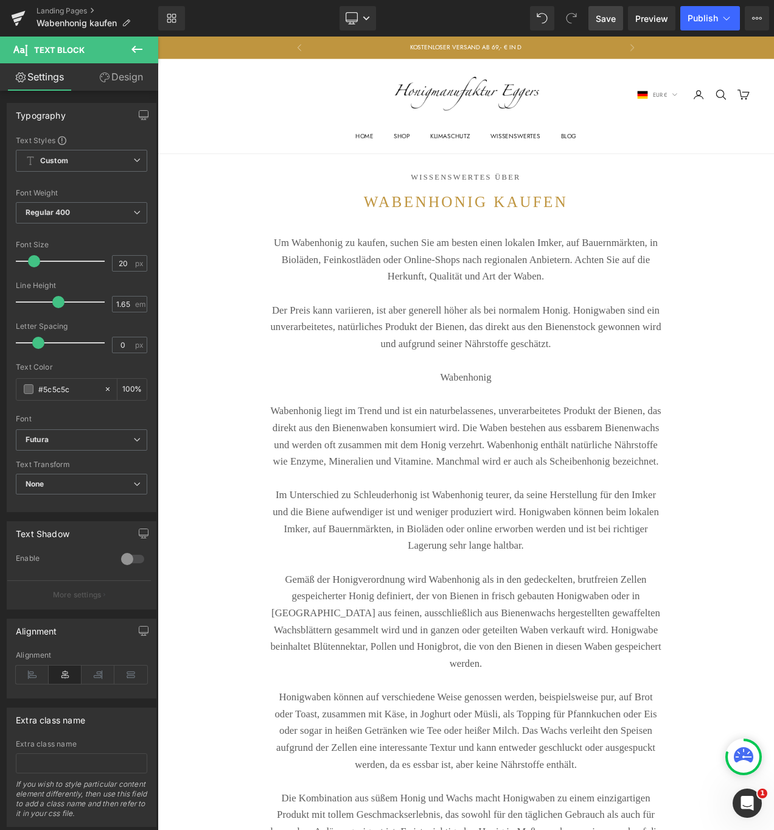
click at [601, 18] on span "Save" at bounding box center [606, 18] width 20 height 13
click at [703, 17] on span "Publish" at bounding box center [703, 18] width 30 height 10
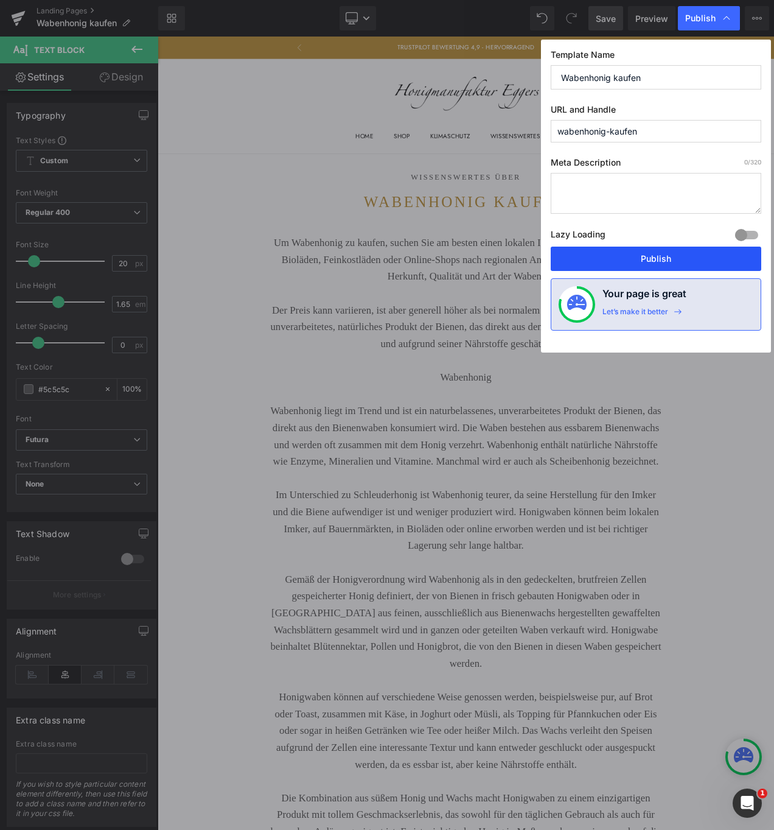
click at [656, 256] on button "Publish" at bounding box center [656, 259] width 211 height 24
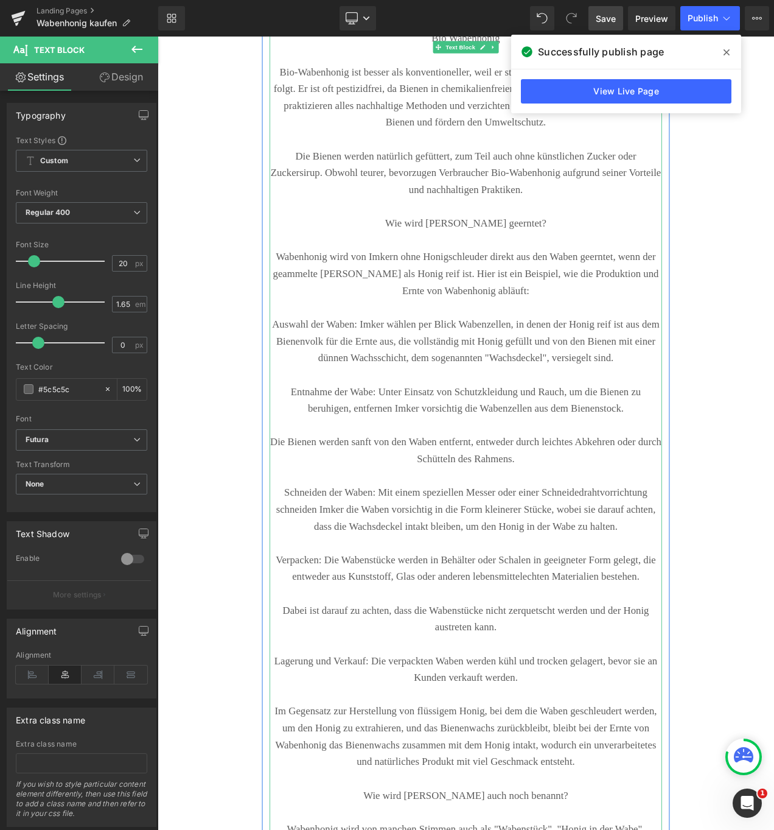
scroll to position [2500, 0]
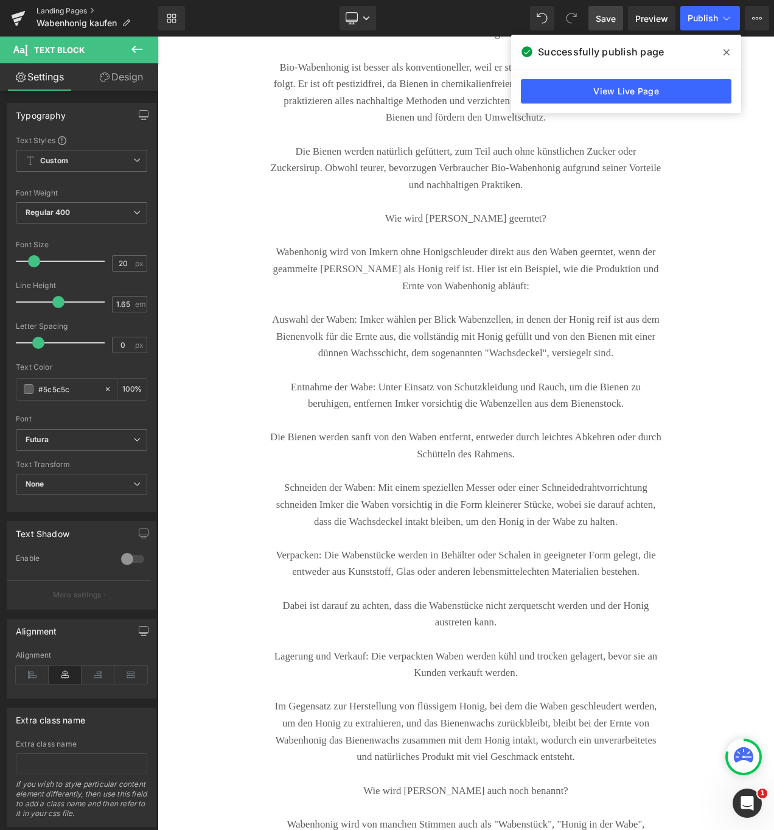
click at [58, 7] on link "Landing Pages" at bounding box center [98, 11] width 122 height 10
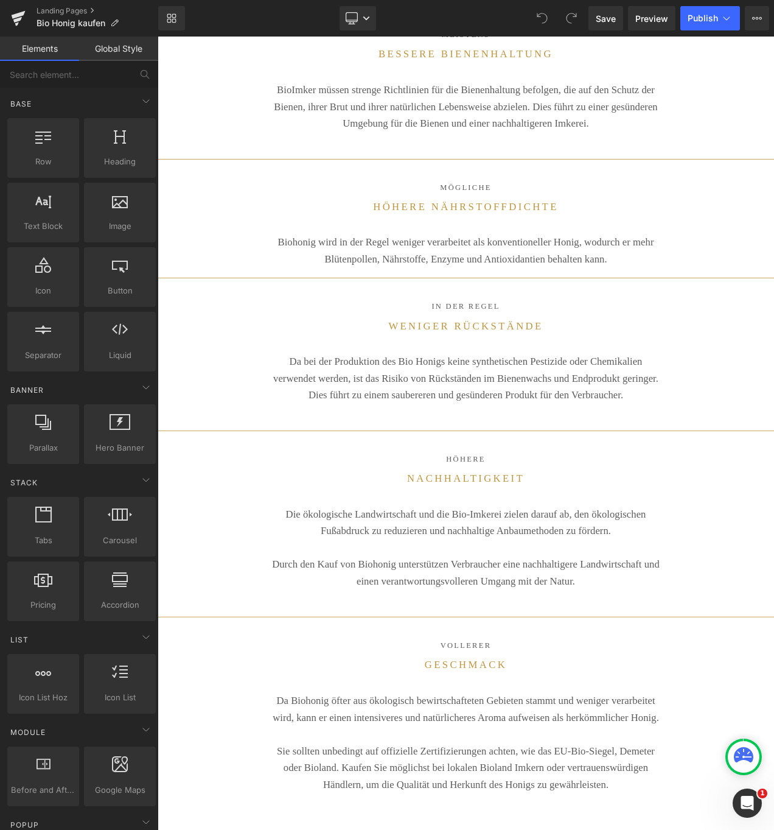
scroll to position [1668, 0]
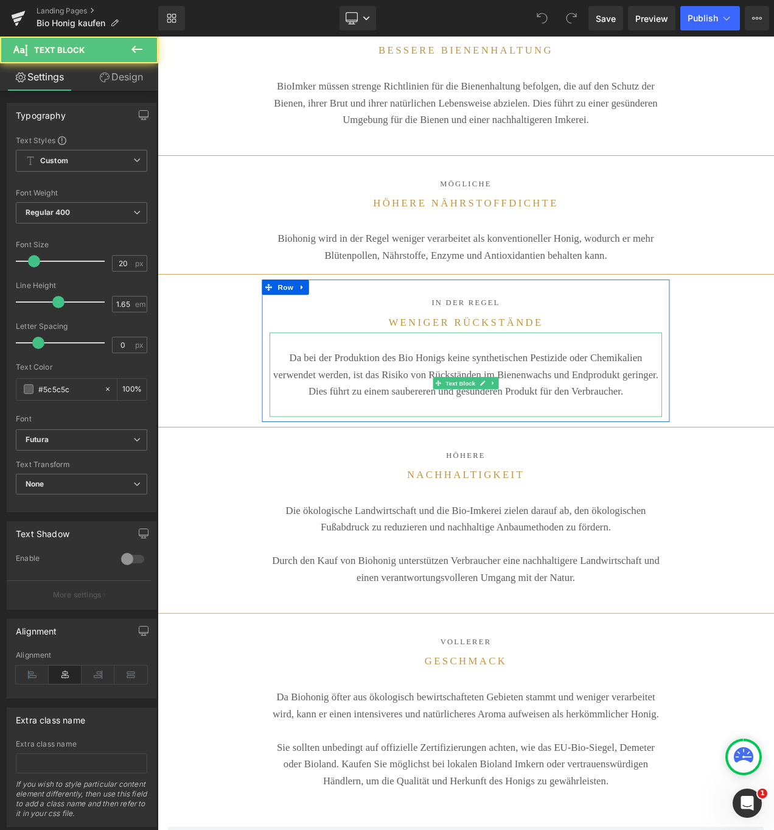
click at [622, 455] on p "Da bei der Produktion des Bio Honigs keine synthetischen Pestizide oder Chemika…" at bounding box center [526, 440] width 469 height 60
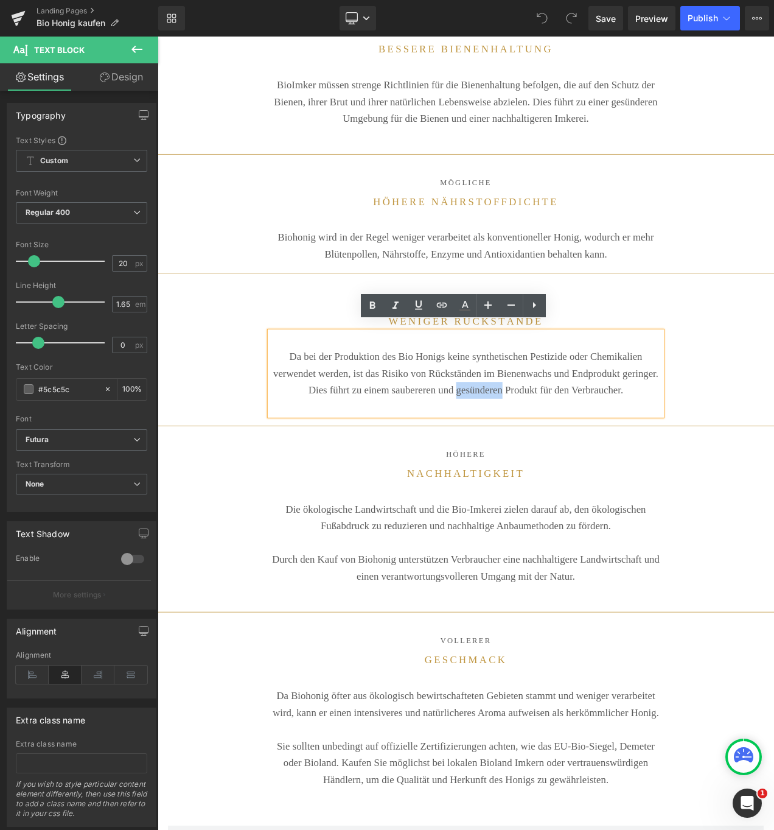
drag, startPoint x: 622, startPoint y: 455, endPoint x: 679, endPoint y: 453, distance: 57.3
click at [679, 453] on p "Da bei der Produktion des Bio Honigs keine synthetischen Pestizide oder Chemika…" at bounding box center [526, 439] width 469 height 60
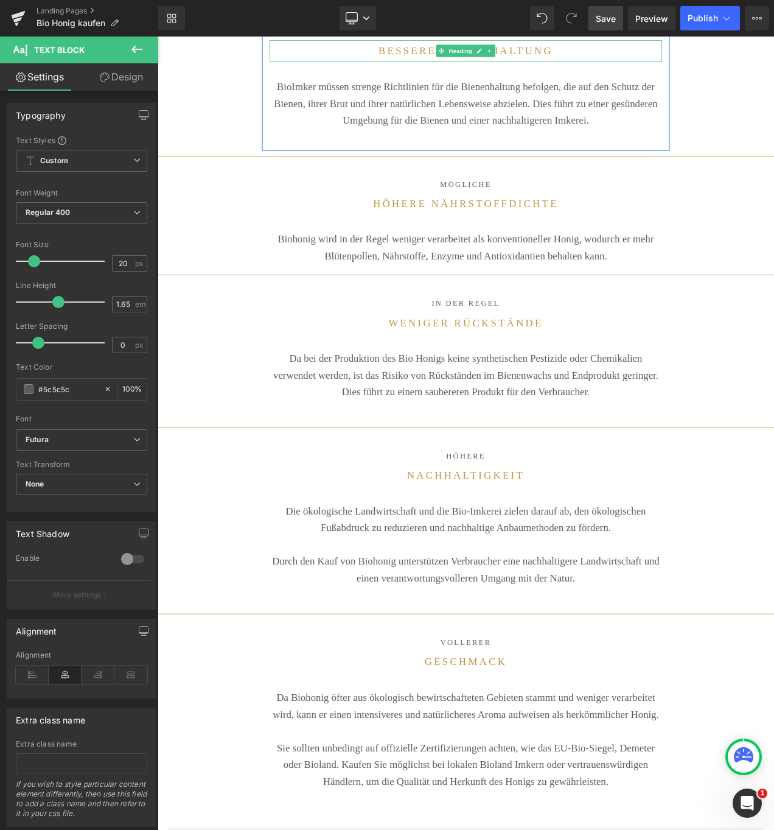
click at [603, 13] on span "Save" at bounding box center [606, 18] width 20 height 13
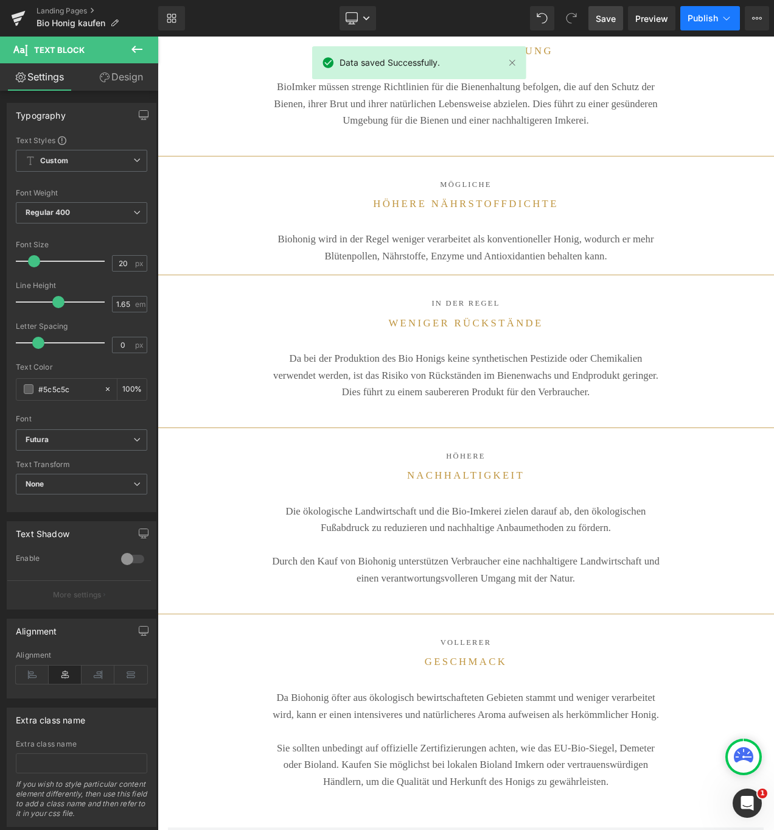
click at [712, 13] on span "Publish" at bounding box center [703, 18] width 30 height 10
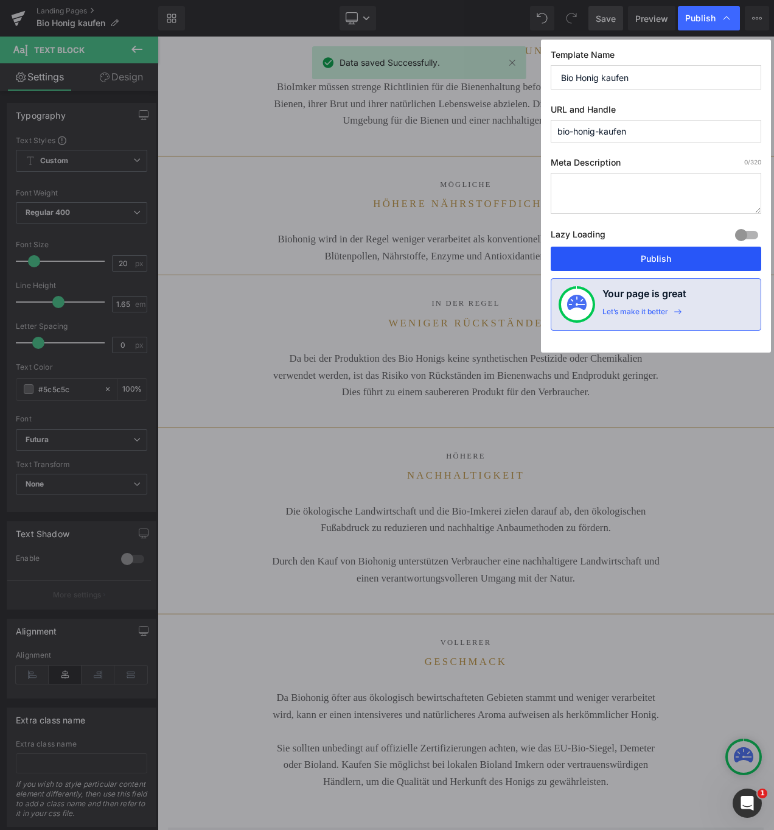
click at [636, 260] on button "Publish" at bounding box center [656, 259] width 211 height 24
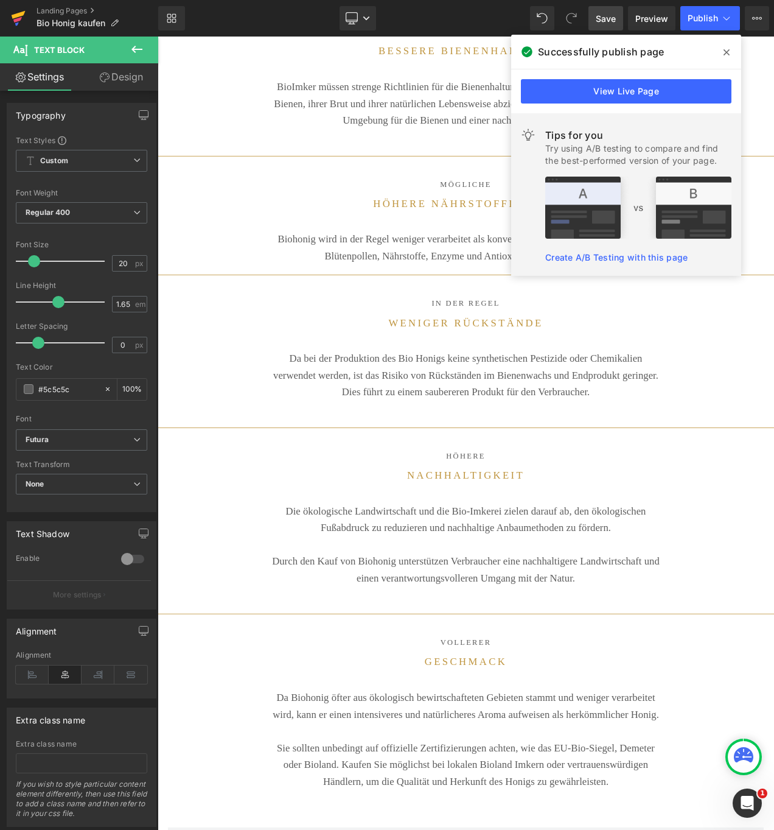
click at [18, 15] on icon at bounding box center [19, 15] width 14 height 8
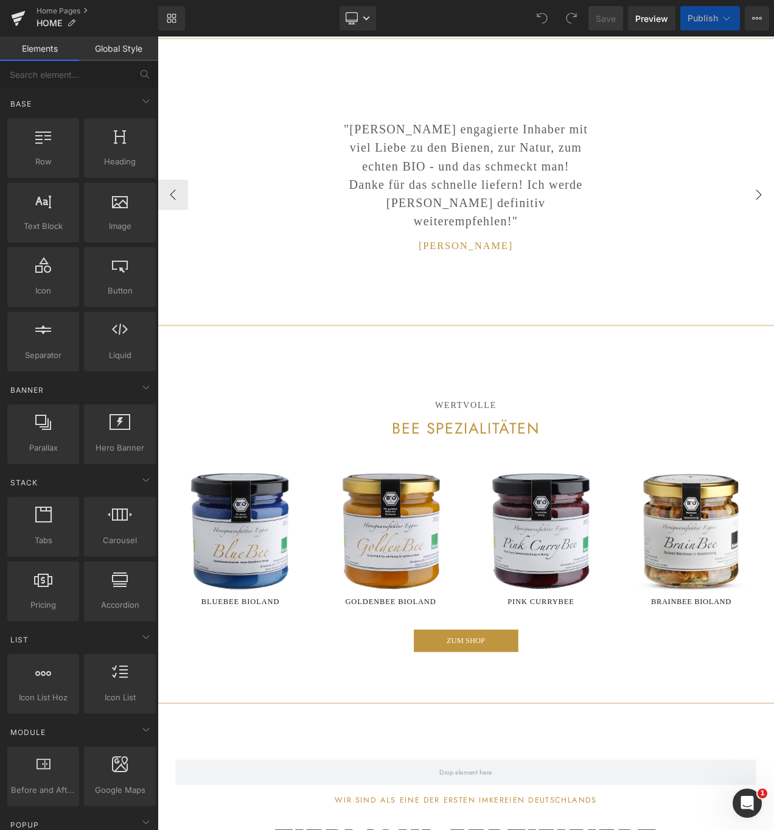
scroll to position [10224, 732]
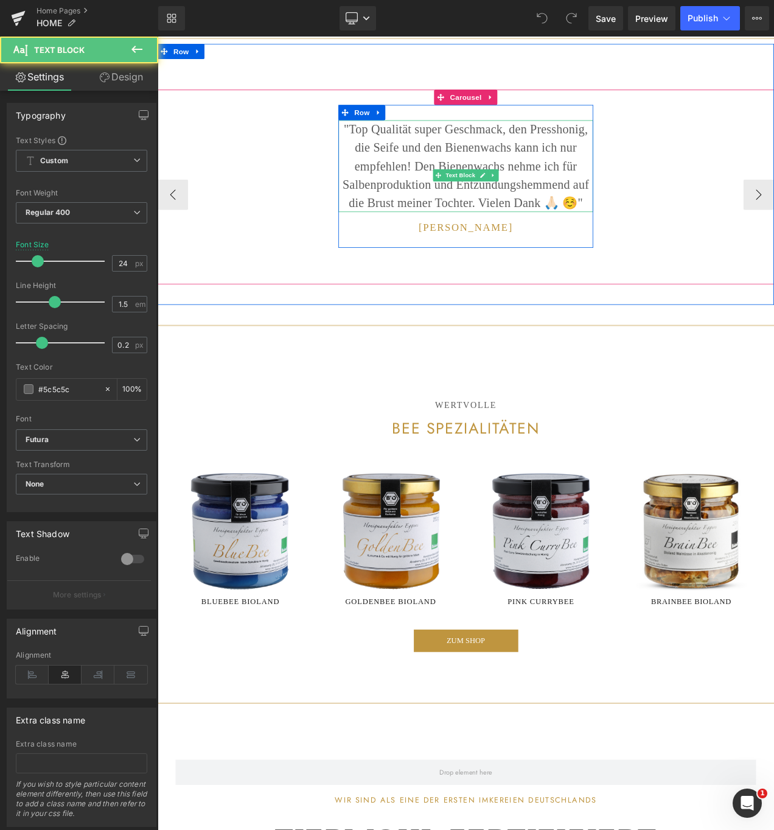
click at [541, 234] on p ""Top Qualität super Geschmack, den Presshonig, die Seife und den Bienenwachs ka…" at bounding box center [526, 191] width 304 height 110
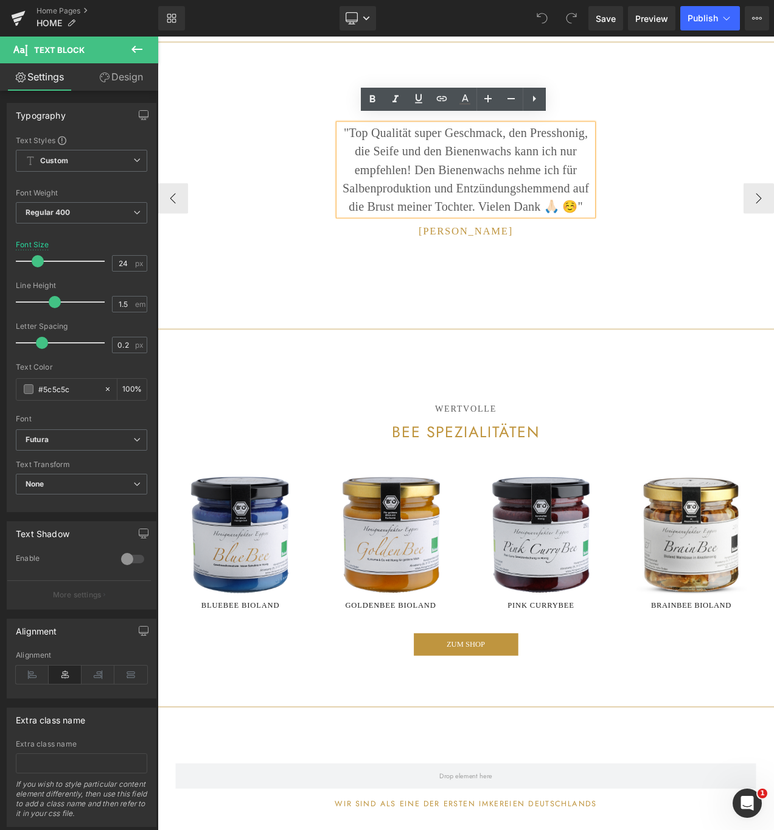
scroll to position [2083, 0]
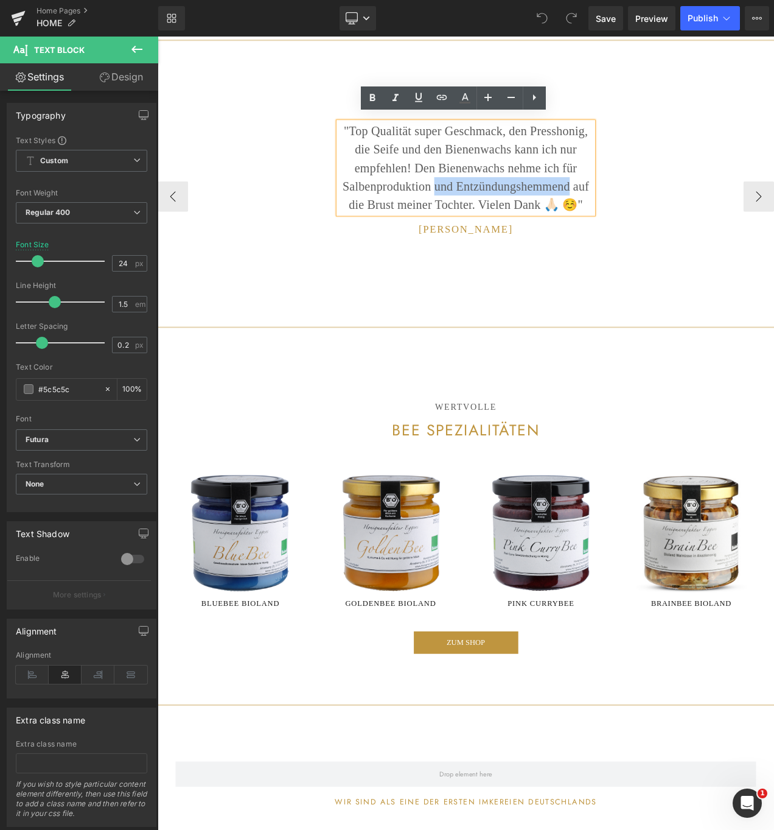
drag, startPoint x: 527, startPoint y: 231, endPoint x: 619, endPoint y: 210, distance: 94.2
click at [619, 210] on p ""Top Qualität super Geschmack, den Presshonig, die Seife und den Bienenwachs ka…" at bounding box center [526, 194] width 304 height 110
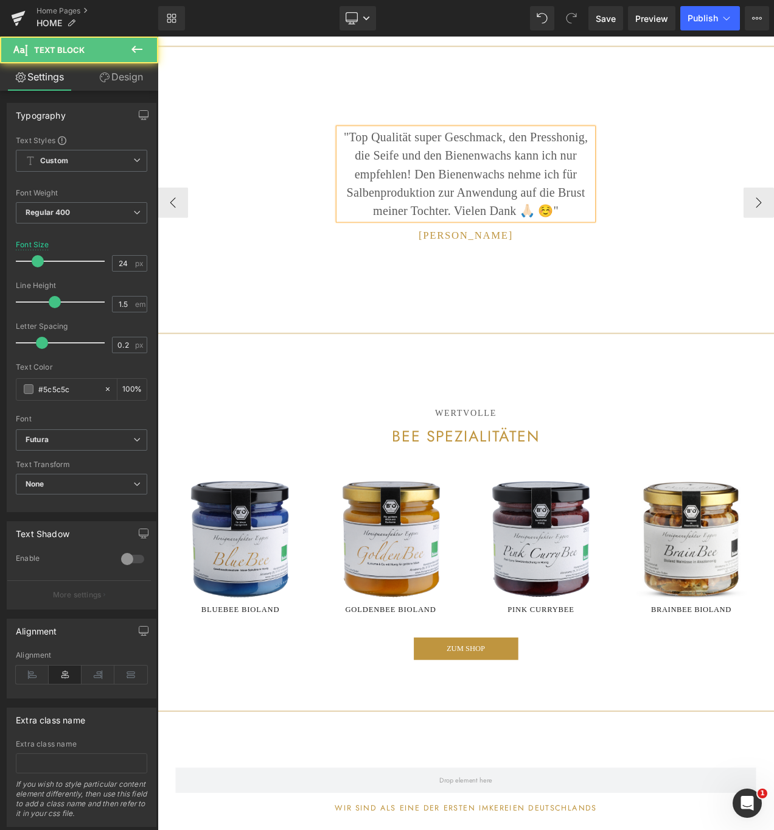
click at [513, 237] on p ""Top Qualität super Geschmack, den Presshonig, die Seife und den Bienenwachs ka…" at bounding box center [526, 201] width 304 height 110
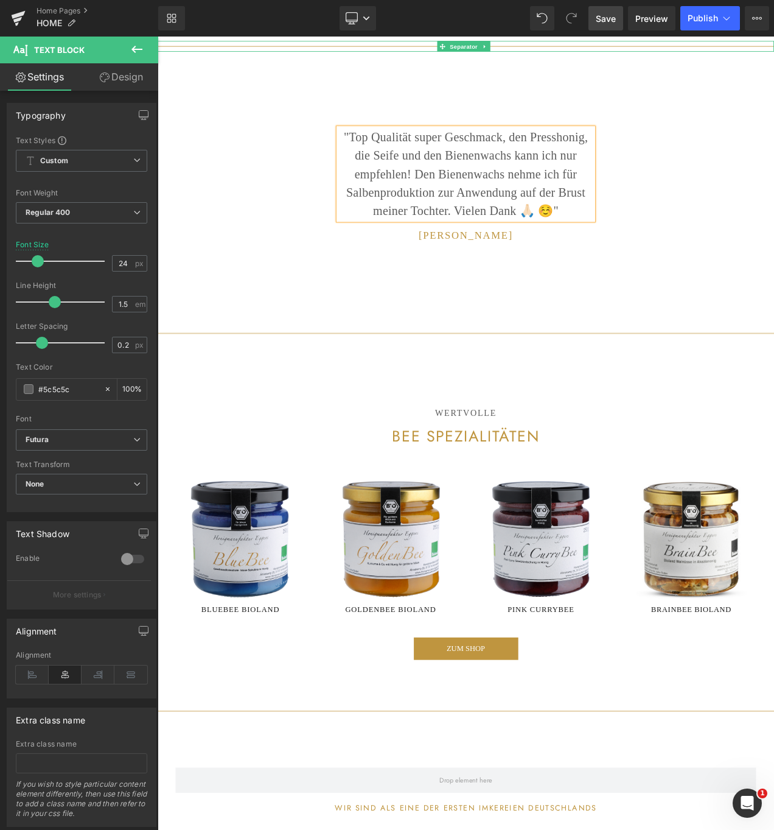
click at [601, 18] on span "Save" at bounding box center [606, 18] width 20 height 13
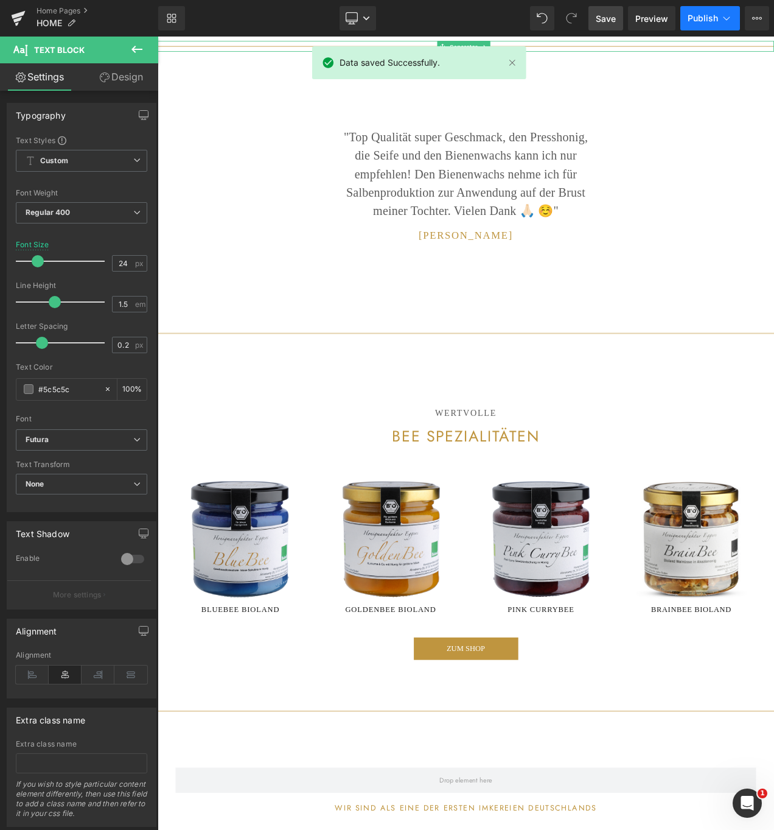
click at [703, 15] on span "Publish" at bounding box center [703, 18] width 30 height 10
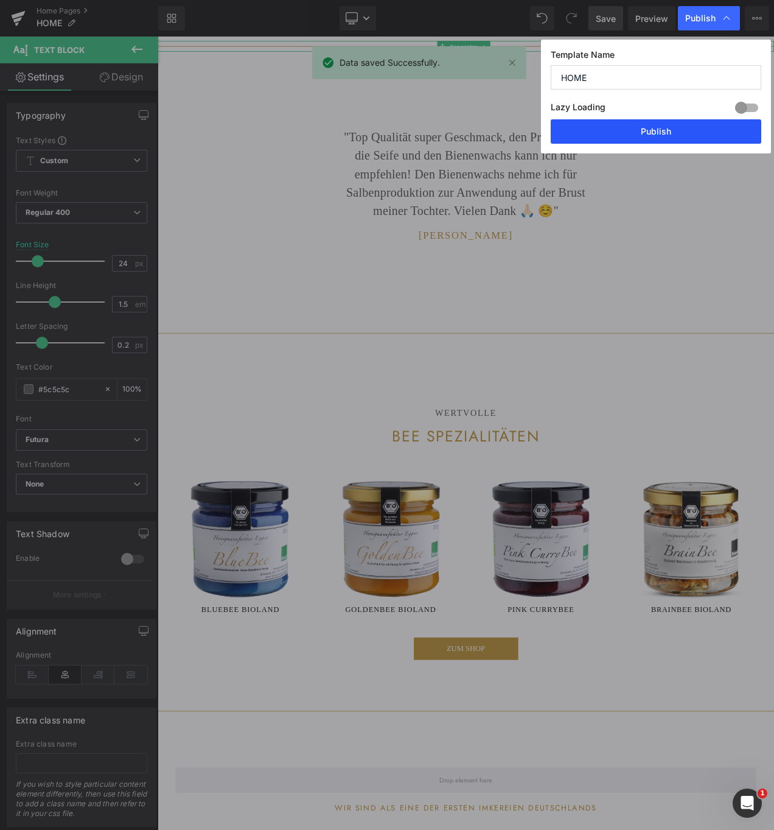
drag, startPoint x: 648, startPoint y: 131, endPoint x: 586, endPoint y: 112, distance: 64.9
click at [648, 131] on button "Publish" at bounding box center [656, 131] width 211 height 24
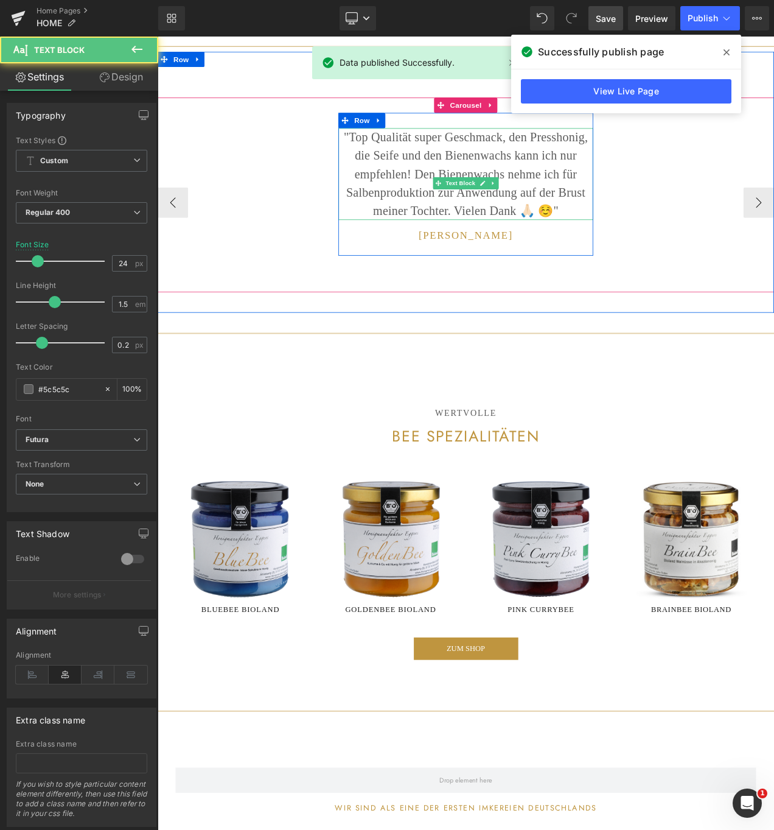
click at [570, 191] on p ""Top Qualität super Geschmack, den Presshonig, die Seife und den Bienenwachs ka…" at bounding box center [526, 201] width 304 height 110
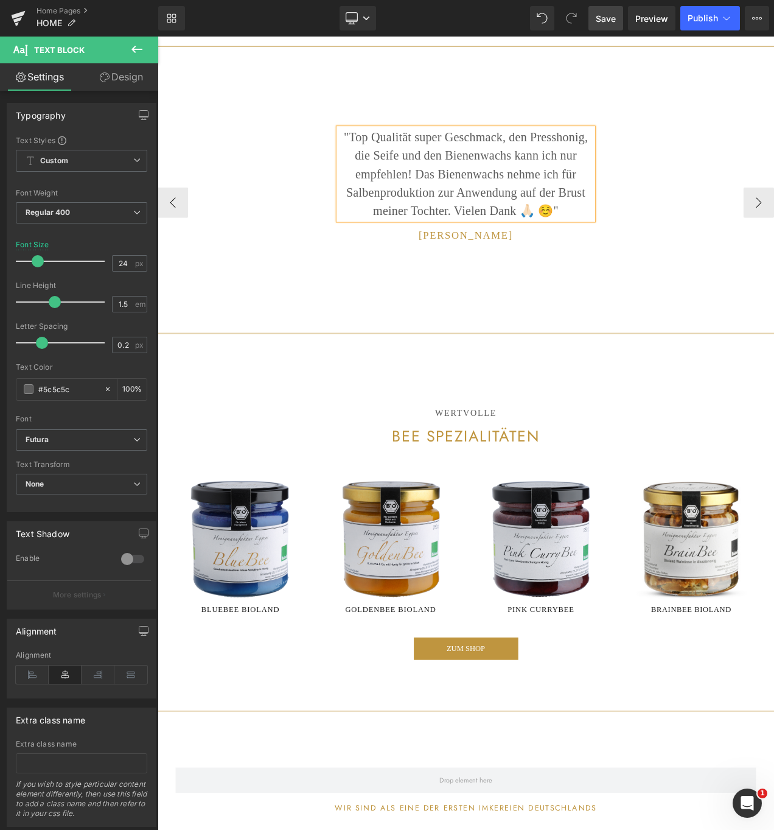
click at [498, 214] on p ""Top Qualität super Geschmack, den Presshonig, die Seife und den Bienenwachs ka…" at bounding box center [526, 201] width 304 height 110
click at [602, 15] on span "Save" at bounding box center [606, 18] width 20 height 13
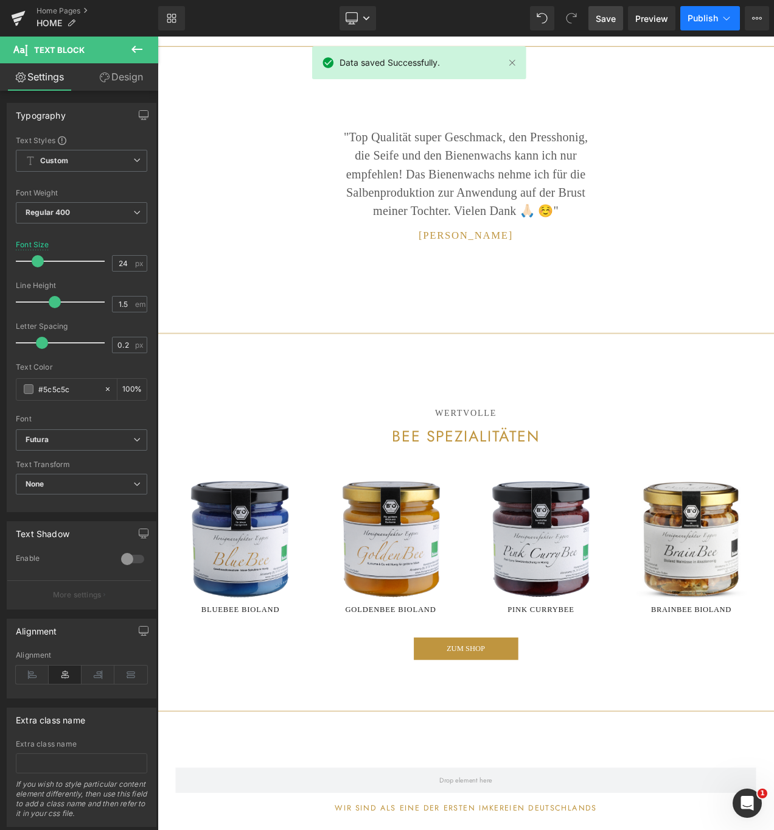
click at [704, 14] on span "Publish" at bounding box center [703, 18] width 30 height 10
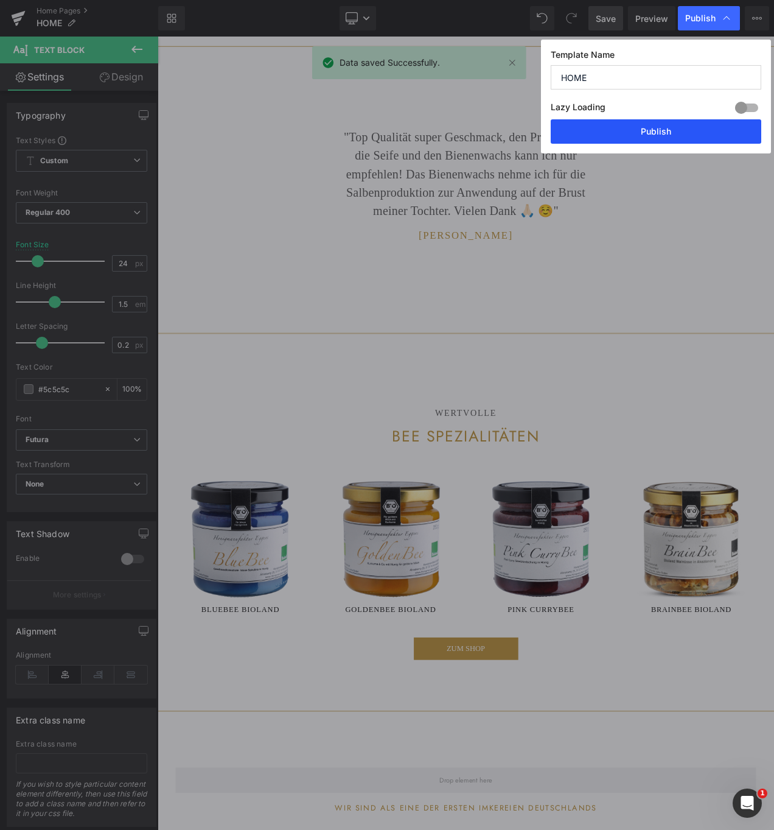
drag, startPoint x: 644, startPoint y: 122, endPoint x: 580, endPoint y: 102, distance: 66.4
click at [644, 122] on button "Publish" at bounding box center [656, 131] width 211 height 24
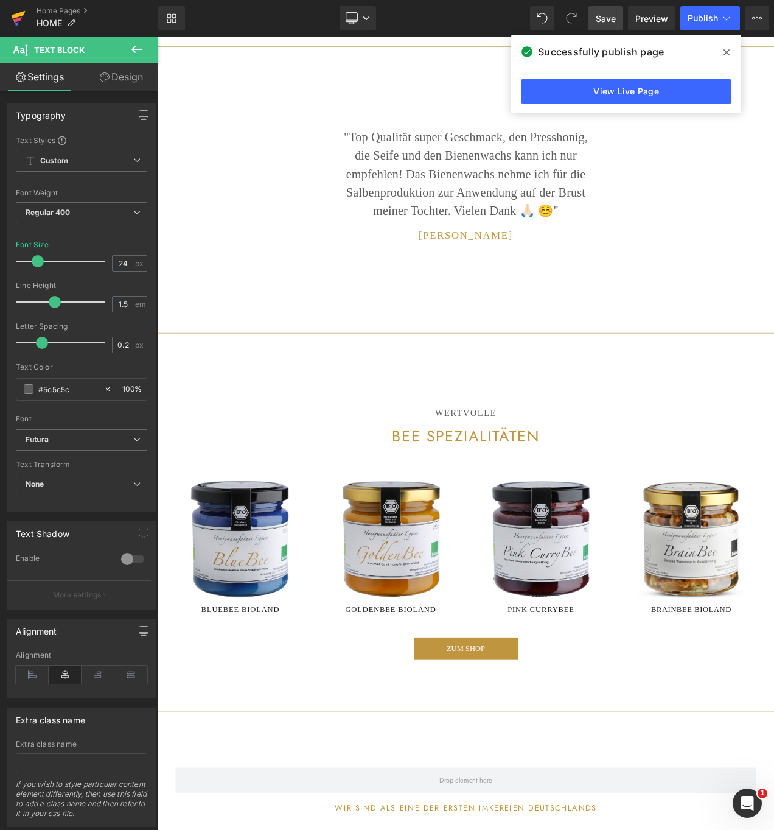
click at [16, 13] on icon at bounding box center [18, 18] width 15 height 30
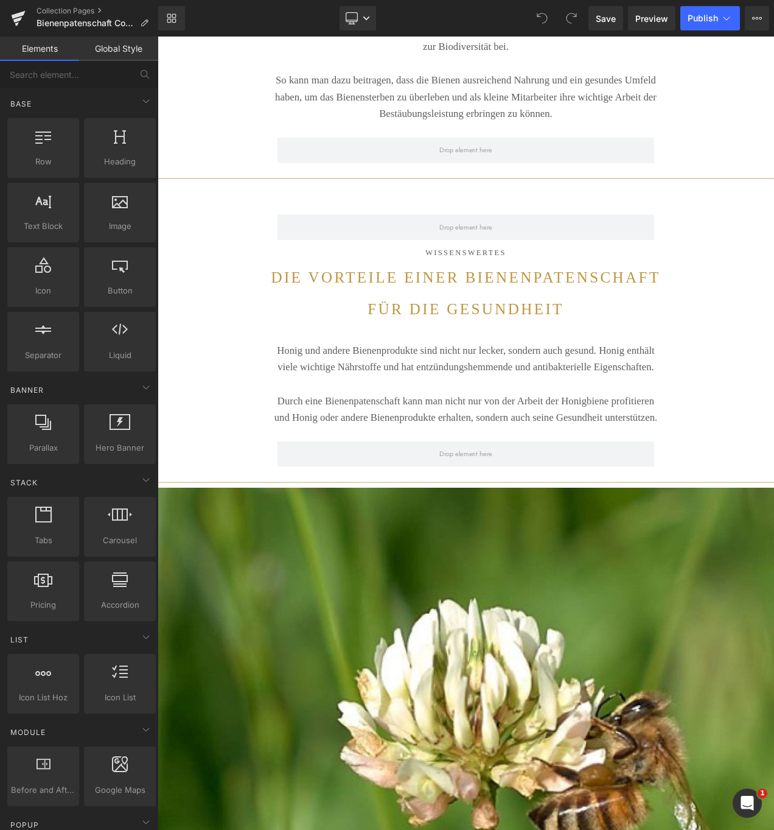
scroll to position [9633, 0]
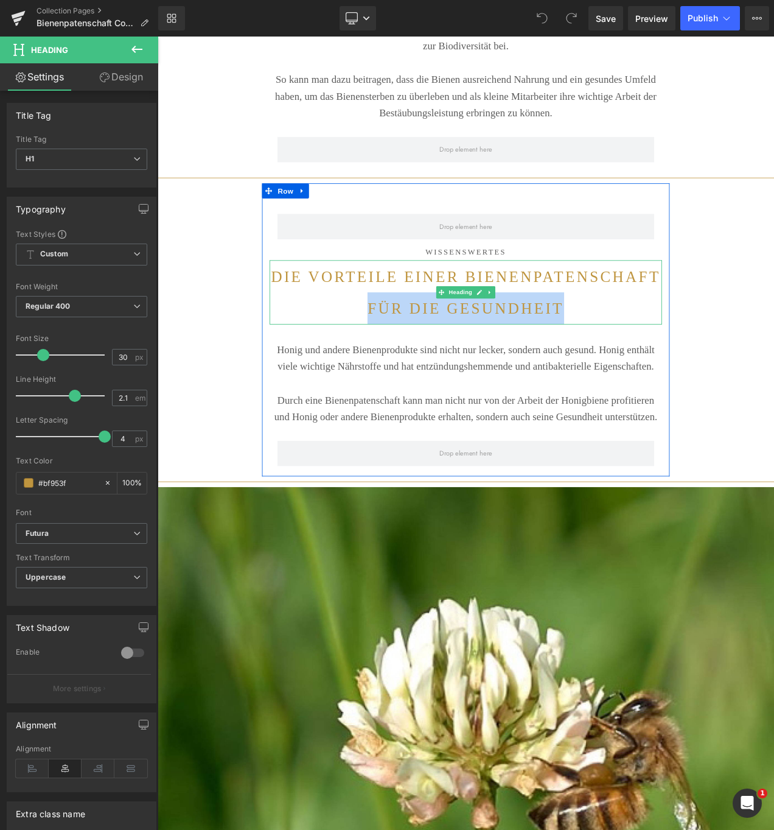
drag, startPoint x: 647, startPoint y: 484, endPoint x: 390, endPoint y: 488, distance: 256.9
click at [390, 381] on h1 "Die Vorteile einer Bienenpatenschaft für die Gesundheit" at bounding box center [526, 342] width 469 height 77
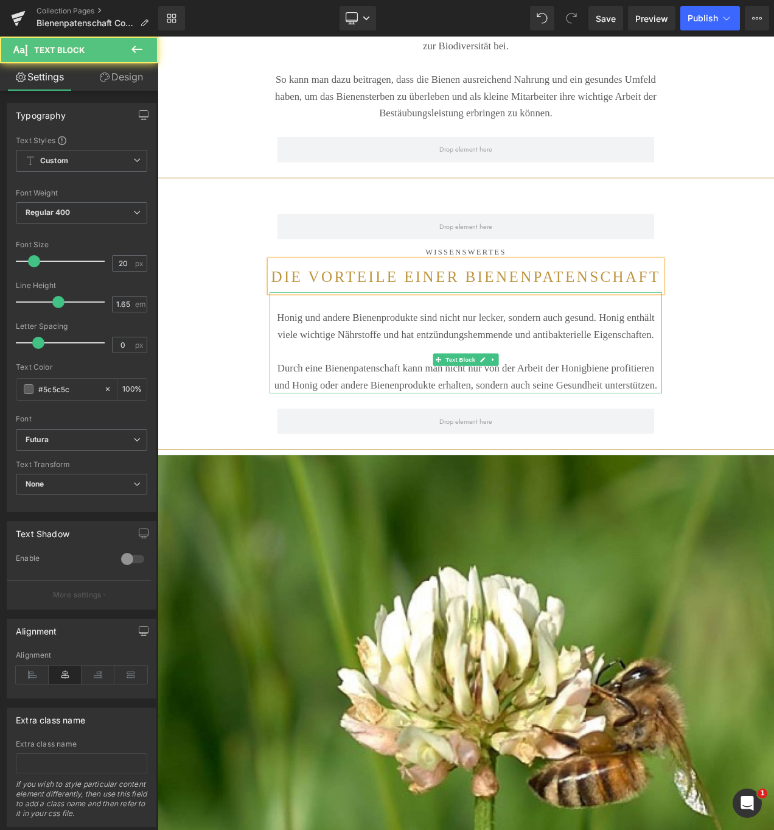
click at [736, 402] on p "Honig und andere Bienenprodukte sind nicht nur lecker, sondern auch gesund. Hon…" at bounding box center [526, 382] width 469 height 40
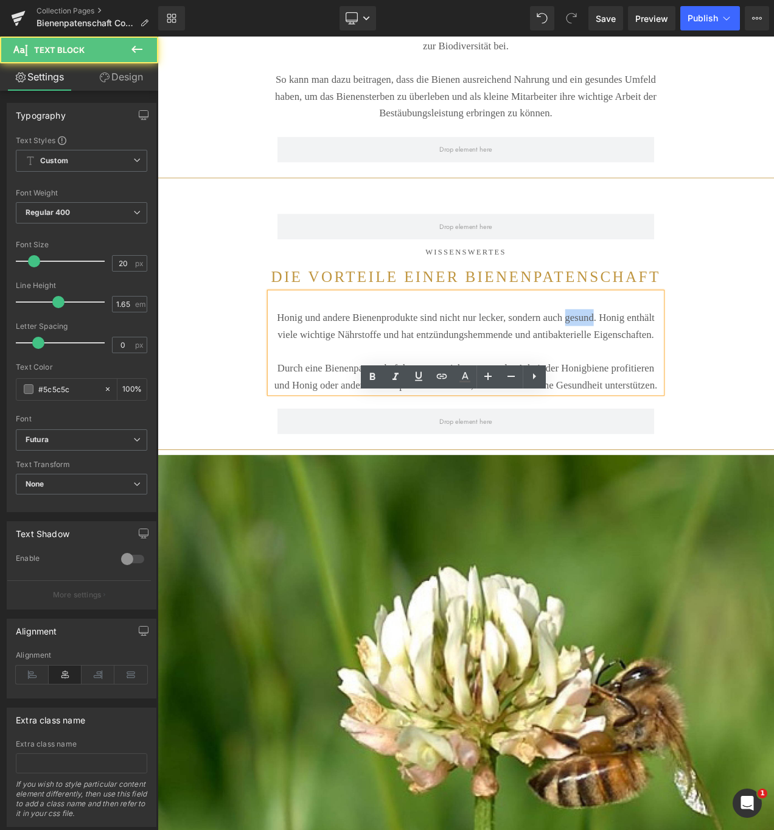
drag, startPoint x: 736, startPoint y: 496, endPoint x: 696, endPoint y: 497, distance: 40.2
click at [696, 402] on p "Honig und andere Bienenprodukte sind nicht nur lecker, sondern auch gesund. Hon…" at bounding box center [526, 382] width 469 height 40
click at [736, 402] on p "Honig und andere Bienenprodukte sind nicht nur lecker, sondern auch gesund. Hon…" at bounding box center [526, 382] width 469 height 40
drag, startPoint x: 736, startPoint y: 496, endPoint x: 641, endPoint y: 500, distance: 95.1
click at [641, 402] on p "Honig und andere Bienenprodukte sind nicht nur lecker, sondern auch gesund. Hon…" at bounding box center [526, 382] width 469 height 40
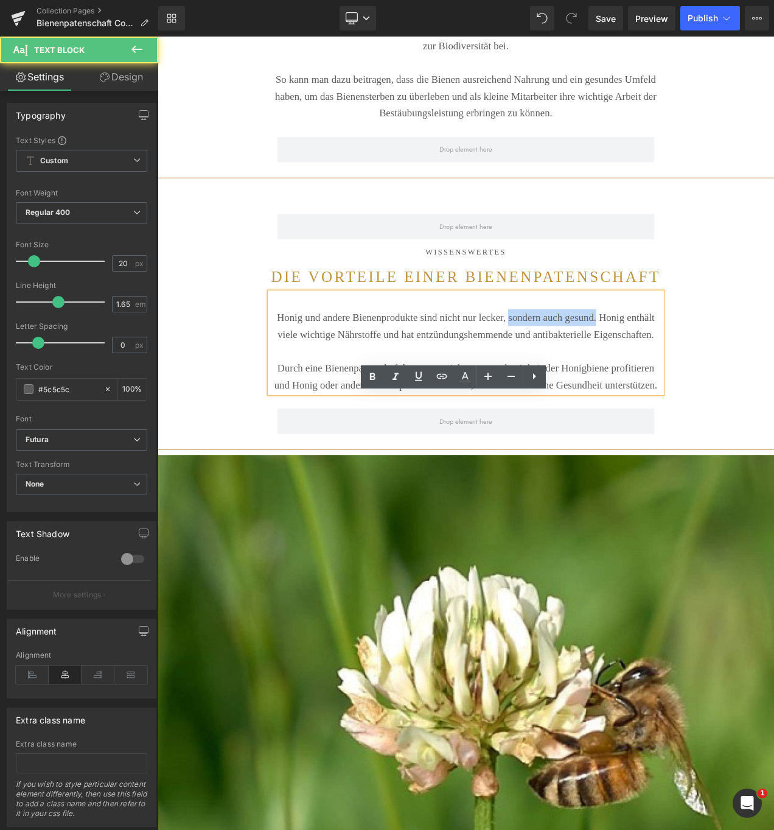
click at [693, 402] on p "Honig und andere Bienenprodukte sind nicht nur lecker, sondern auch gesund. Hon…" at bounding box center [526, 382] width 469 height 40
drag, startPoint x: 695, startPoint y: 497, endPoint x: 735, endPoint y: 496, distance: 39.6
click at [735, 402] on p "Honig und andere Bienenprodukte sind nicht nur lecker, sondern auch gesund. Hon…" at bounding box center [526, 382] width 469 height 40
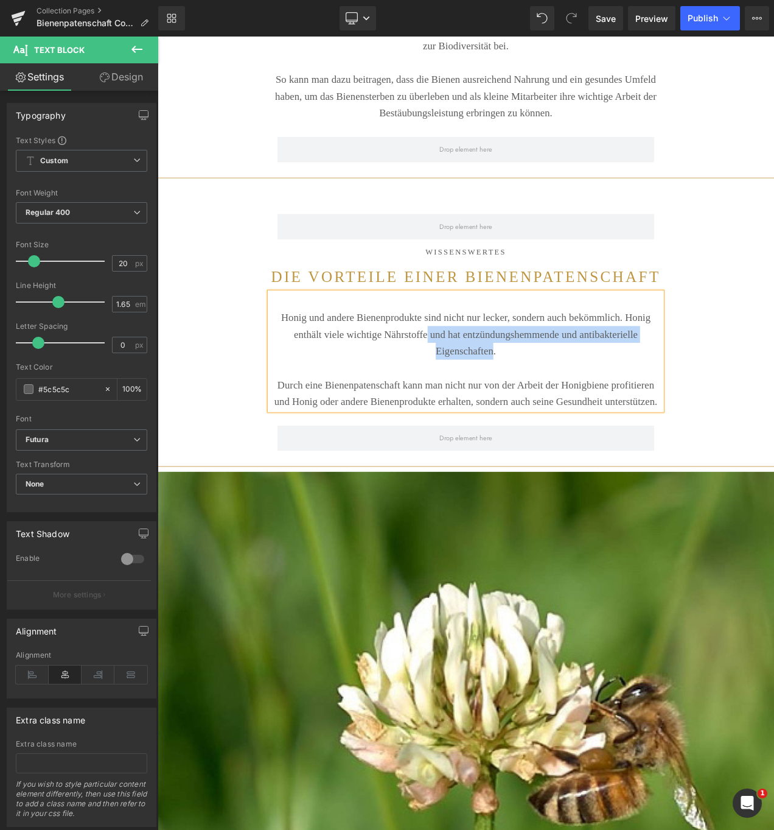
drag, startPoint x: 599, startPoint y: 537, endPoint x: 527, endPoint y: 514, distance: 75.5
click at [527, 423] on p "Honig und andere Bienenprodukte sind nicht nur lecker, sondern auch bekömmlich.…" at bounding box center [526, 392] width 469 height 60
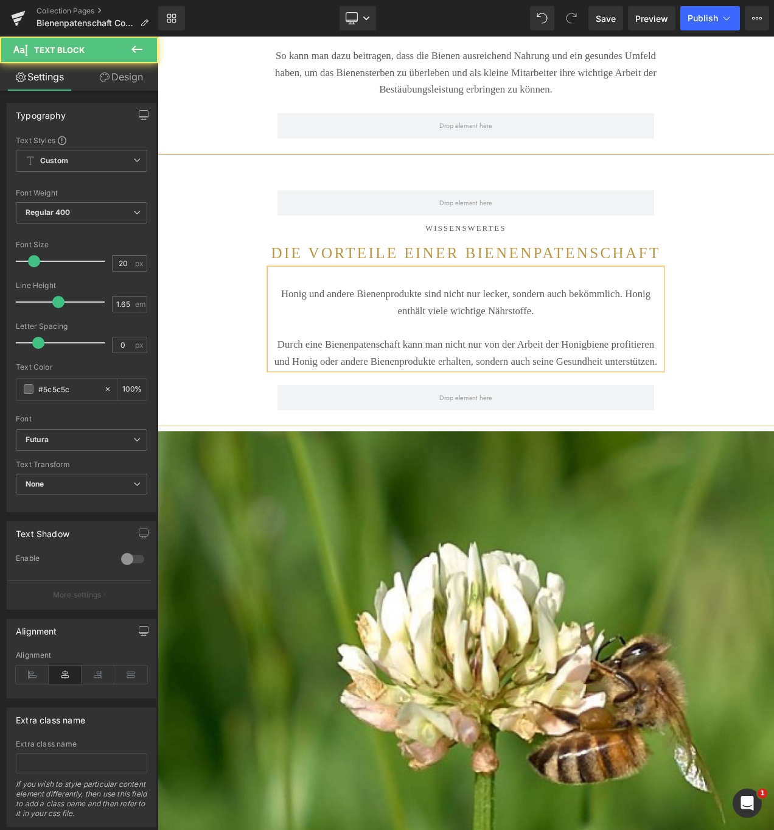
scroll to position [9667, 0]
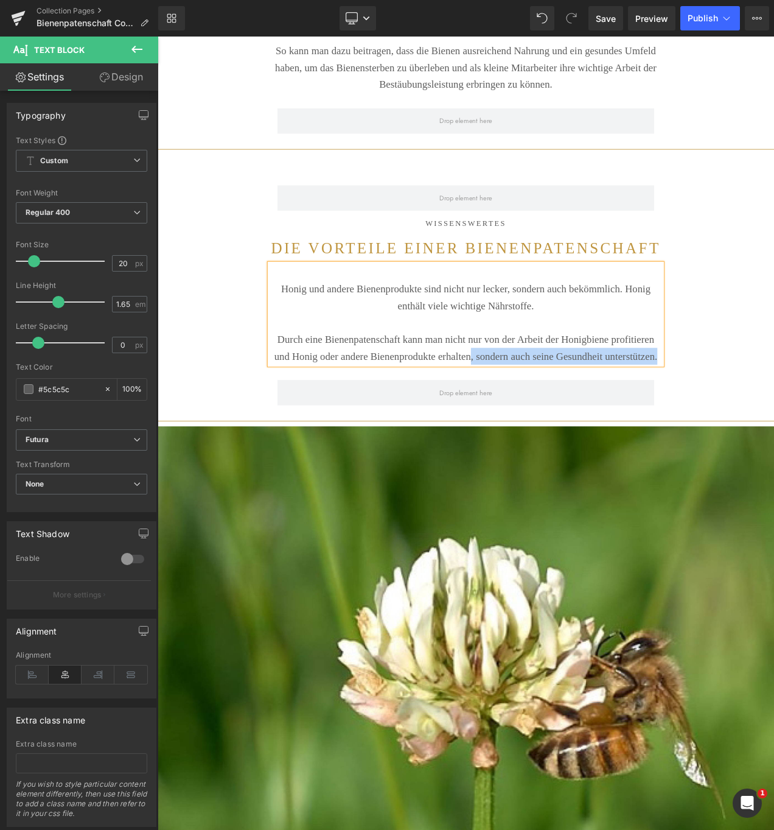
drag, startPoint x: 597, startPoint y: 567, endPoint x: 631, endPoint y: 544, distance: 41.7
click at [631, 429] on p "Durch eine Bienenpatenschaft kann man nicht nur von der Arbeit der Honigbiene p…" at bounding box center [526, 408] width 469 height 40
drag, startPoint x: 577, startPoint y: 522, endPoint x: 525, endPoint y: 524, distance: 51.2
click at [525, 429] on p "Durch eine Bienenpatenschaft kann man nicht nur von der Arbeit der Honigbiene p…" at bounding box center [526, 408] width 469 height 40
click at [609, 19] on span "Save" at bounding box center [606, 18] width 20 height 13
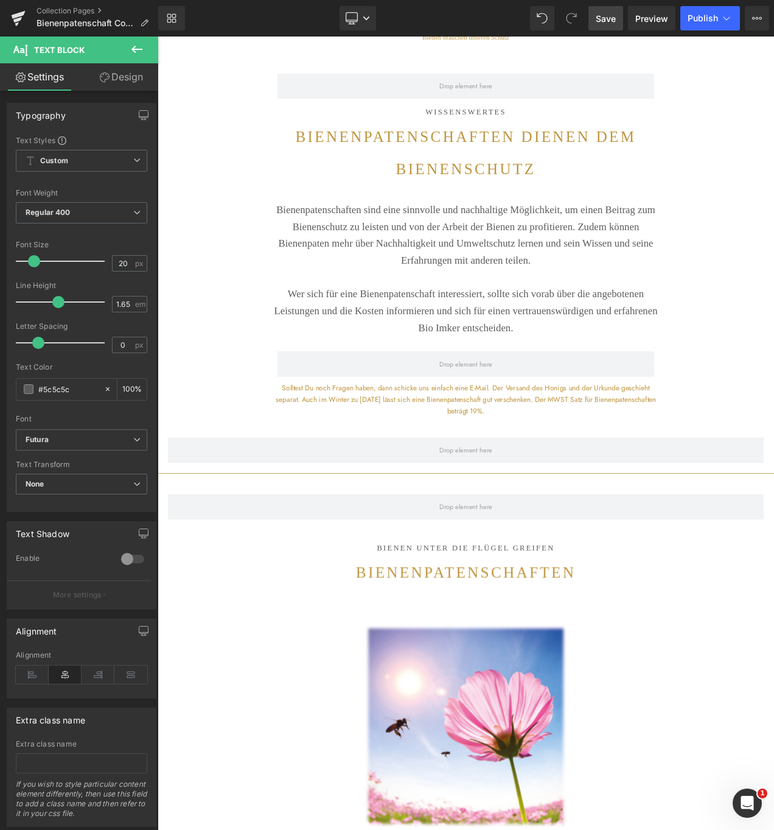
scroll to position [13311, 0]
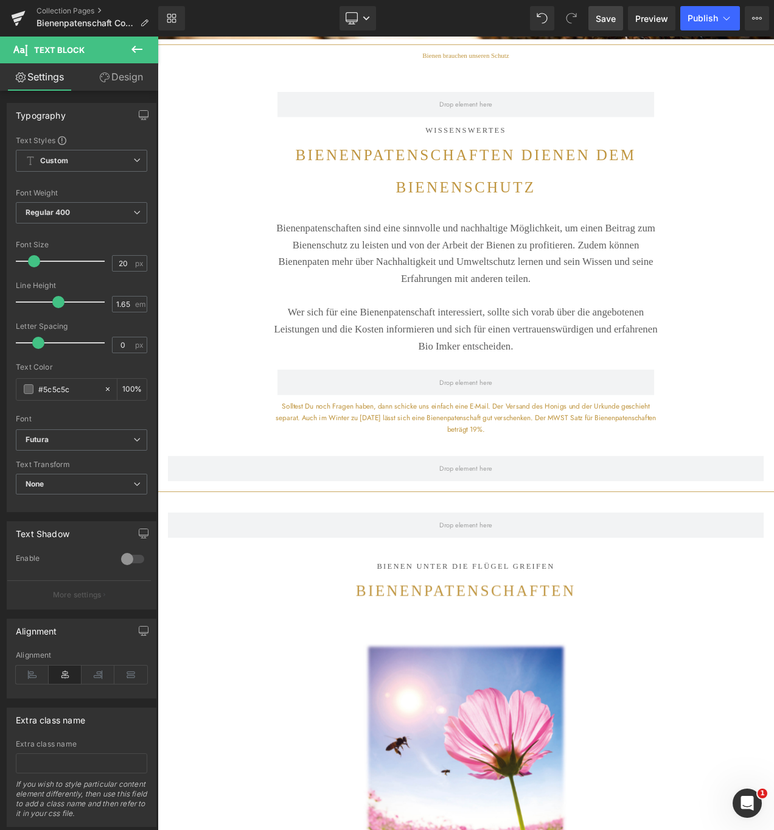
click at [595, 12] on link "Save" at bounding box center [606, 18] width 35 height 24
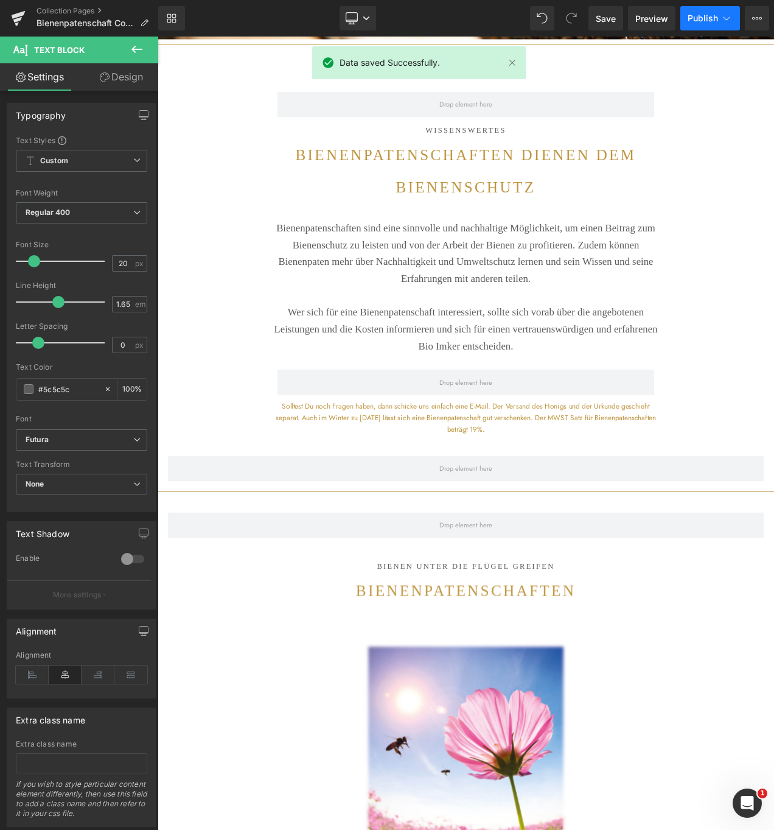
click at [709, 16] on span "Publish" at bounding box center [703, 18] width 30 height 10
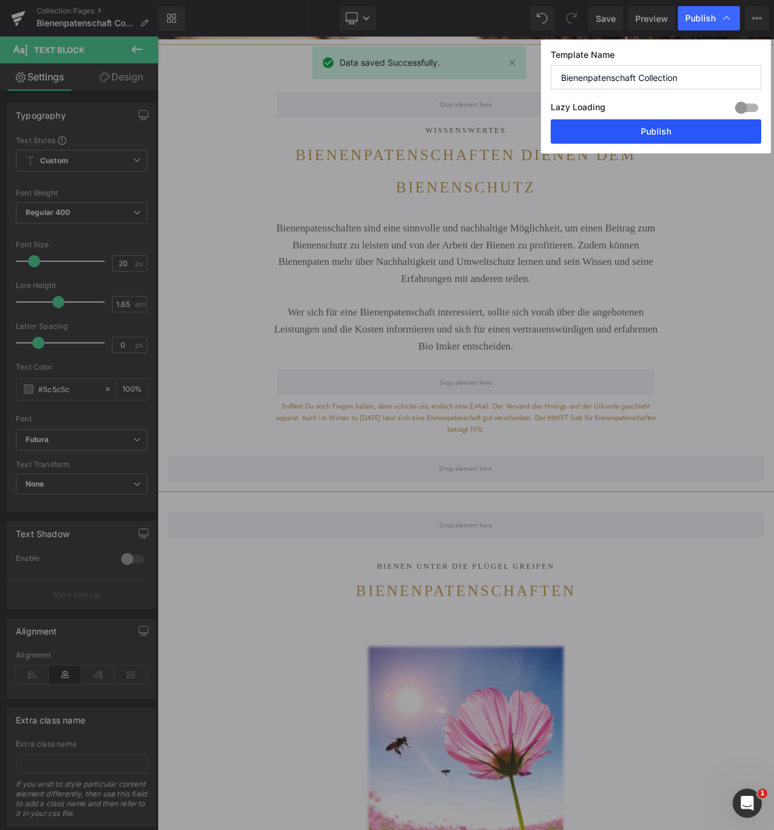
drag, startPoint x: 656, startPoint y: 130, endPoint x: 603, endPoint y: 113, distance: 55.8
click at [656, 130] on button "Publish" at bounding box center [656, 131] width 211 height 24
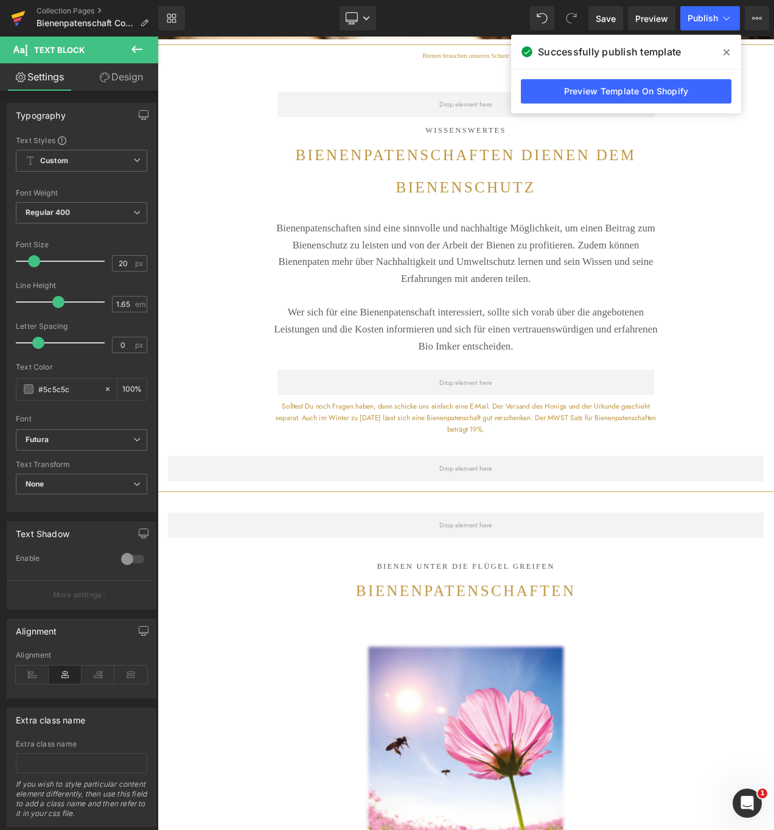
click at [15, 13] on icon at bounding box center [18, 18] width 15 height 30
